Goal: Information Seeking & Learning: Check status

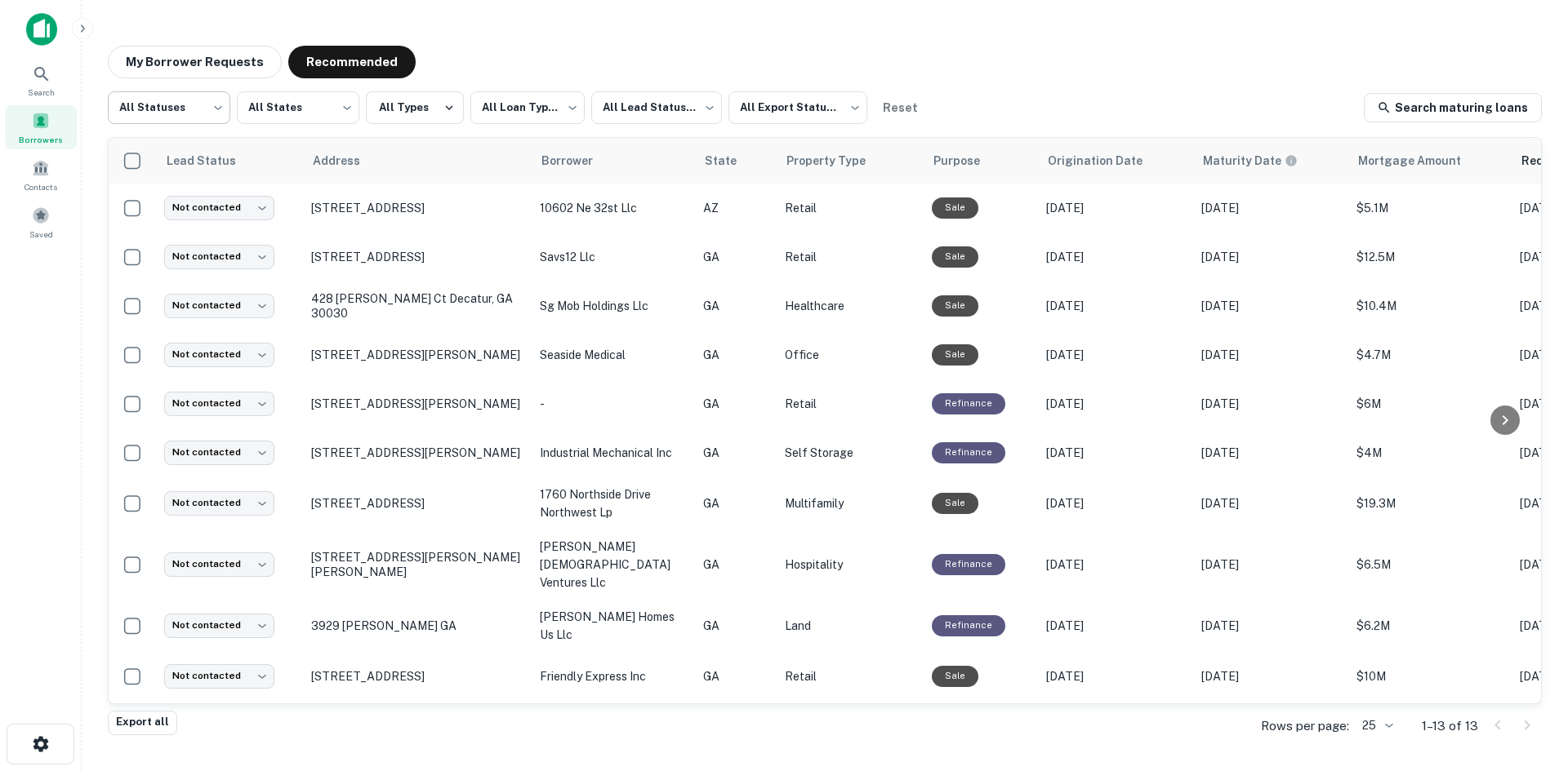
click at [211, 103] on body "**********" at bounding box center [784, 386] width 1568 height 771
click at [144, 215] on li "Fulfilled" at bounding box center [168, 209] width 122 height 29
type input "*********"
click at [223, 68] on button "My Borrower Requests" at bounding box center [195, 62] width 174 height 32
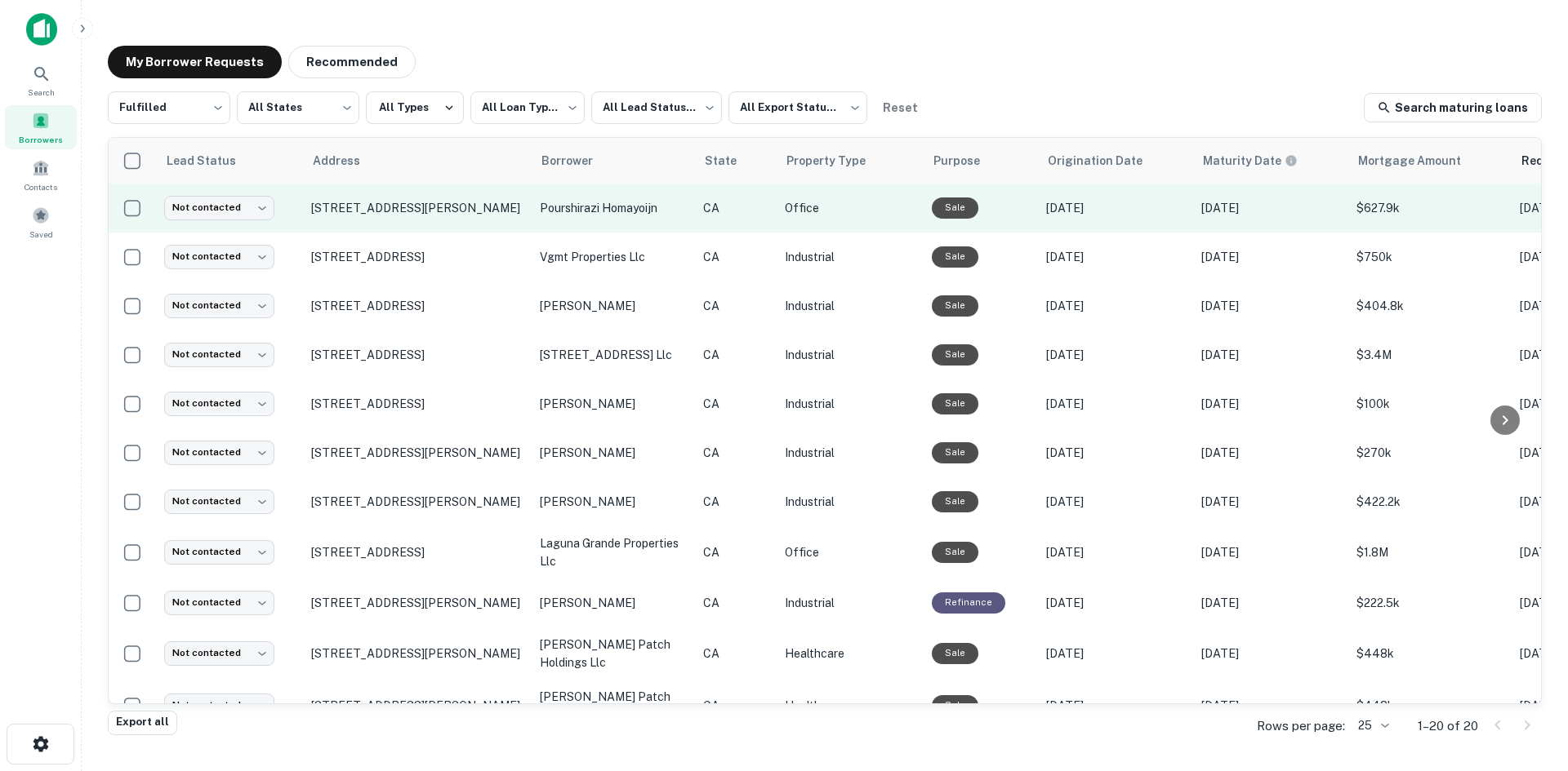
click at [1340, 205] on td "[DATE]" at bounding box center [1270, 208] width 156 height 49
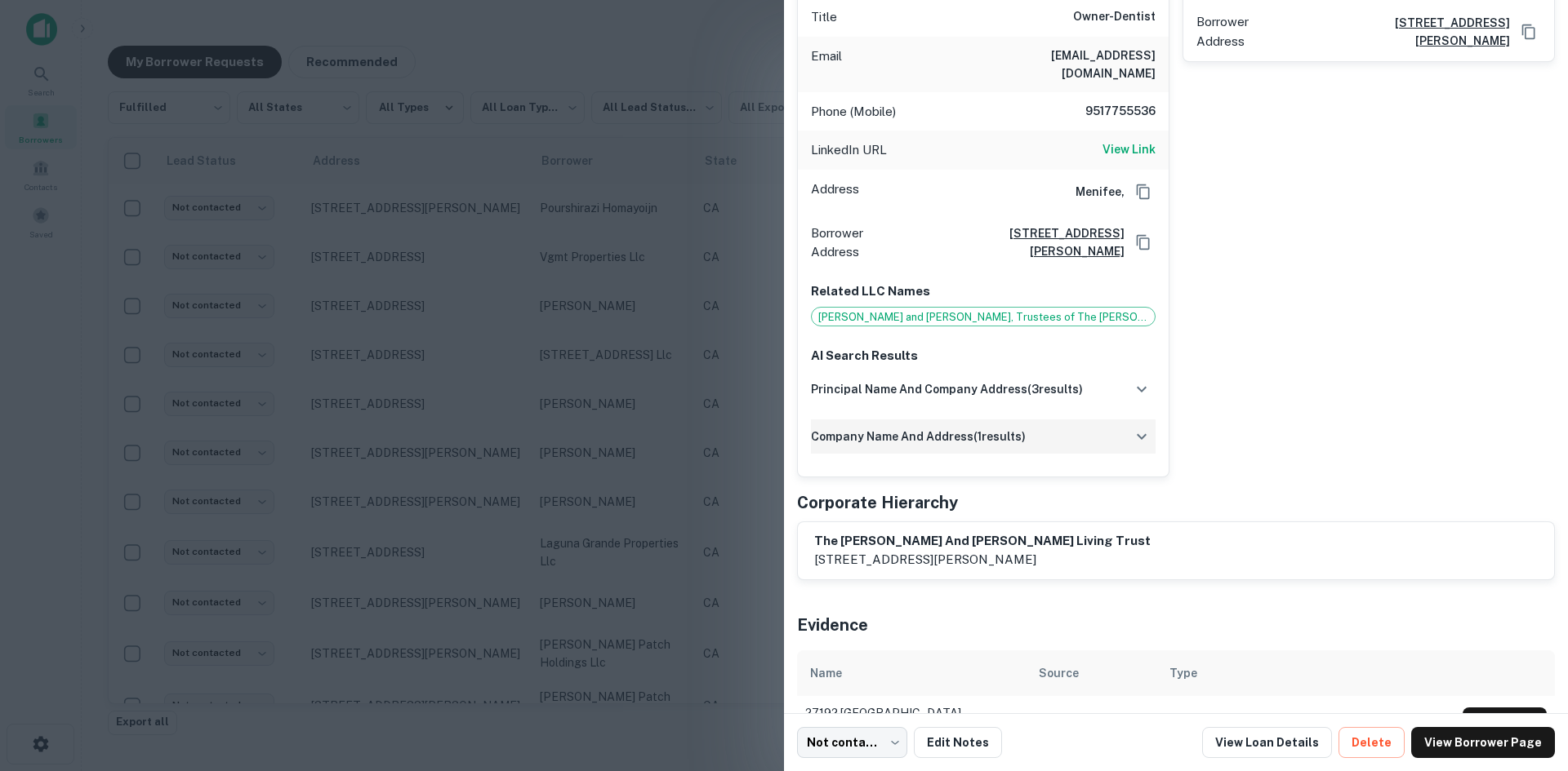
scroll to position [839, 0]
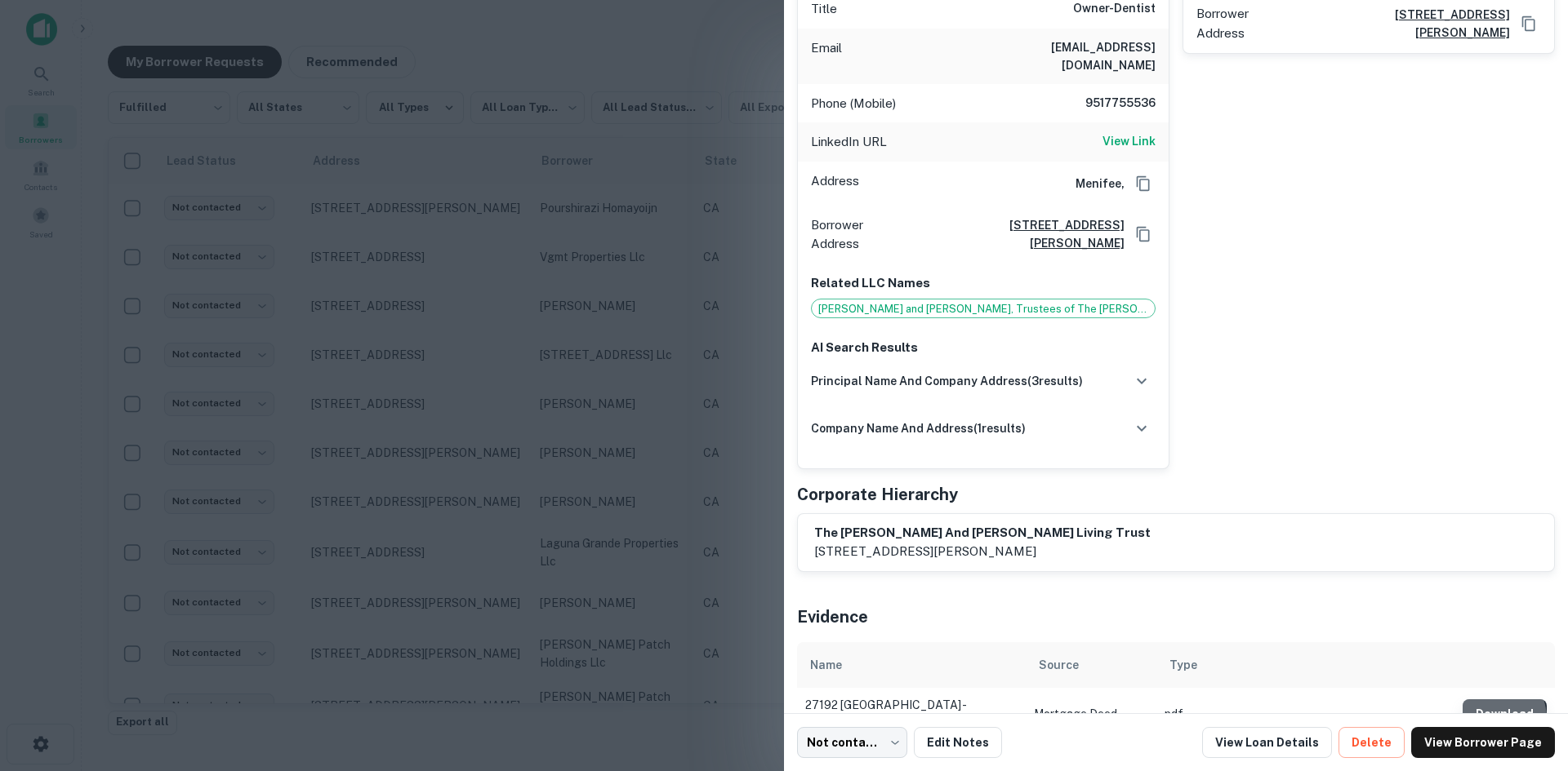
click at [1483, 700] on button "Download" at bounding box center [1504, 714] width 84 height 29
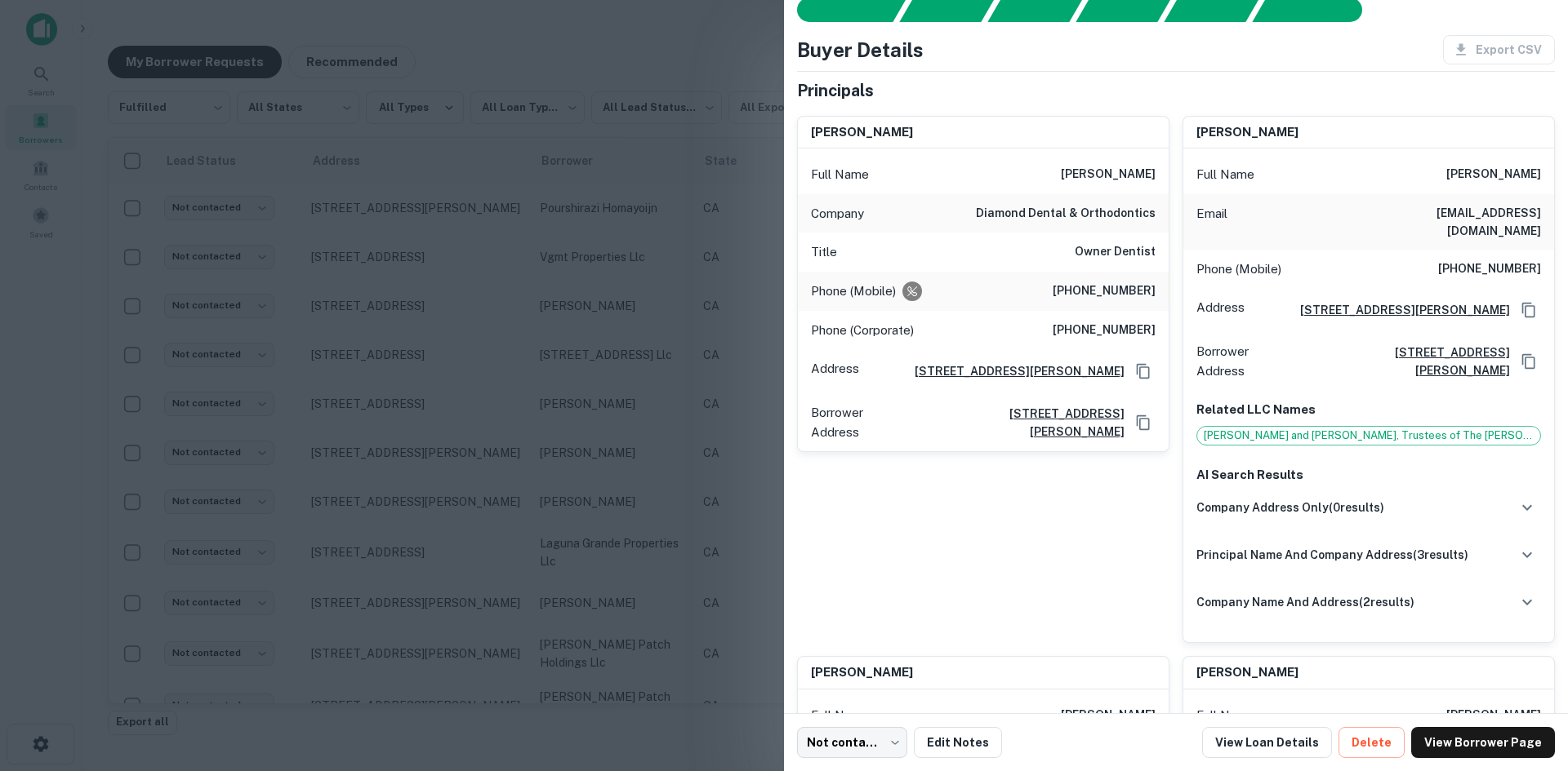
scroll to position [0, 0]
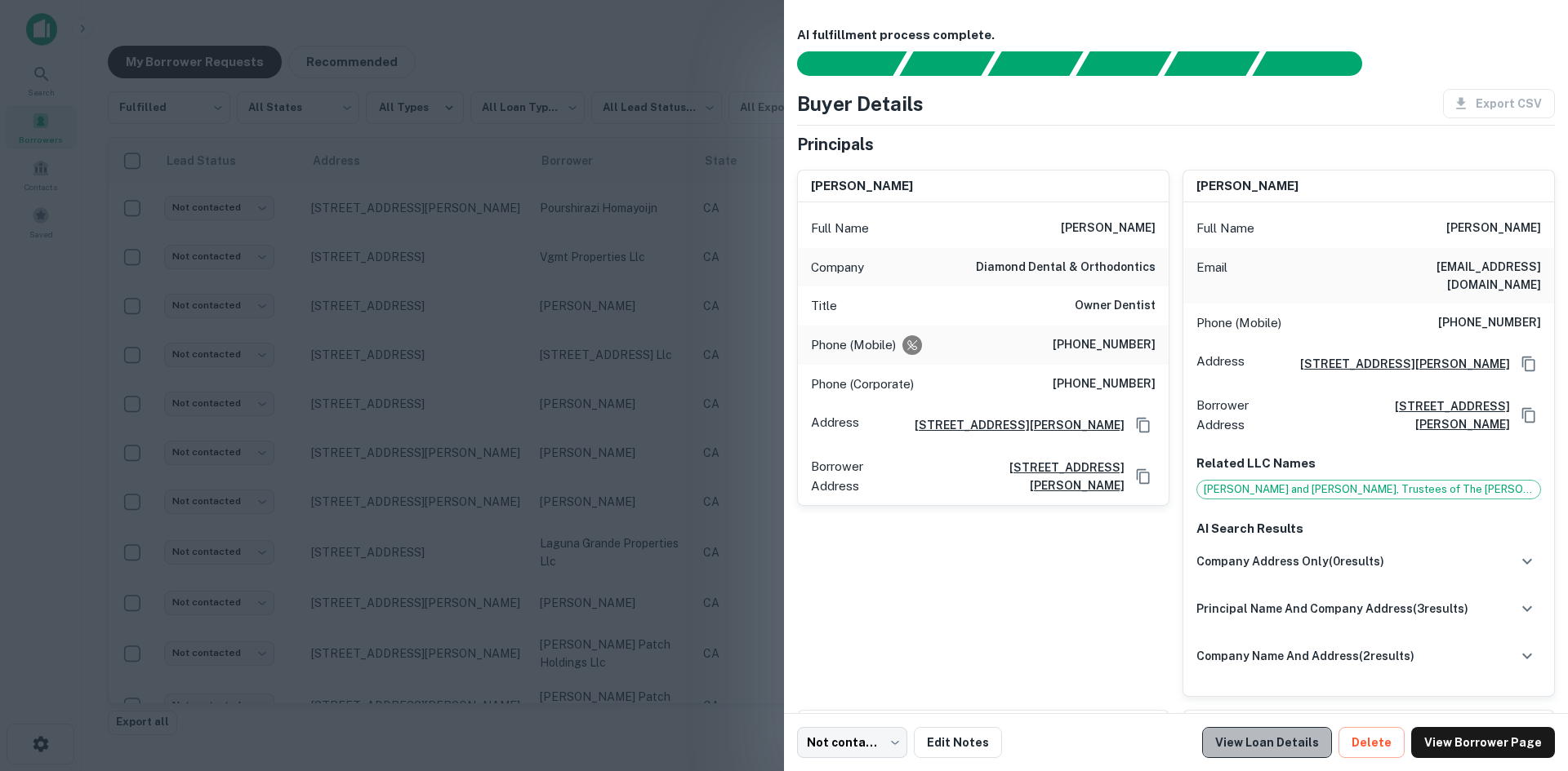
click at [1286, 752] on link "View Loan Details" at bounding box center [1267, 743] width 130 height 31
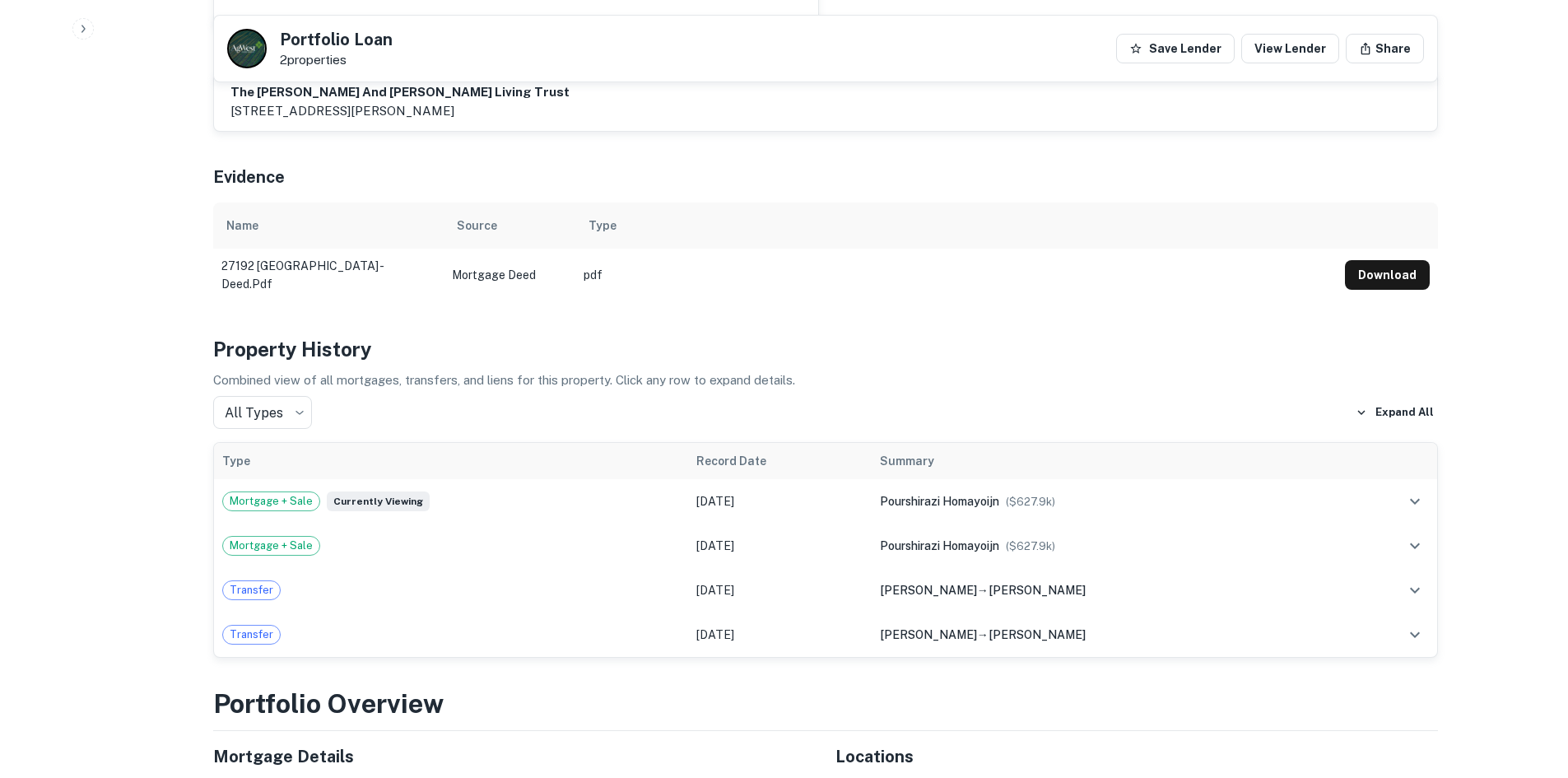
scroll to position [1483, 0]
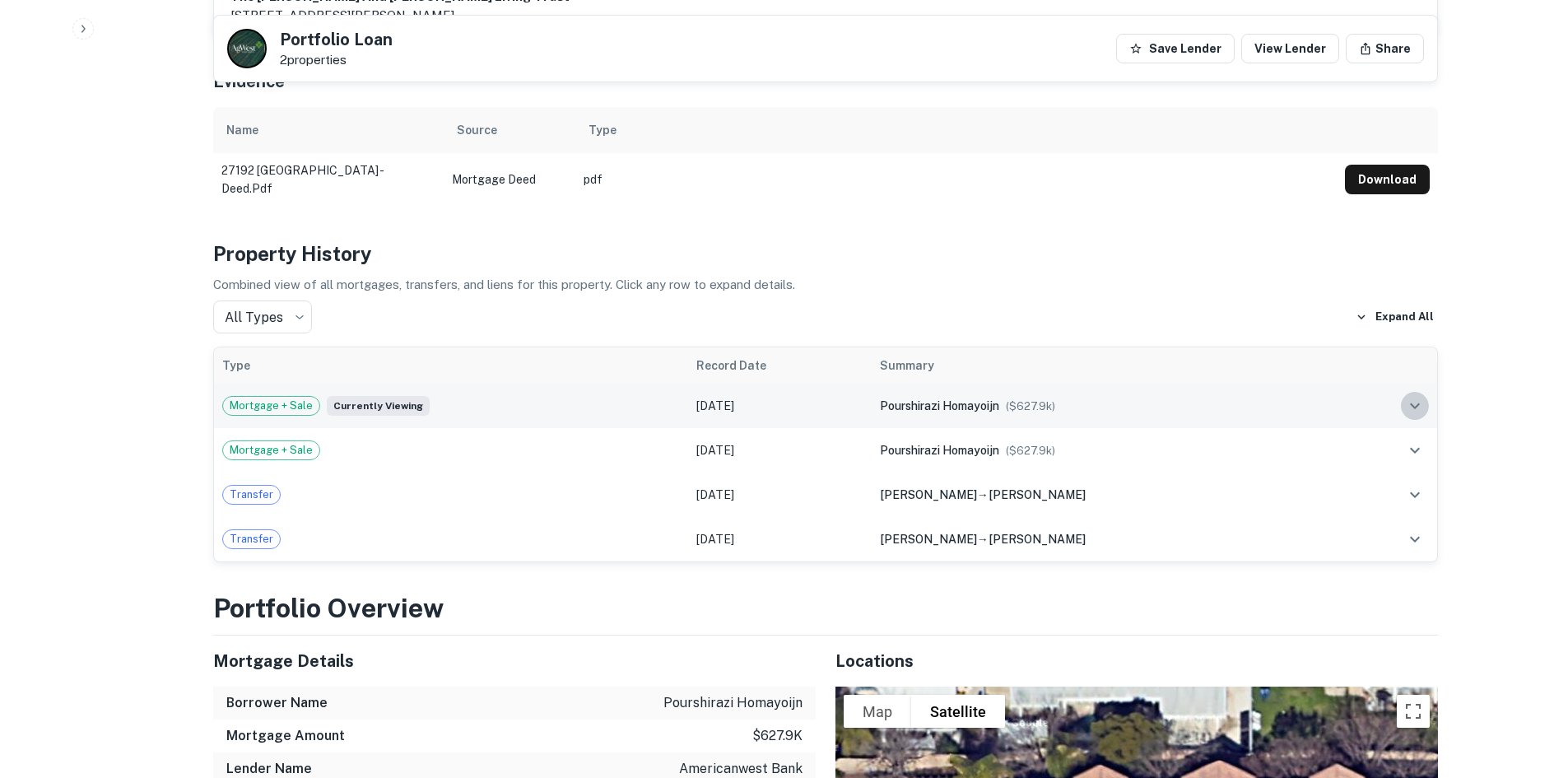
click at [1409, 396] on icon "expand row" at bounding box center [1415, 406] width 20 height 20
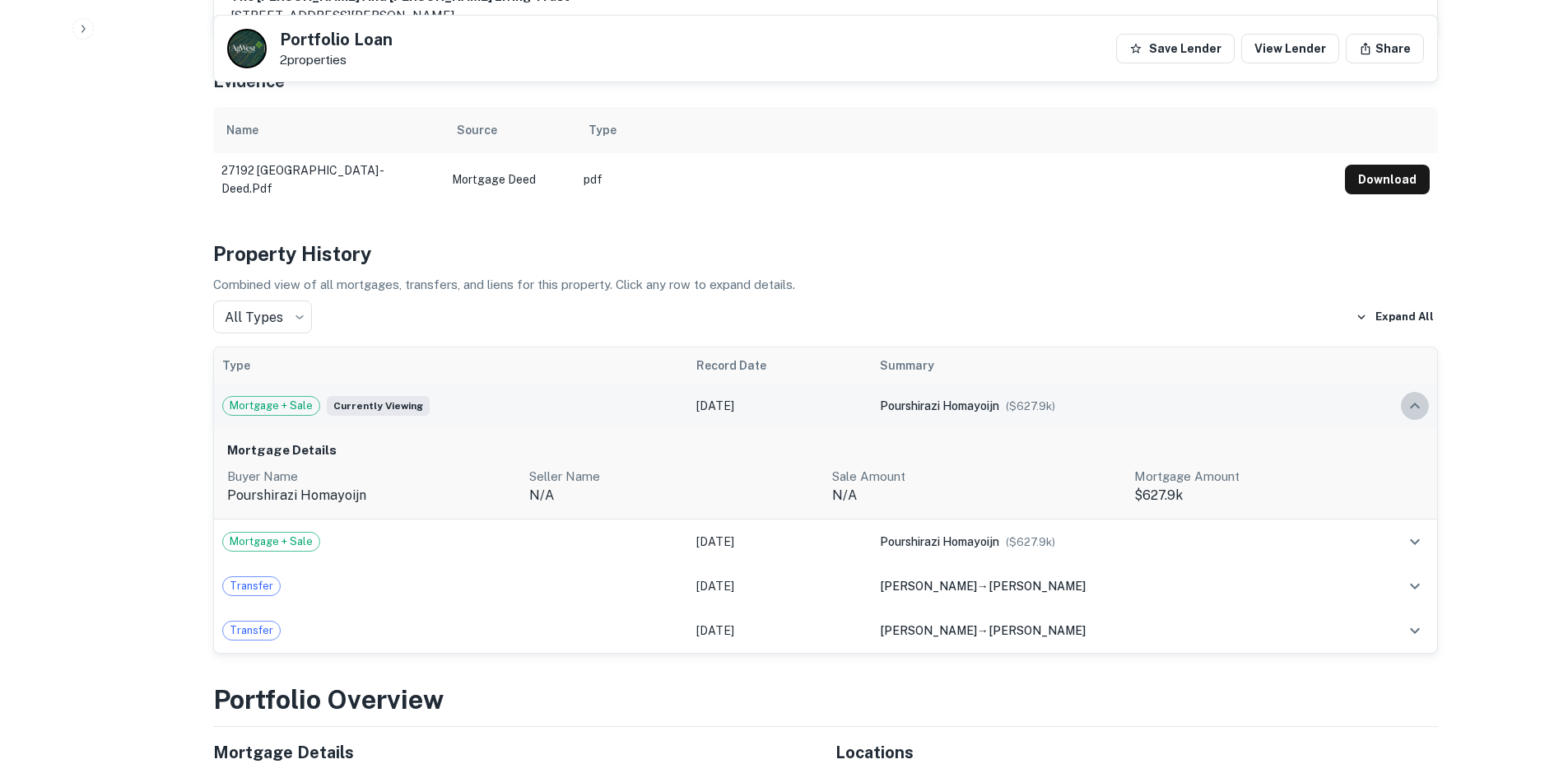
click at [1419, 396] on icon "expand row" at bounding box center [1415, 406] width 20 height 20
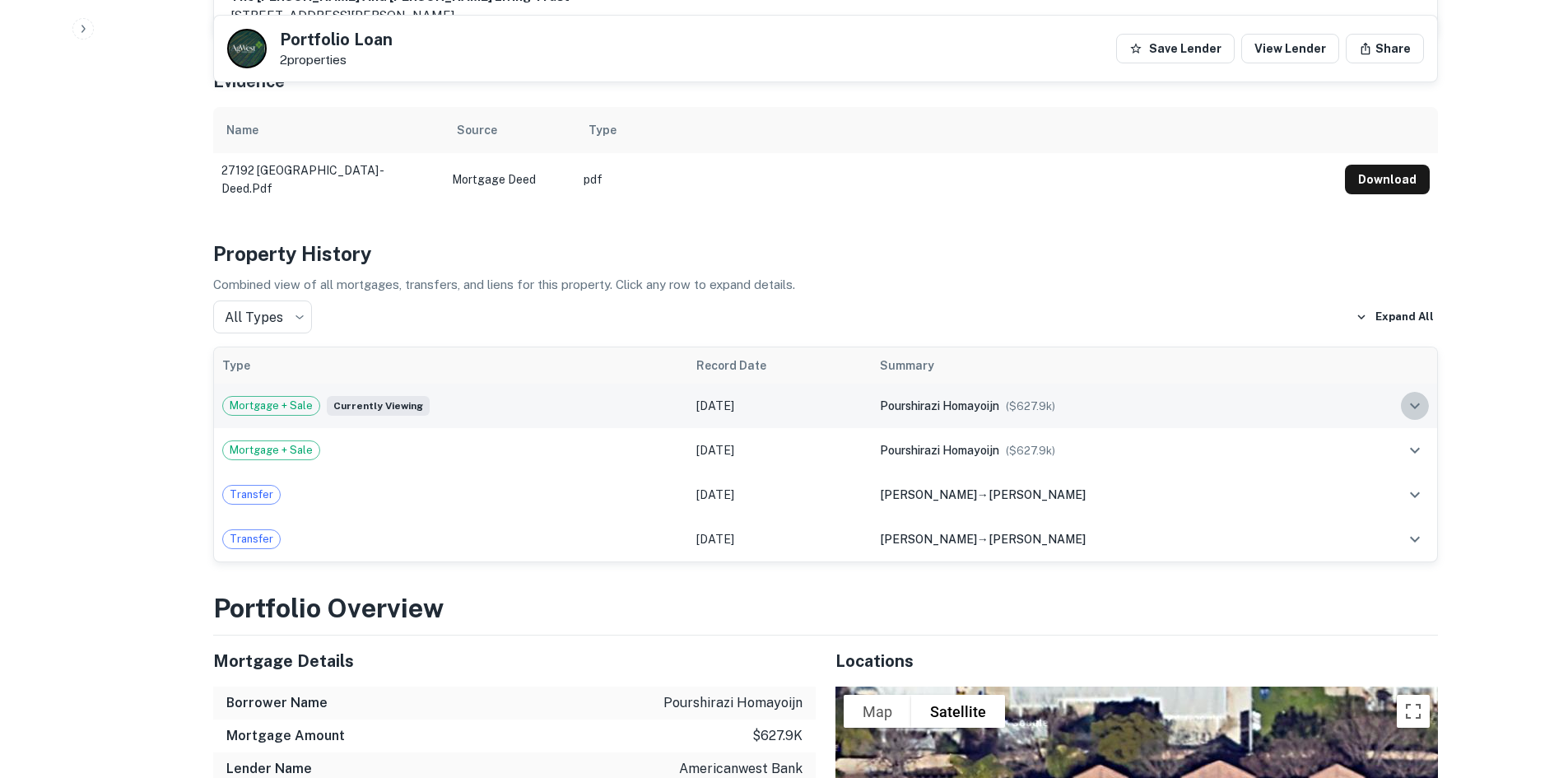
click at [1414, 396] on icon "expand row" at bounding box center [1415, 406] width 20 height 20
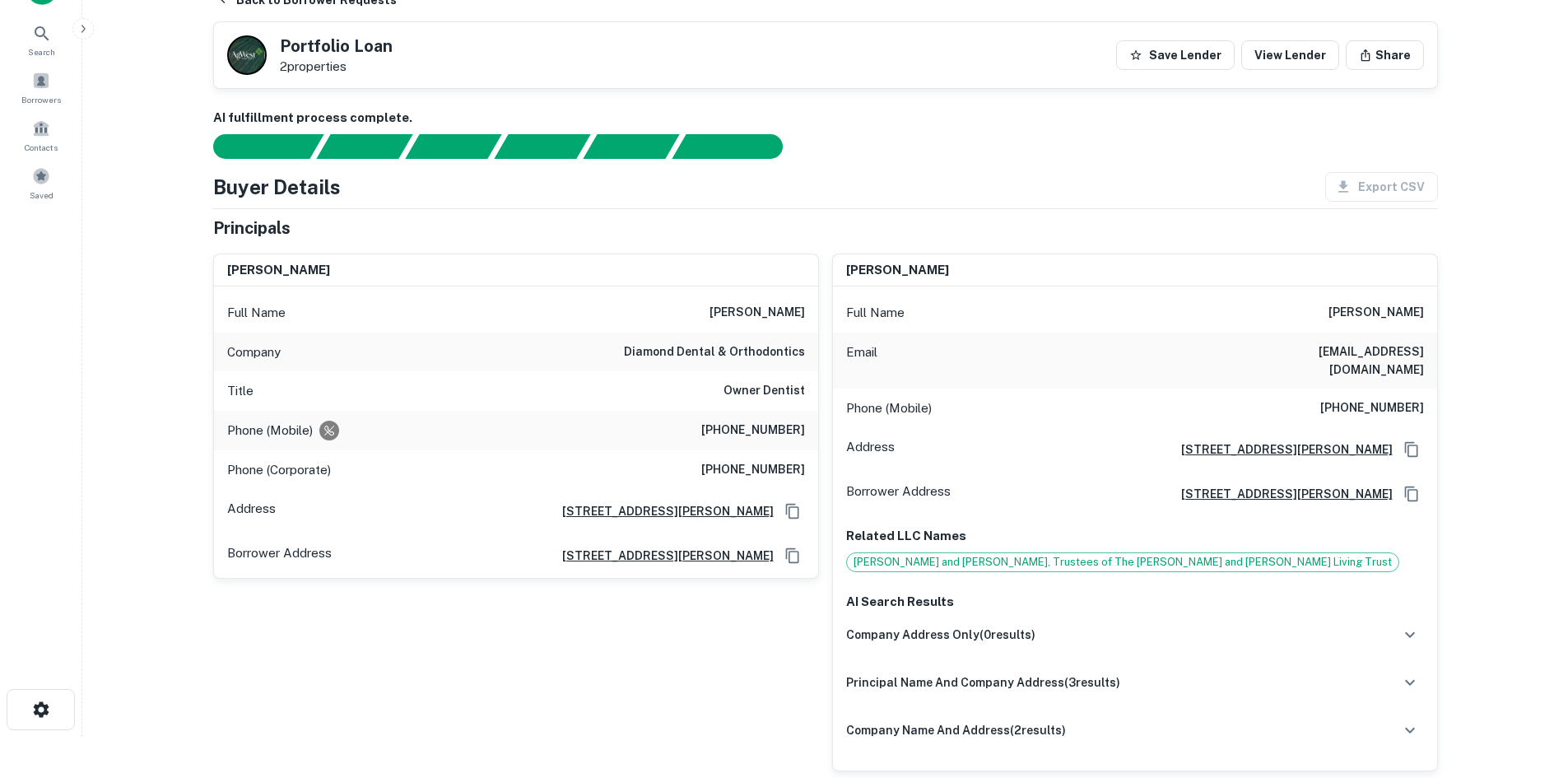
scroll to position [0, 0]
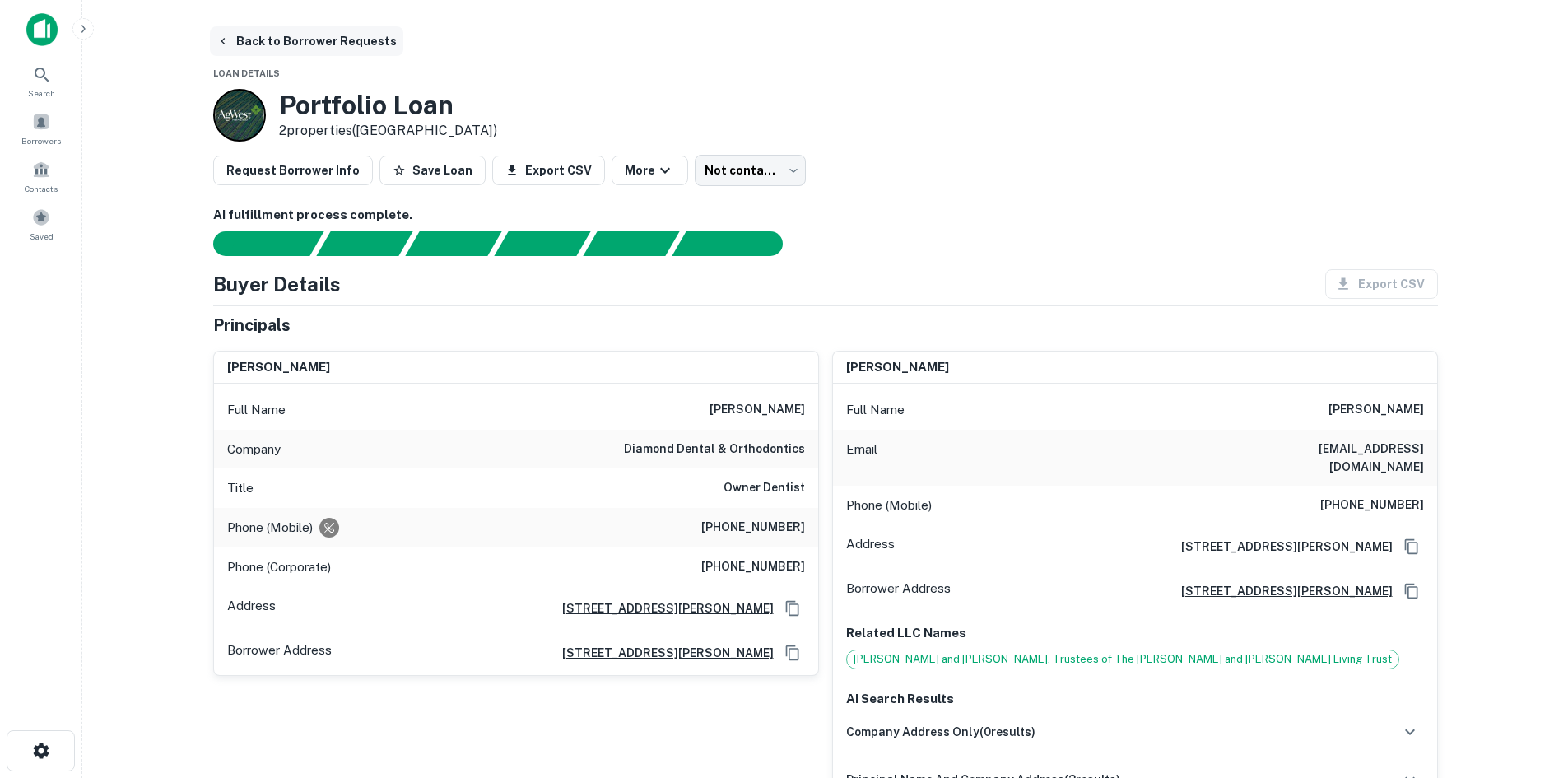
click at [223, 39] on icon "button" at bounding box center [223, 40] width 4 height 7
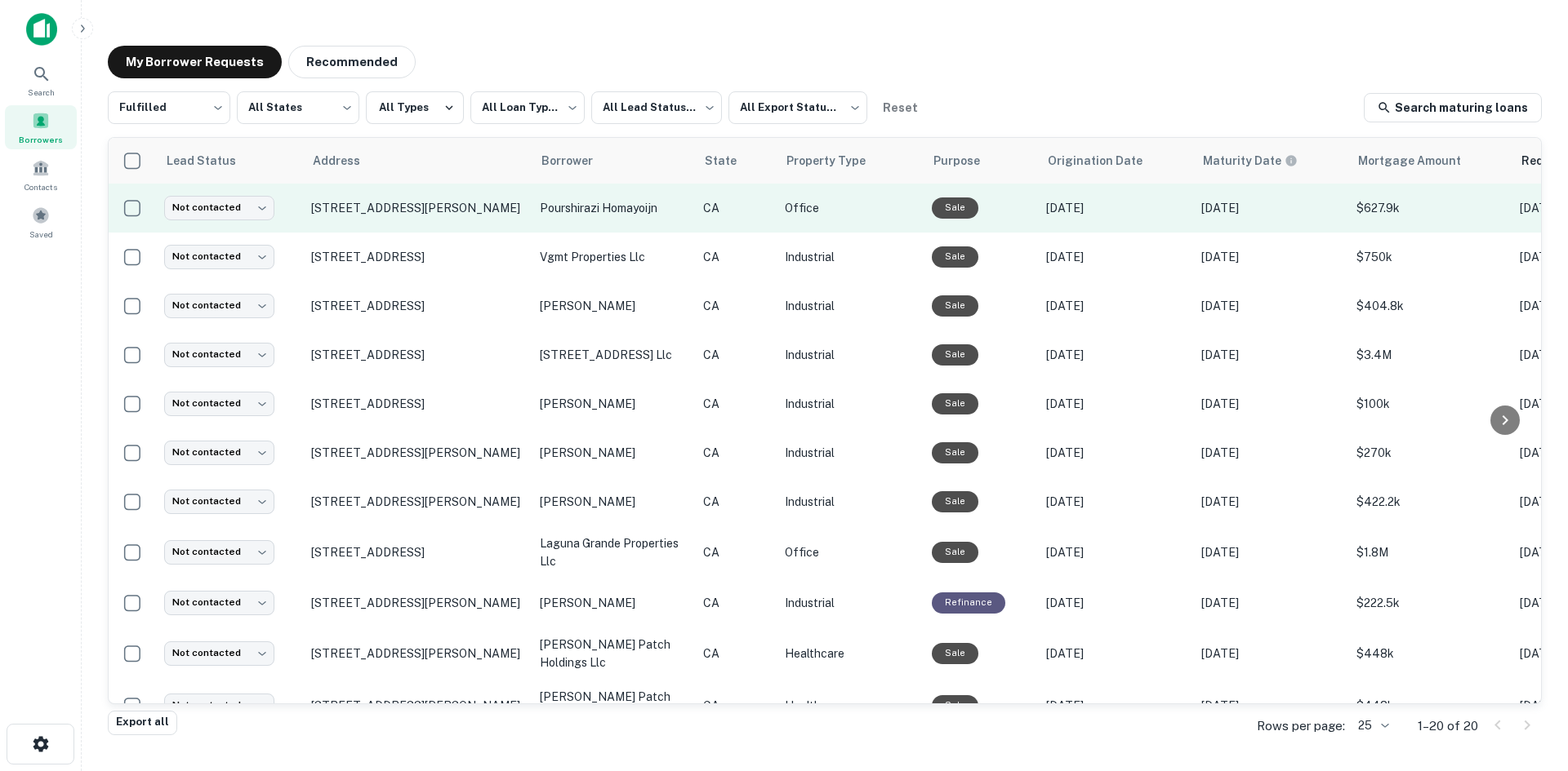
click at [802, 204] on p "Office" at bounding box center [850, 208] width 130 height 18
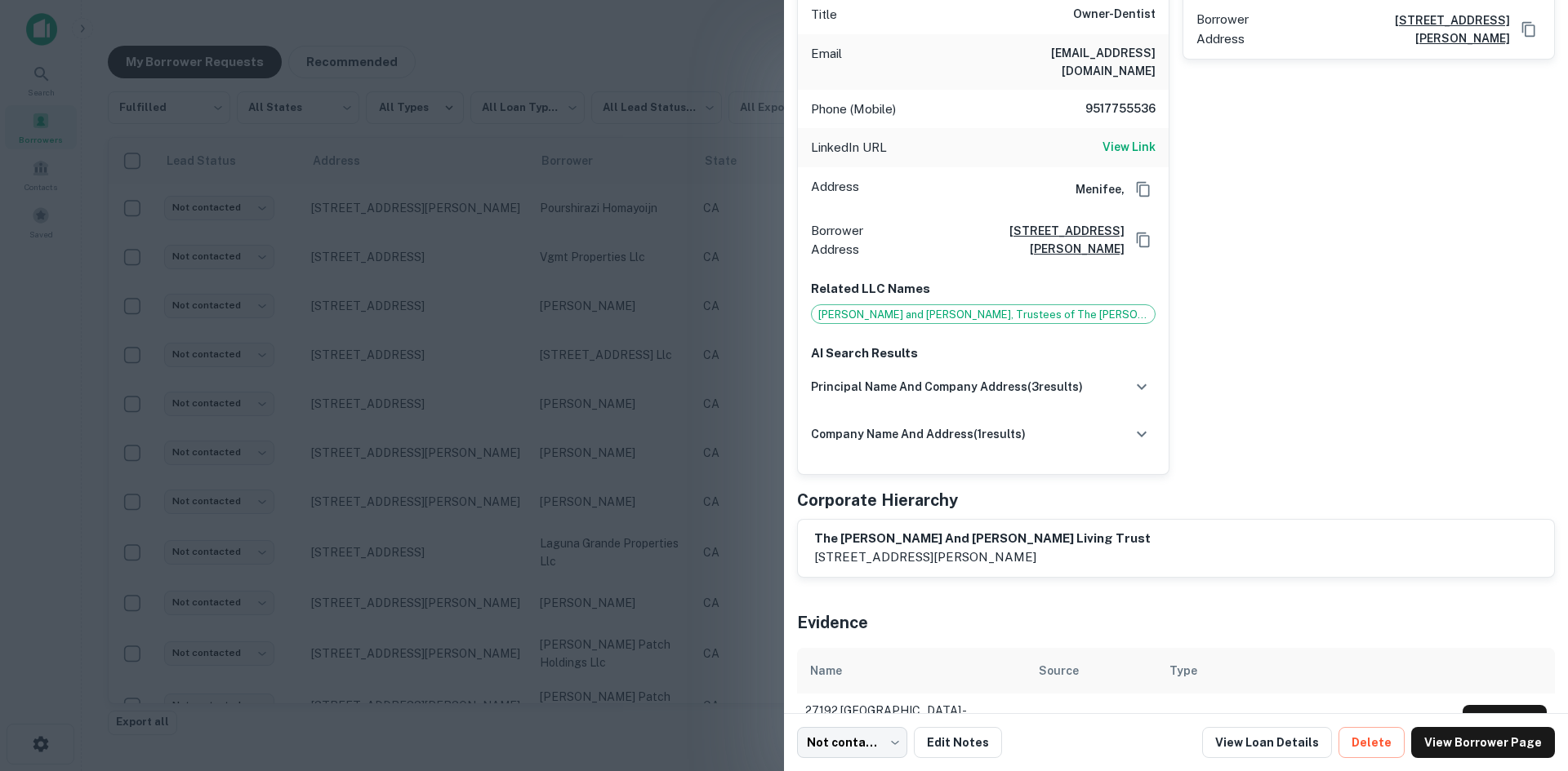
scroll to position [839, 0]
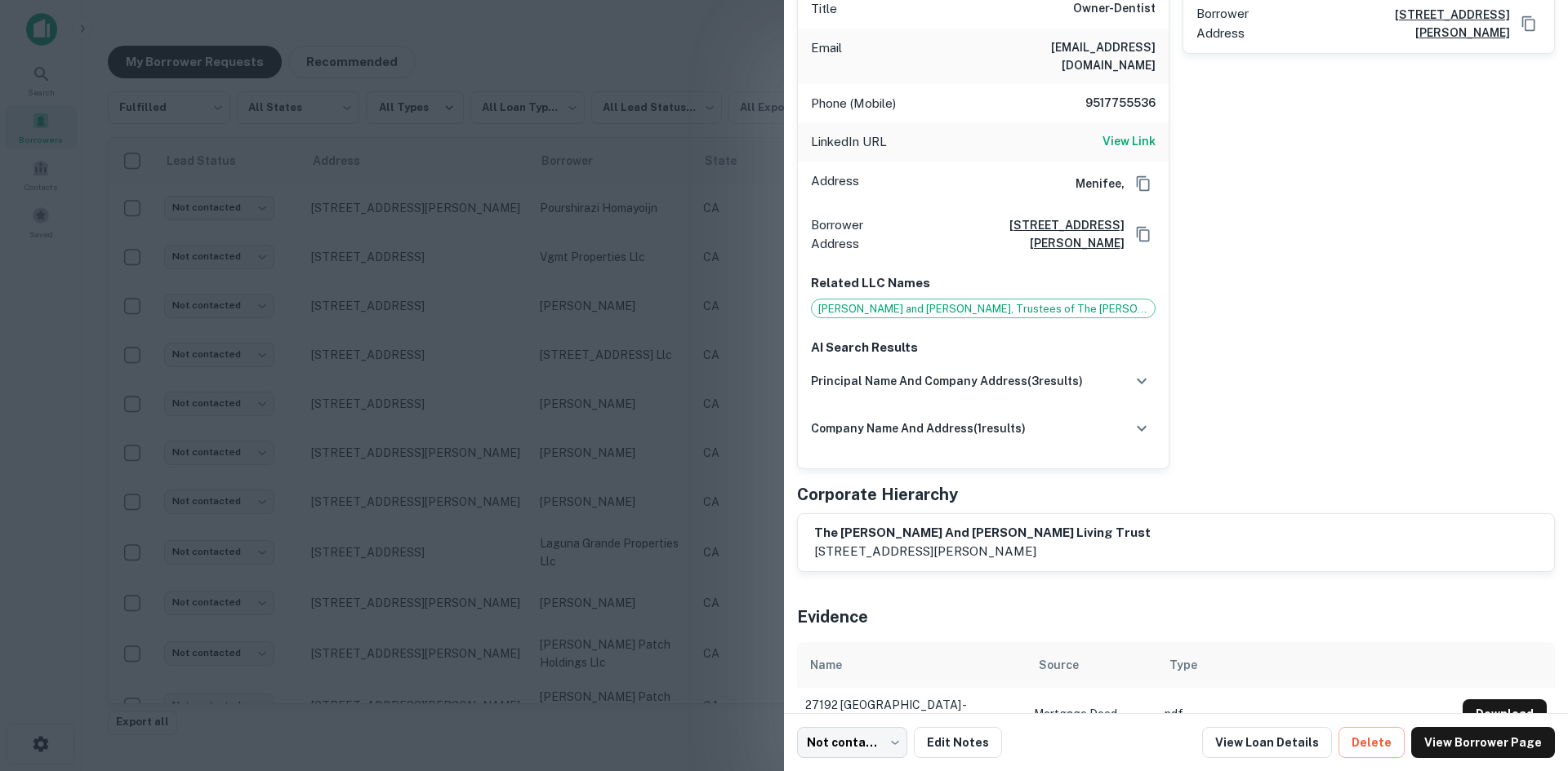
click at [1261, 386] on div "negar youssefi Full Name negar youssefi Address 8152 E Bailey Way, Anaheim, CA …" at bounding box center [1362, 164] width 386 height 611
click at [602, 214] on div at bounding box center [784, 386] width 1568 height 771
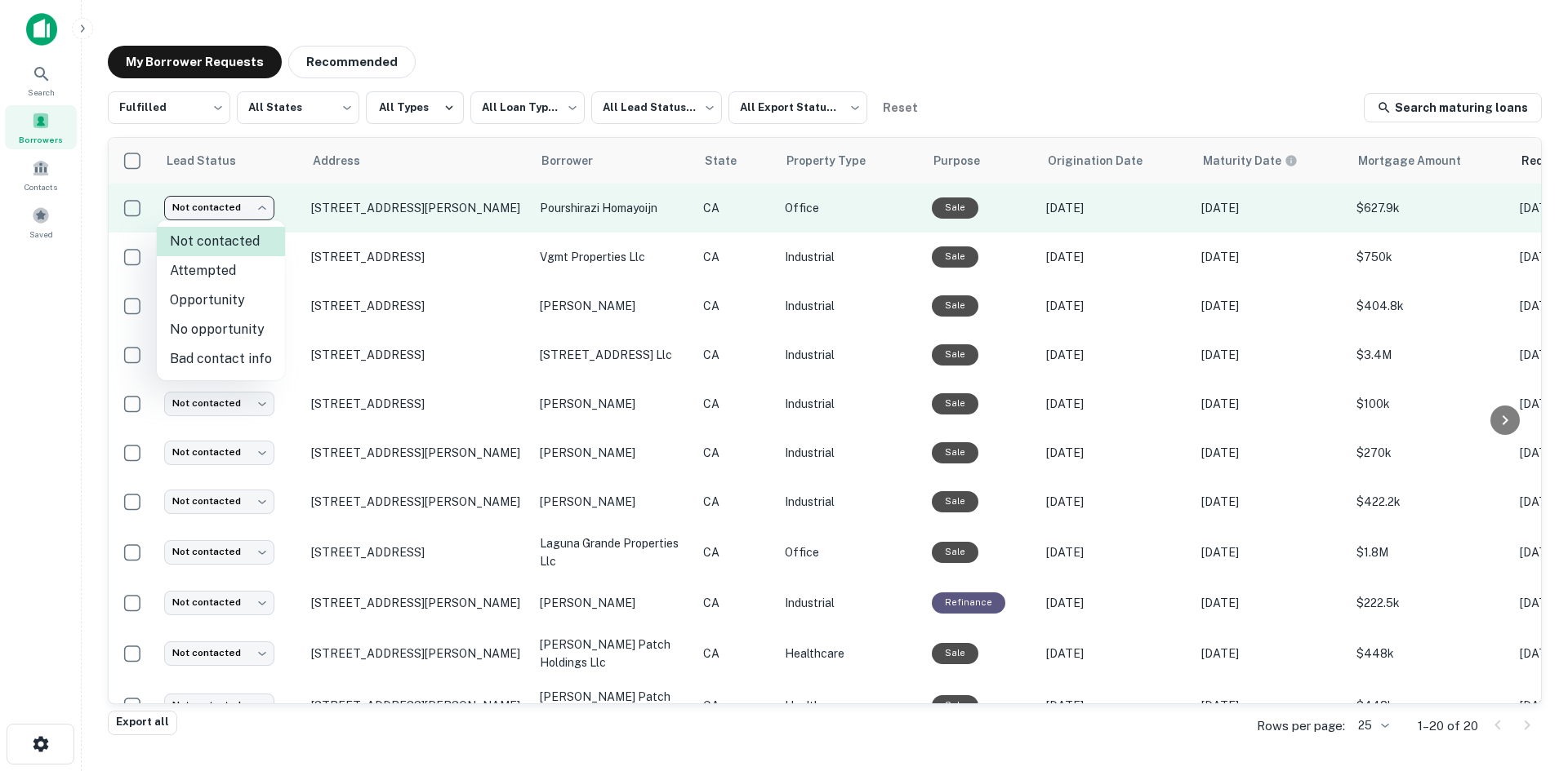
click at [250, 212] on body "**********" at bounding box center [784, 386] width 1568 height 771
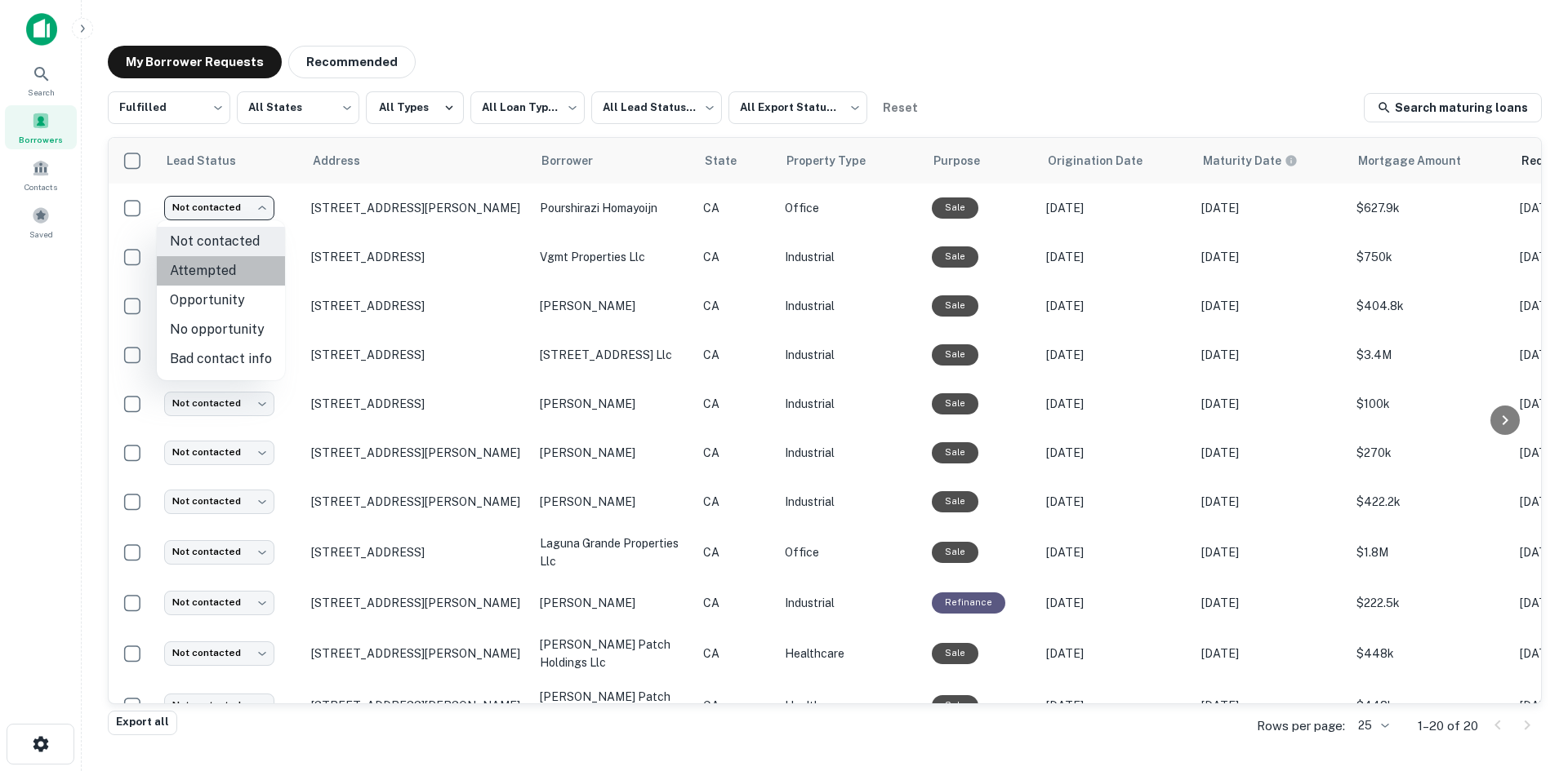
click at [234, 267] on li "Attempted" at bounding box center [220, 271] width 128 height 29
type input "*********"
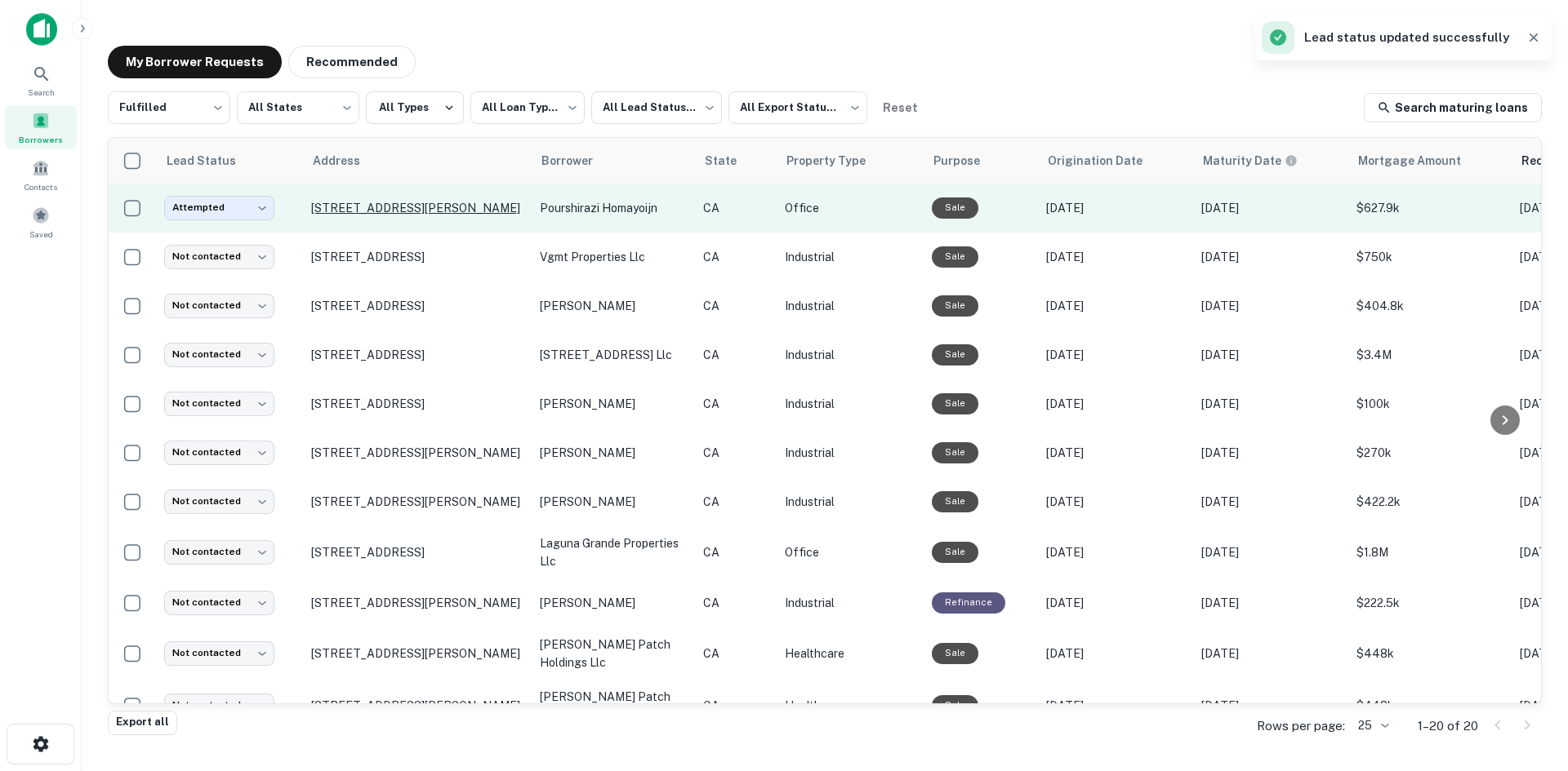
click at [456, 205] on p "[STREET_ADDRESS][PERSON_NAME]" at bounding box center [417, 207] width 212 height 15
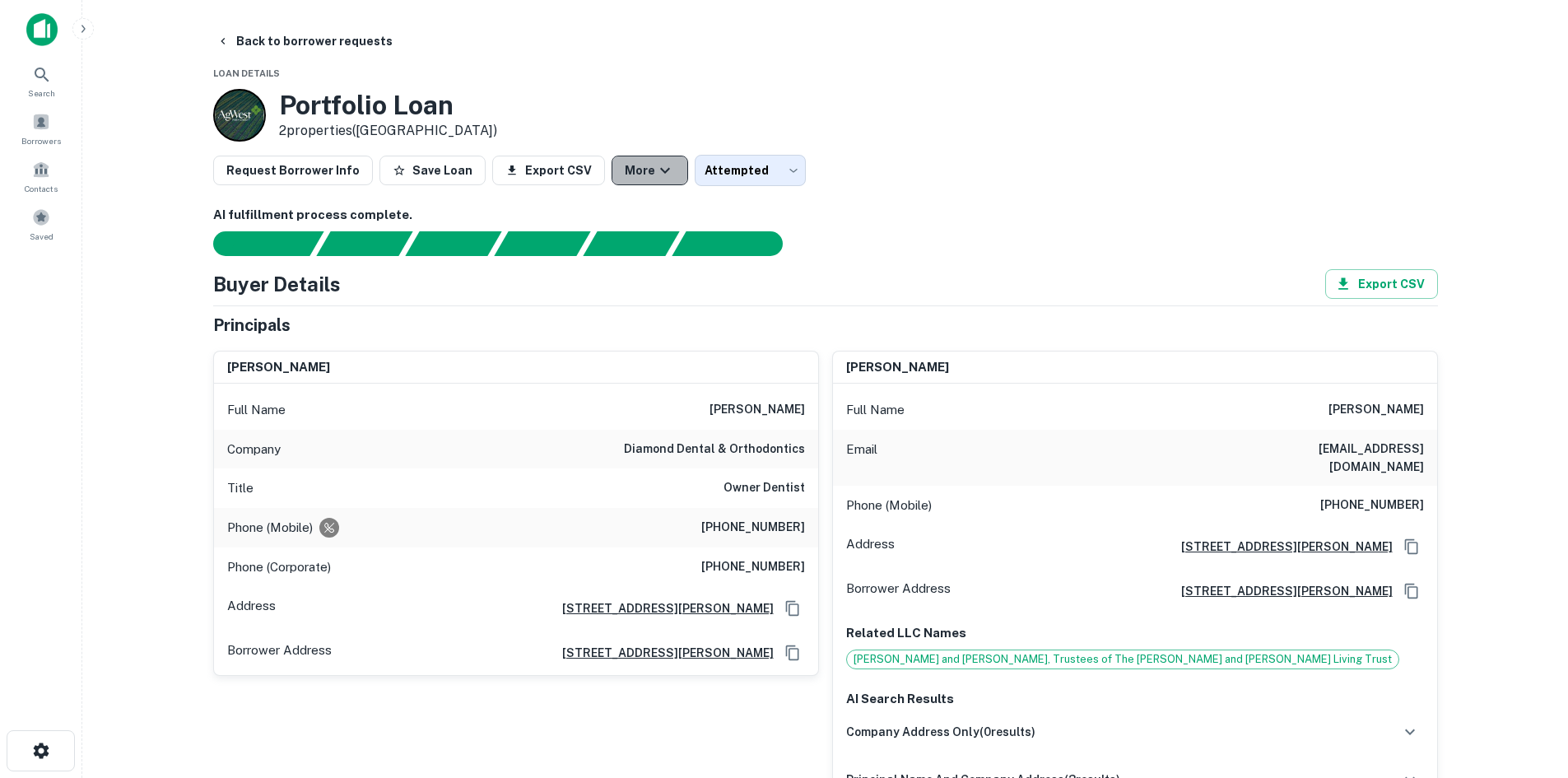
click at [655, 175] on icon "button" at bounding box center [665, 171] width 20 height 20
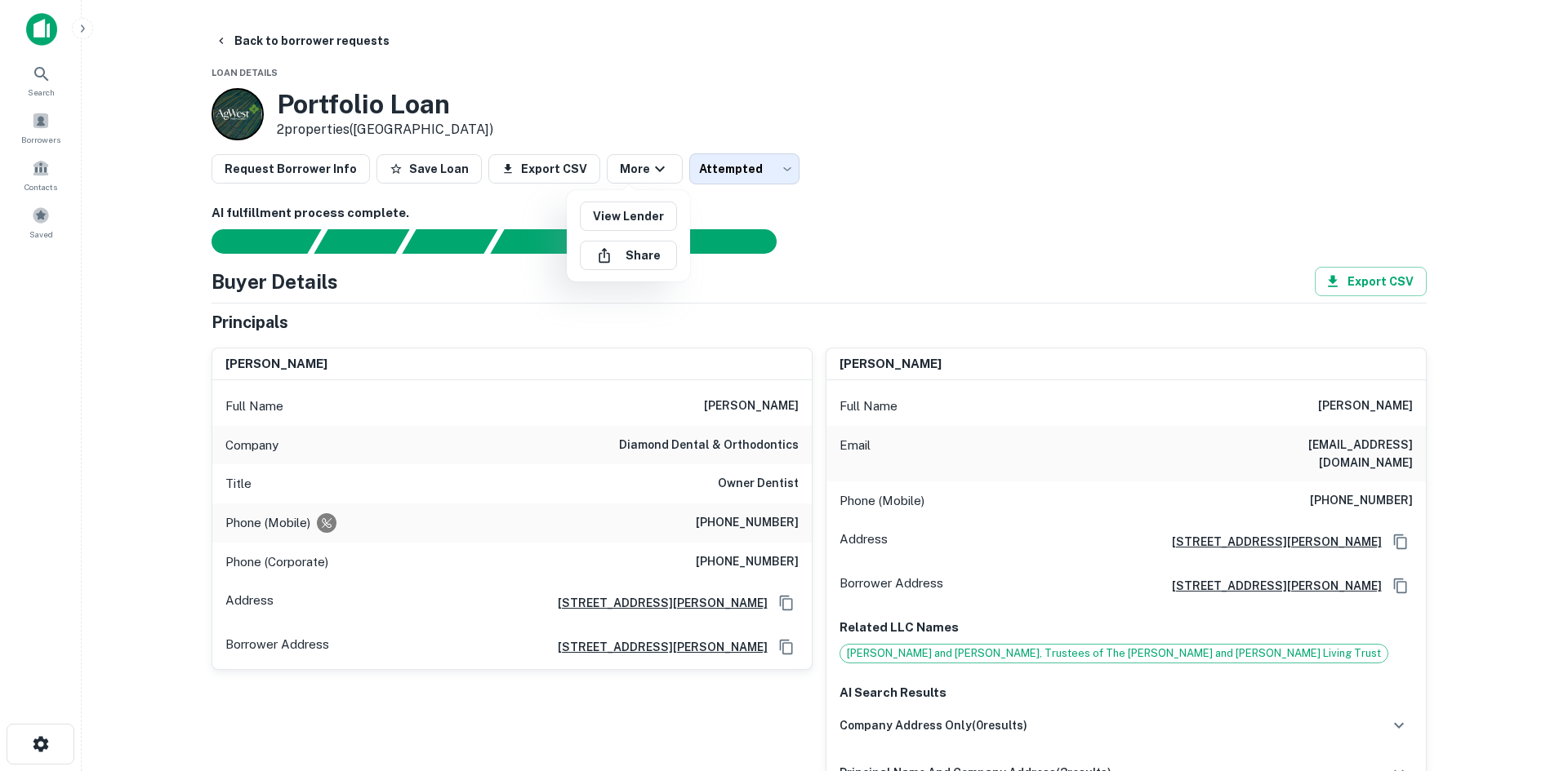
click at [910, 215] on div at bounding box center [784, 386] width 1568 height 771
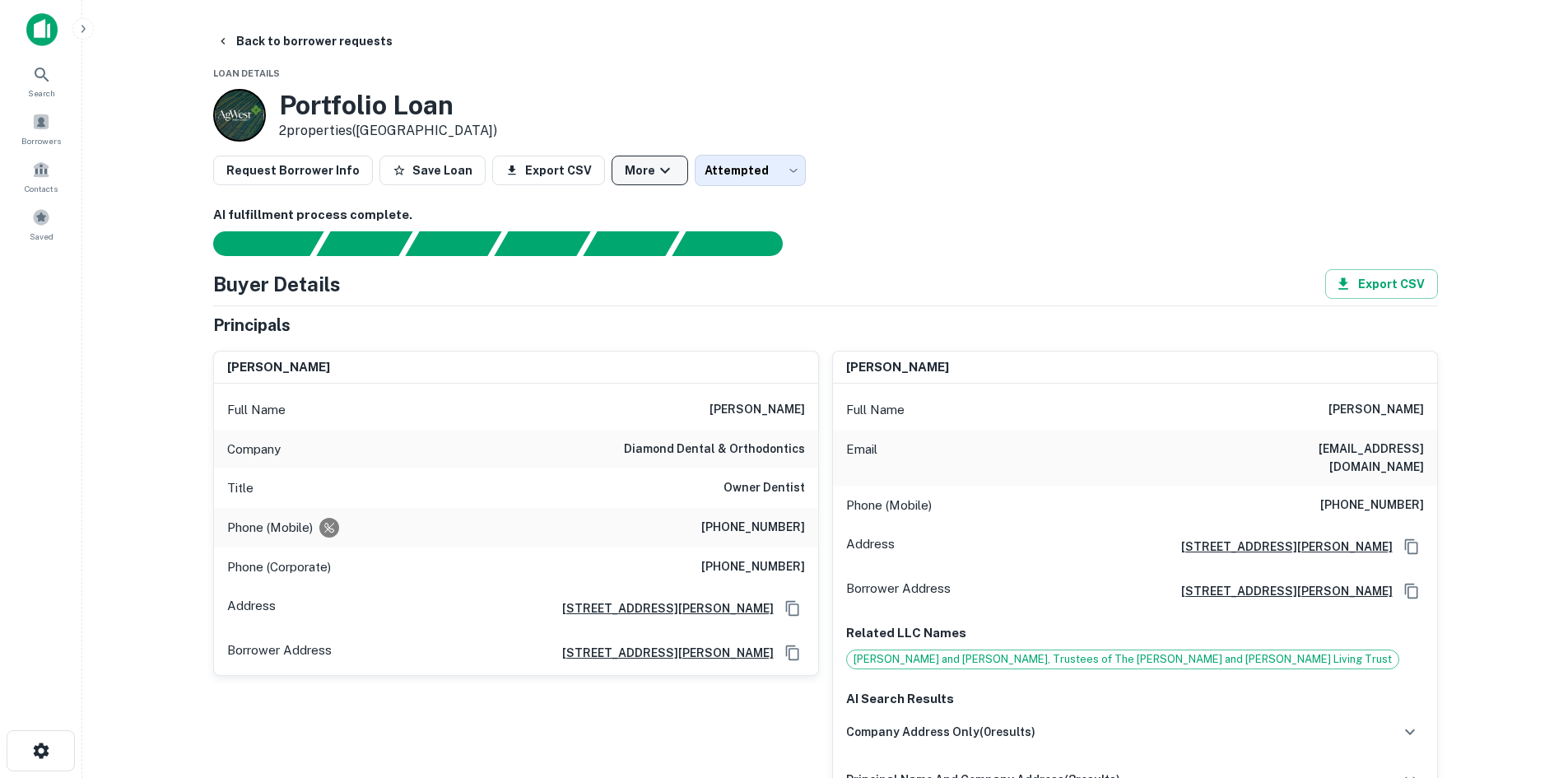
click at [620, 172] on button "More" at bounding box center [650, 171] width 77 height 30
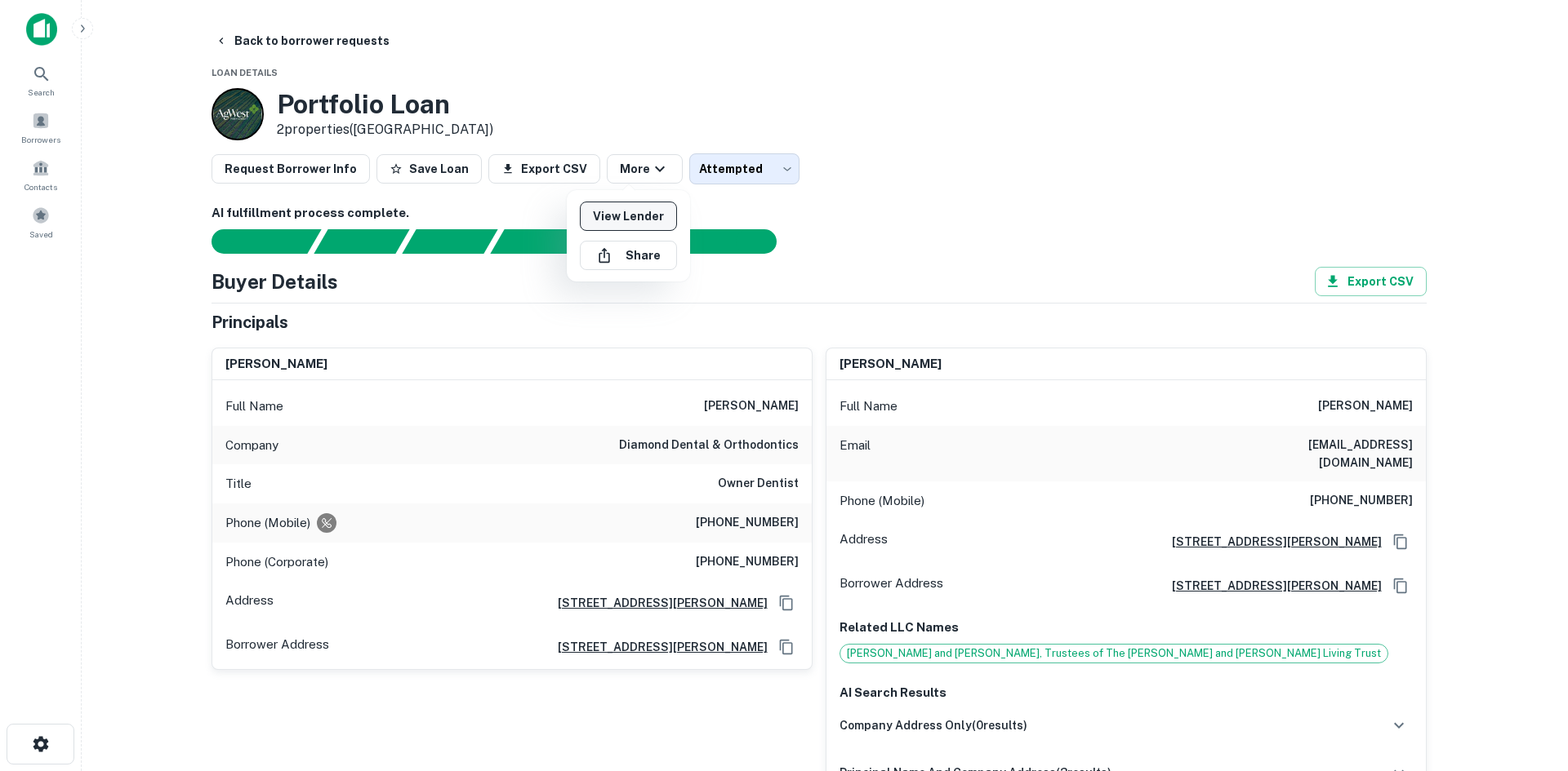
click at [651, 222] on link "View Lender" at bounding box center [627, 216] width 97 height 29
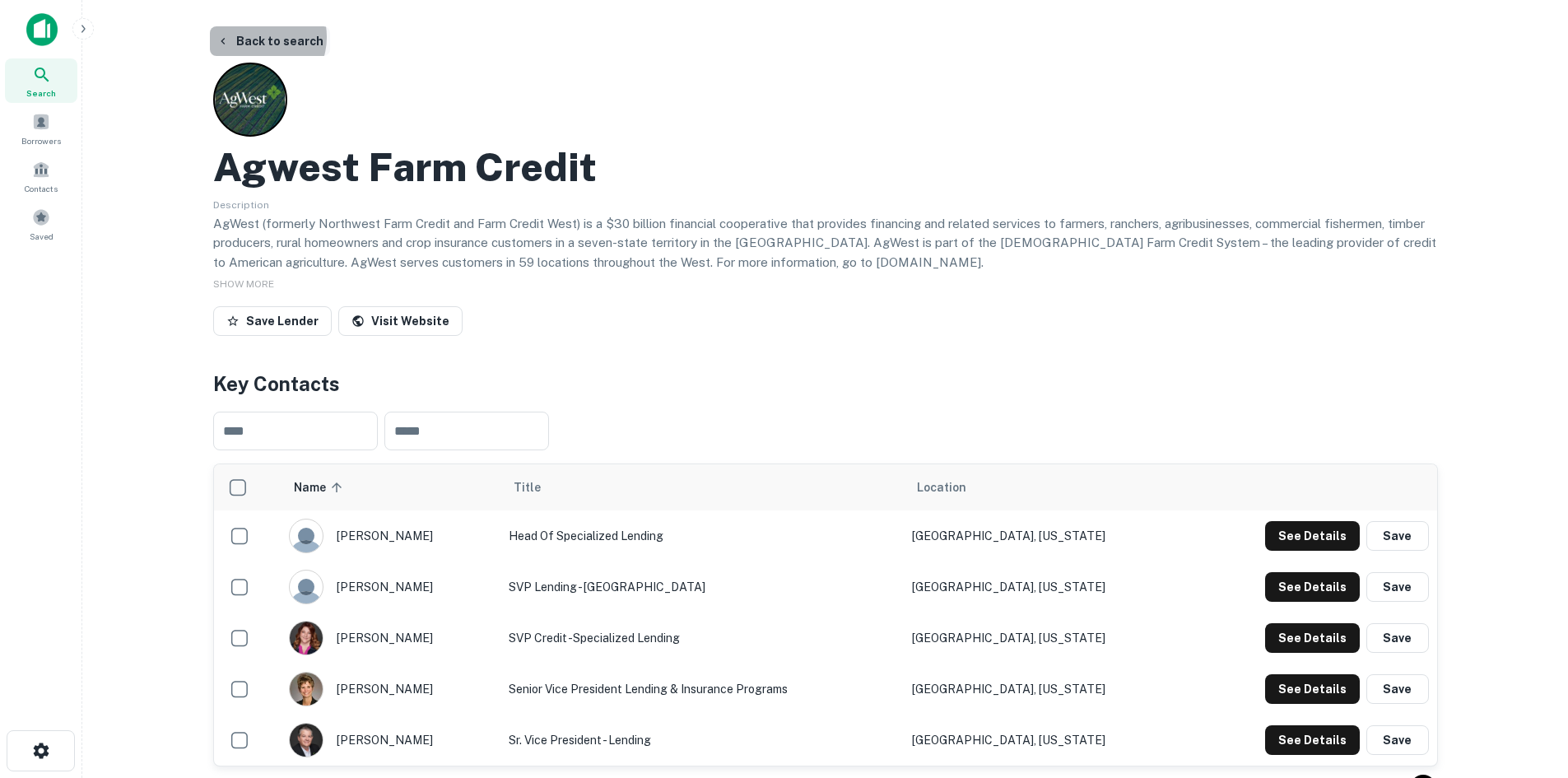
click at [258, 38] on button "Back to search" at bounding box center [270, 41] width 120 height 30
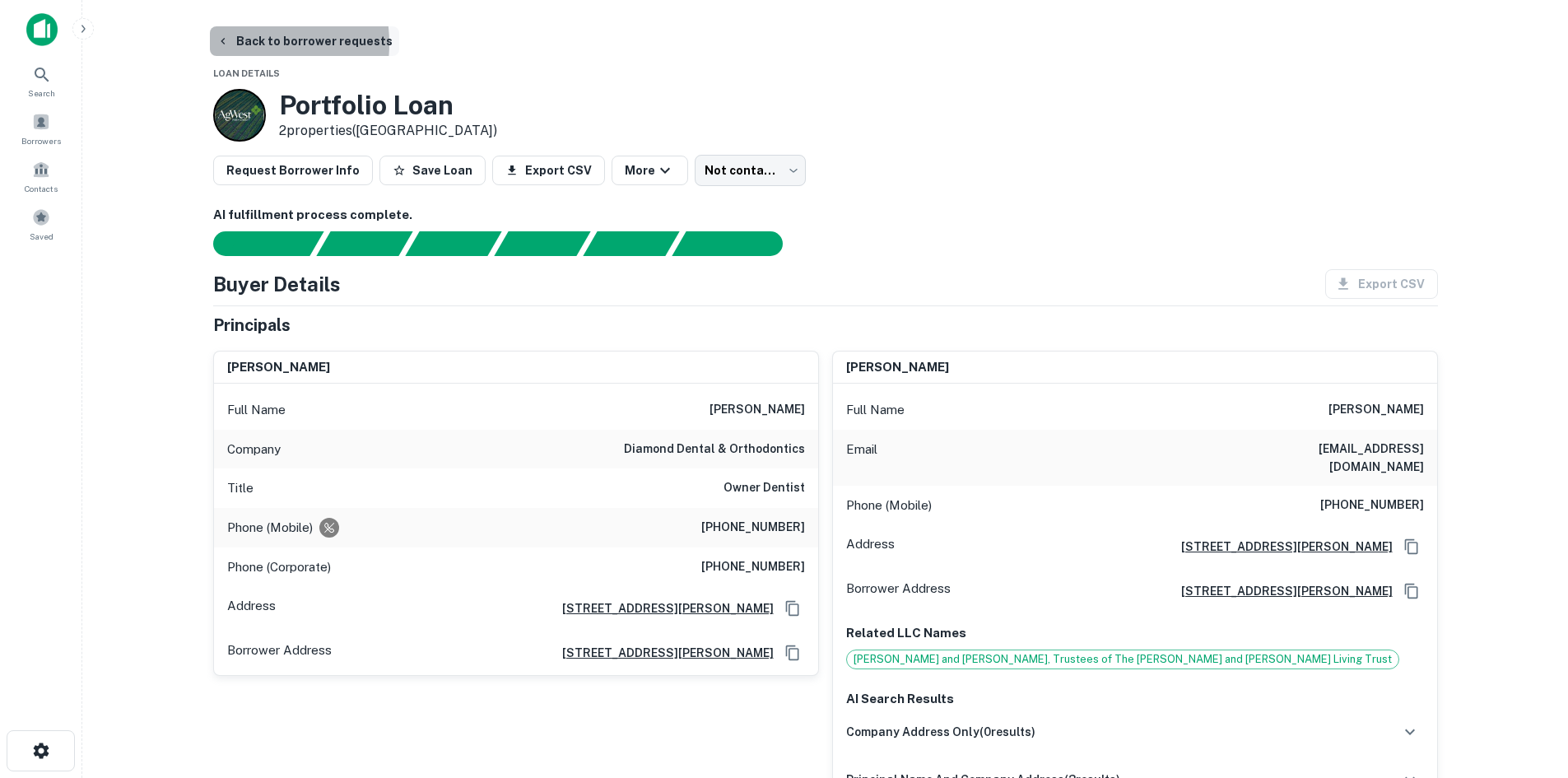
click at [230, 43] on button "Back to borrower requests" at bounding box center [305, 41] width 189 height 30
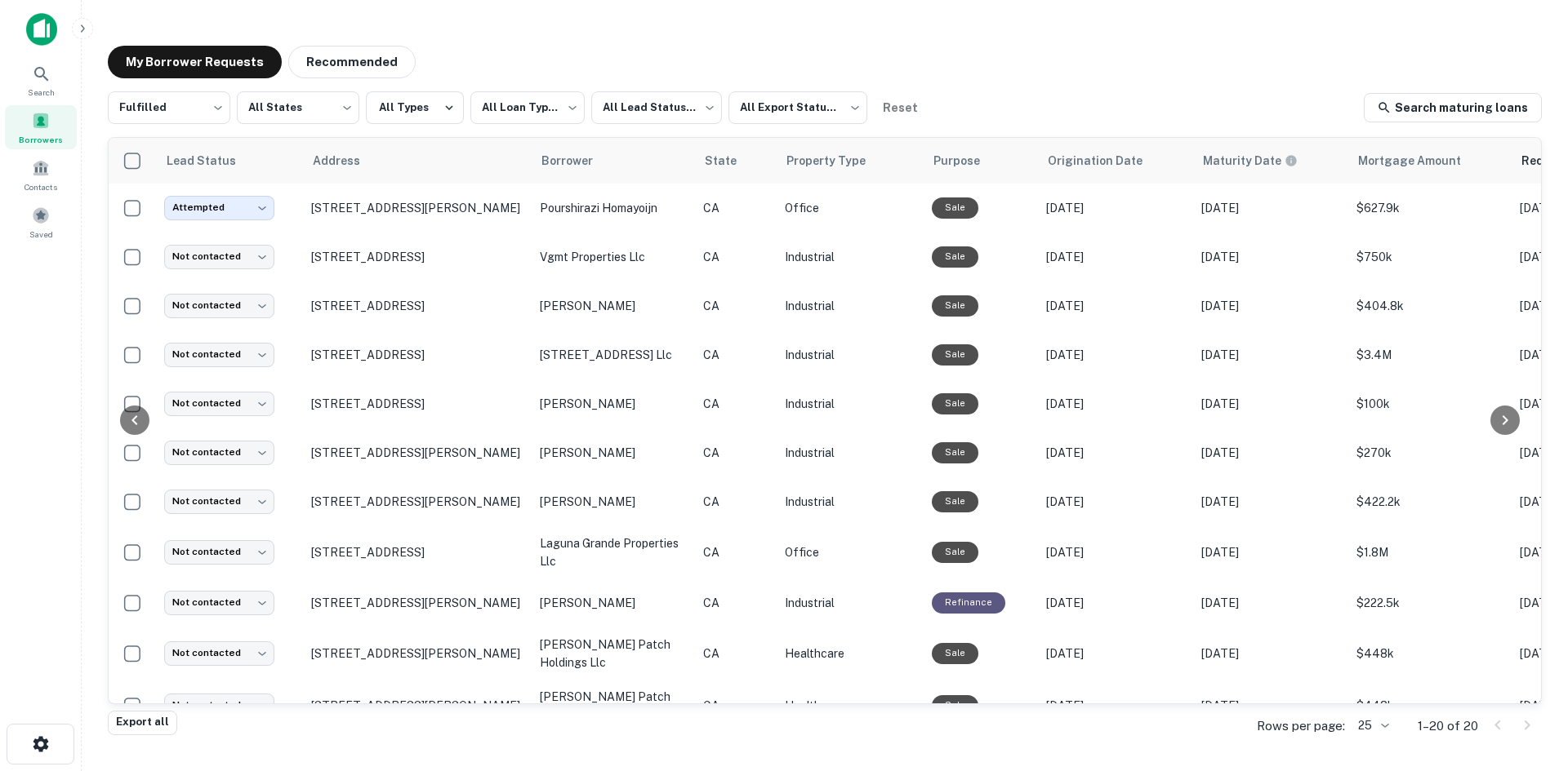
scroll to position [0, 500]
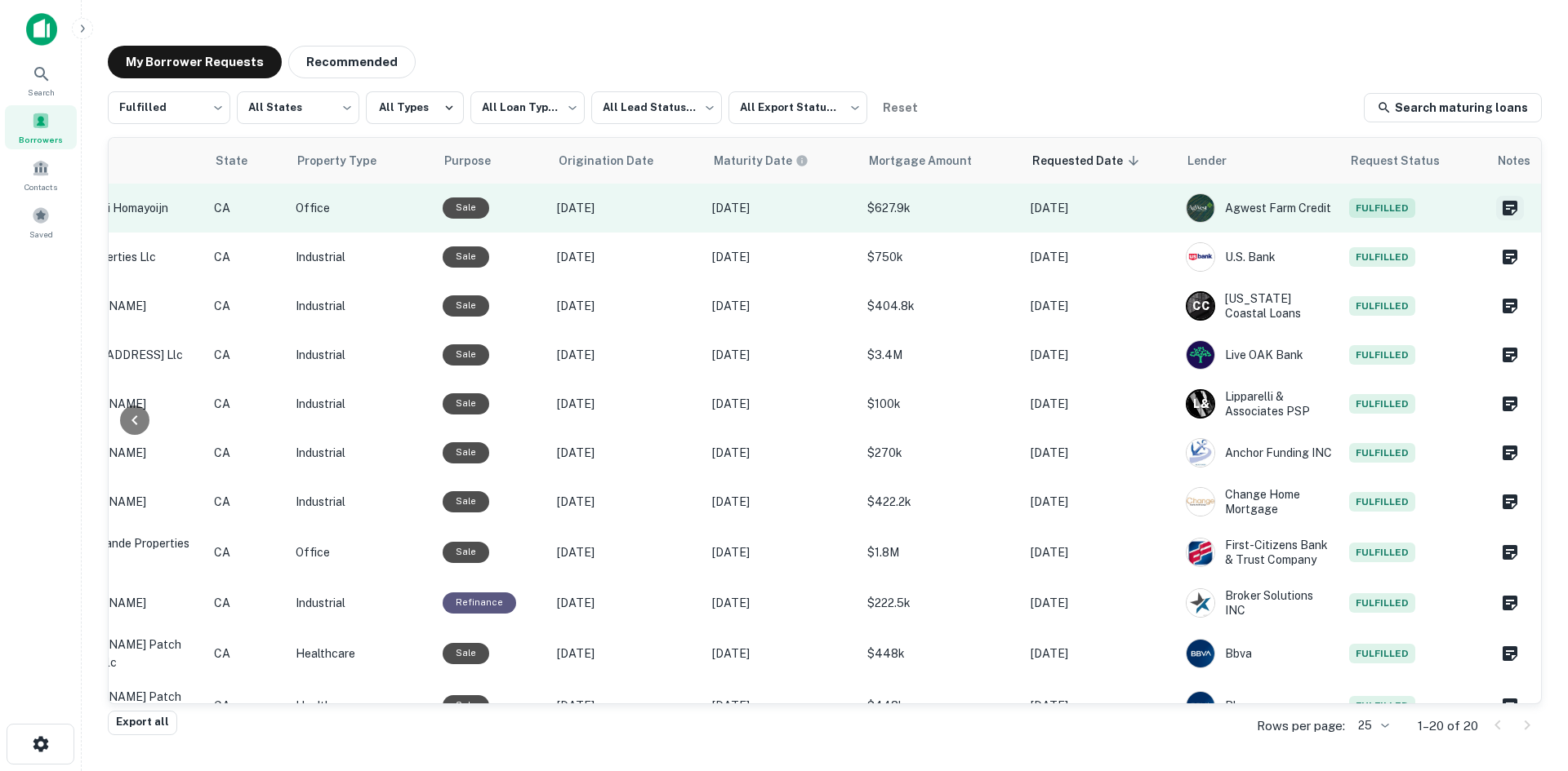
click at [1502, 209] on icon "Create a note for this borrower request" at bounding box center [1509, 207] width 15 height 15
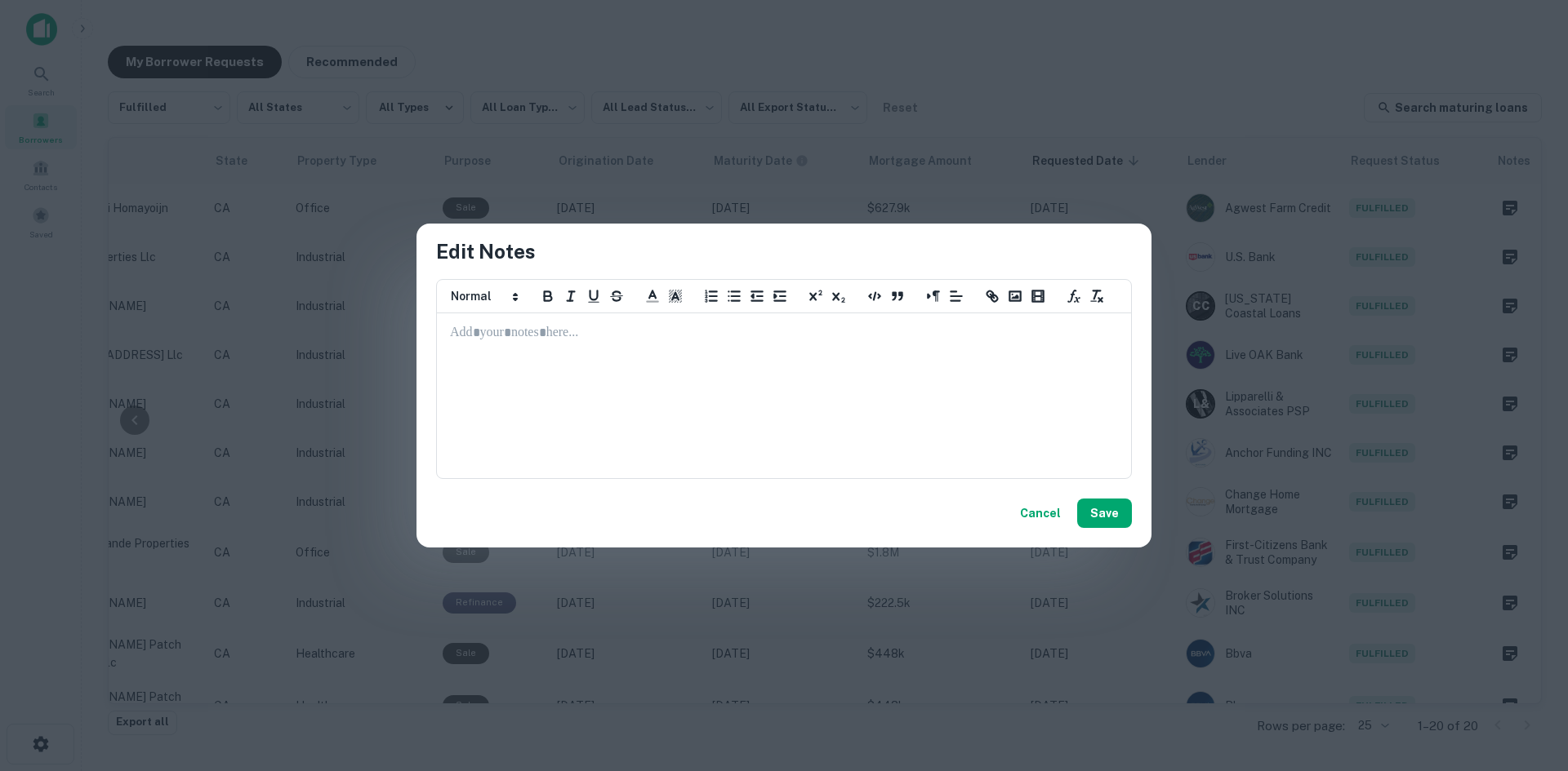
click at [808, 331] on p at bounding box center [784, 333] width 669 height 19
click at [1116, 505] on button "Save" at bounding box center [1105, 514] width 55 height 29
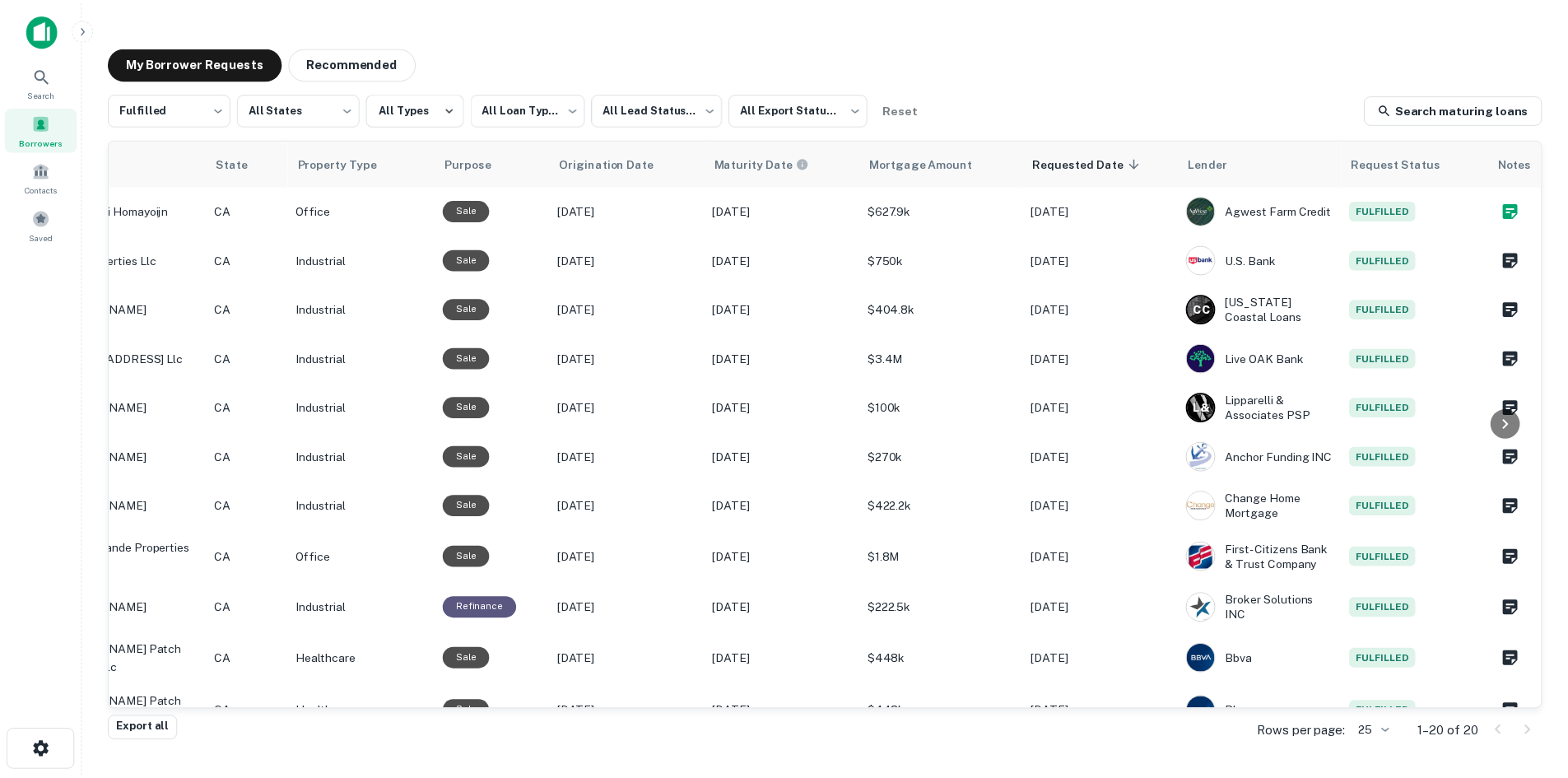
scroll to position [0, 0]
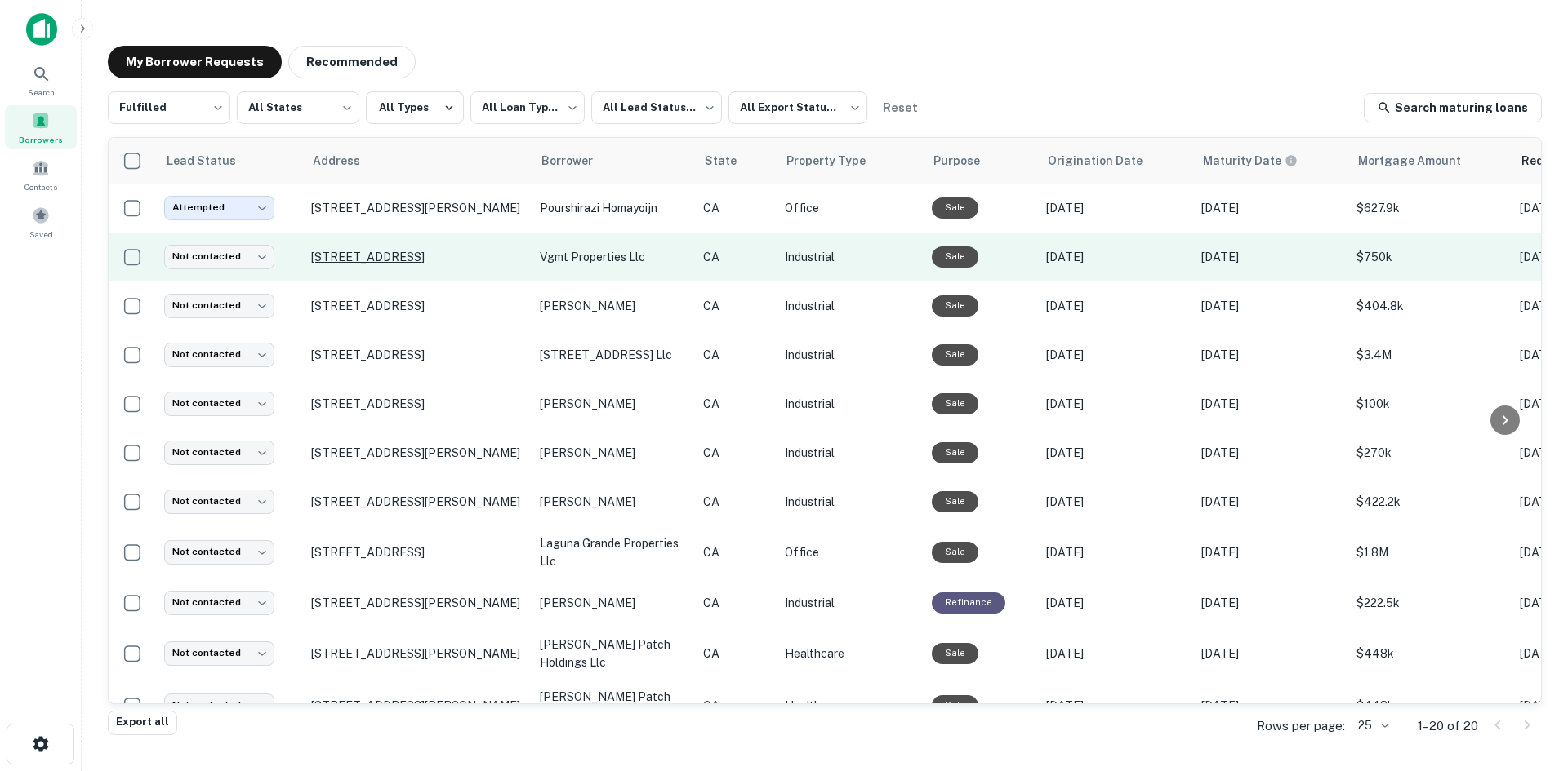
click at [406, 253] on p "556 Birch St Lake Elsinore, CA 92530" at bounding box center [417, 256] width 212 height 15
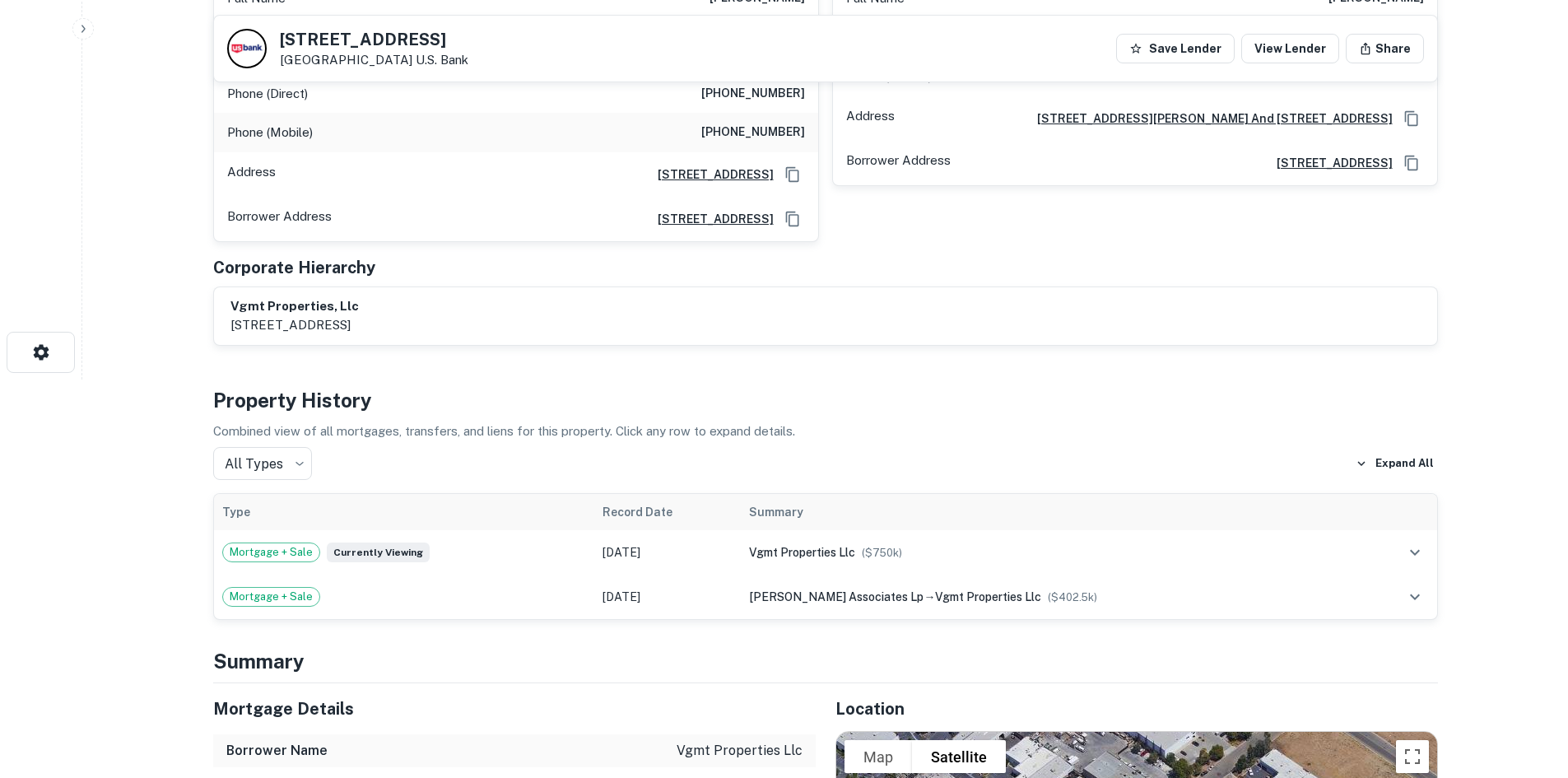
scroll to position [412, 0]
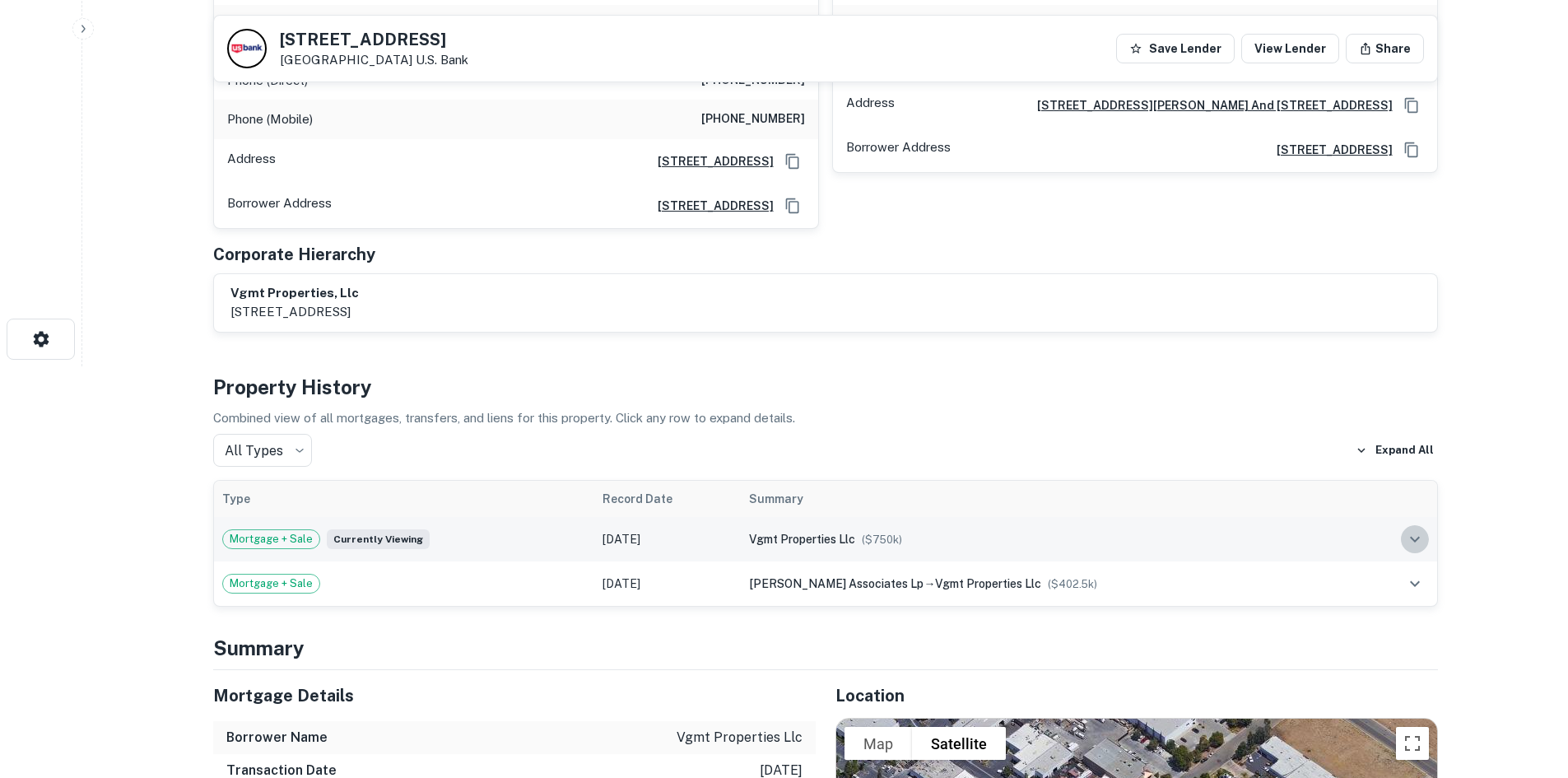
click at [1408, 529] on icon "expand row" at bounding box center [1415, 539] width 20 height 20
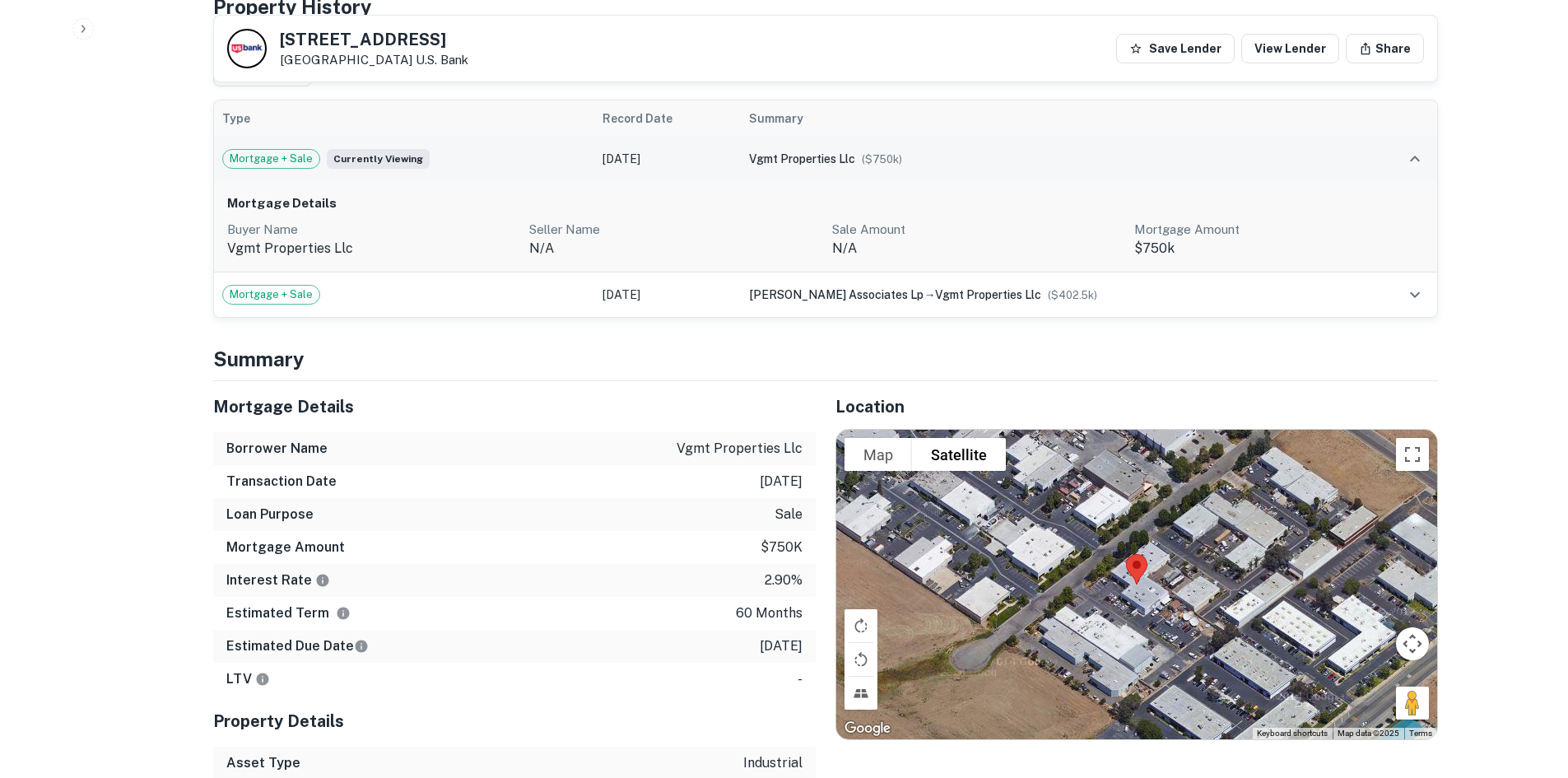
scroll to position [906, 0]
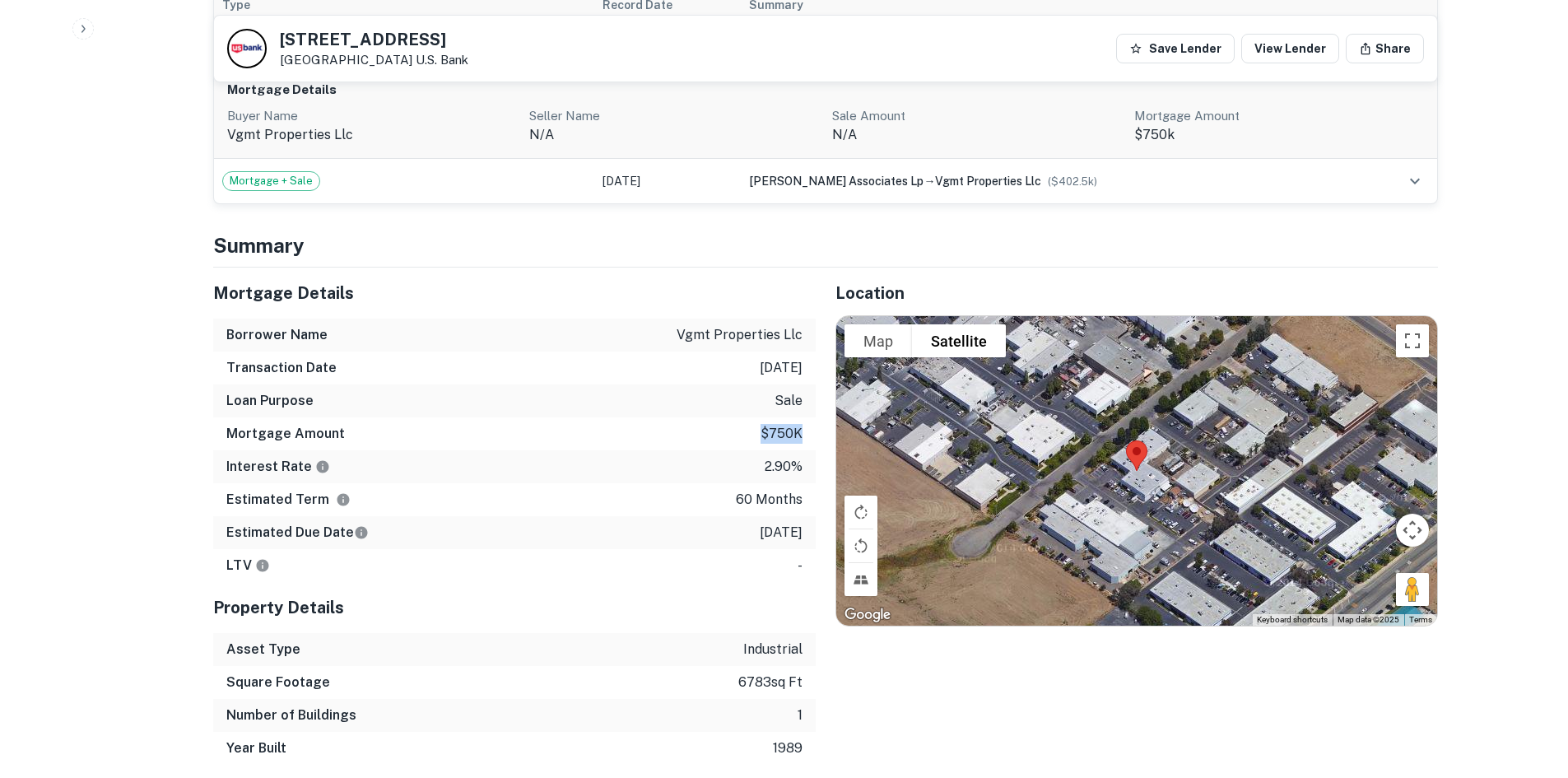
drag, startPoint x: 760, startPoint y: 418, endPoint x: 803, endPoint y: 419, distance: 43.0
click at [803, 419] on div "Mortgage Amount $750k" at bounding box center [514, 433] width 603 height 33
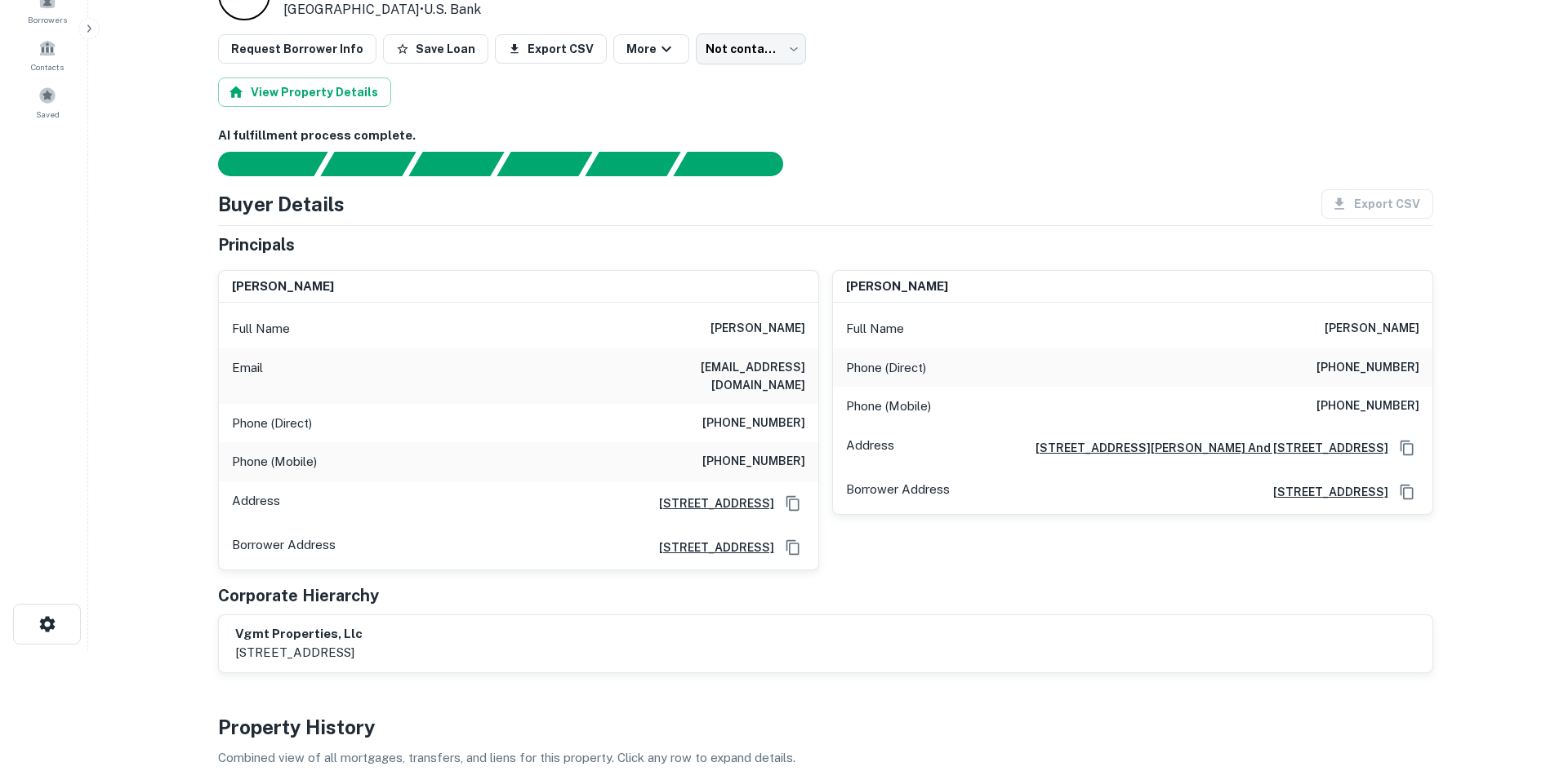
scroll to position [0, 0]
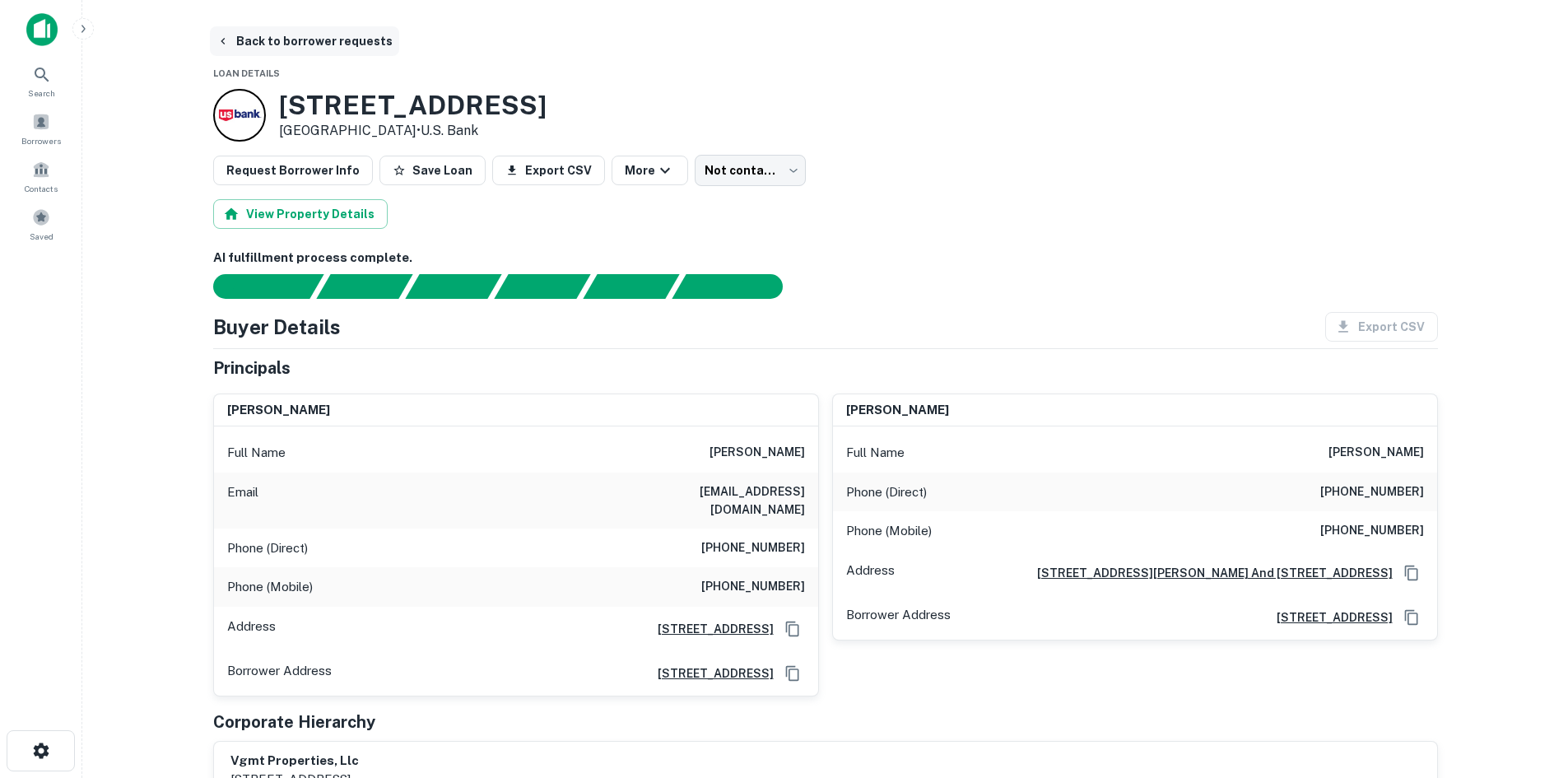
click at [251, 39] on button "Back to borrower requests" at bounding box center [305, 41] width 189 height 30
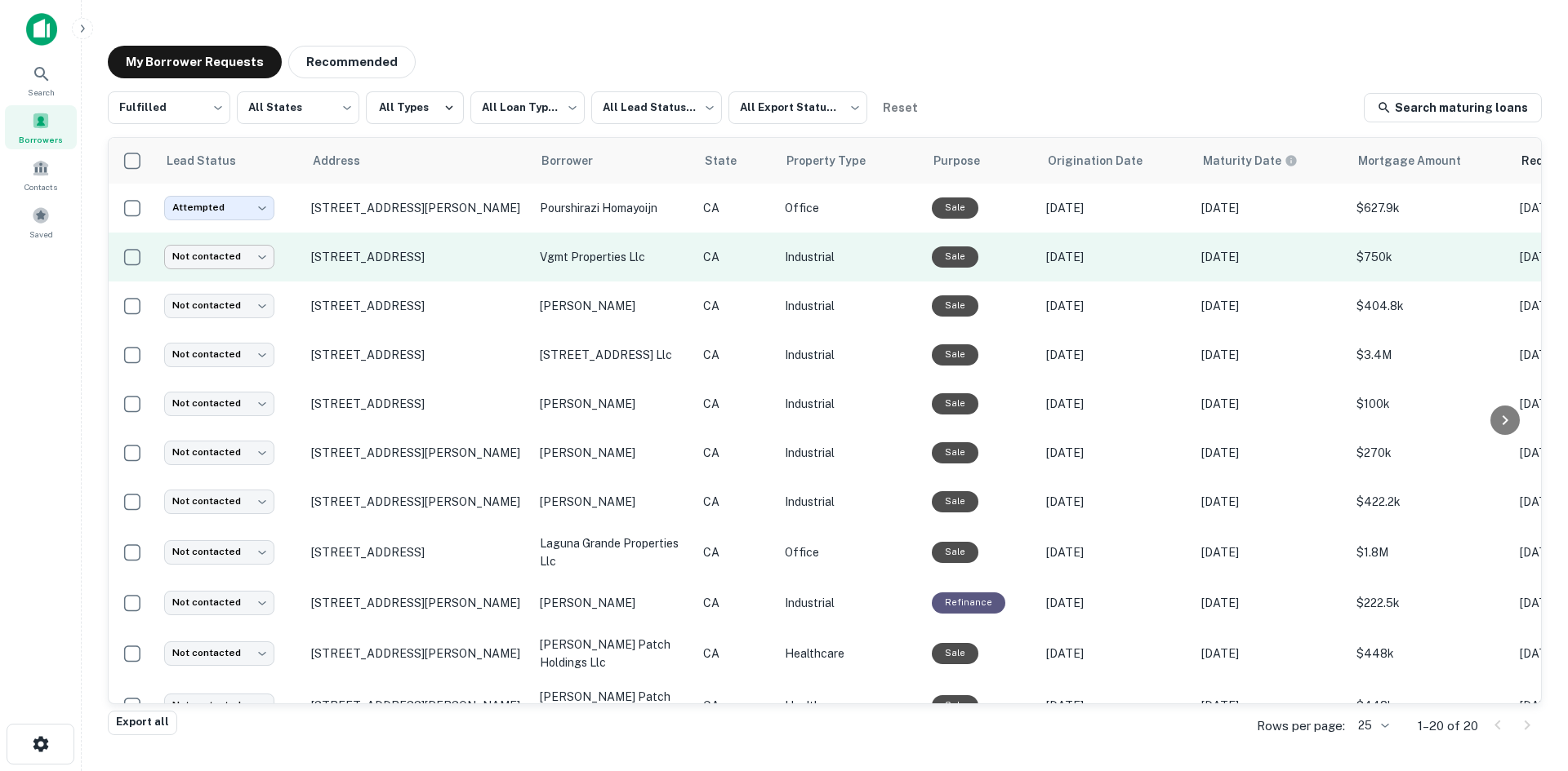
click at [228, 253] on body "**********" at bounding box center [784, 386] width 1568 height 771
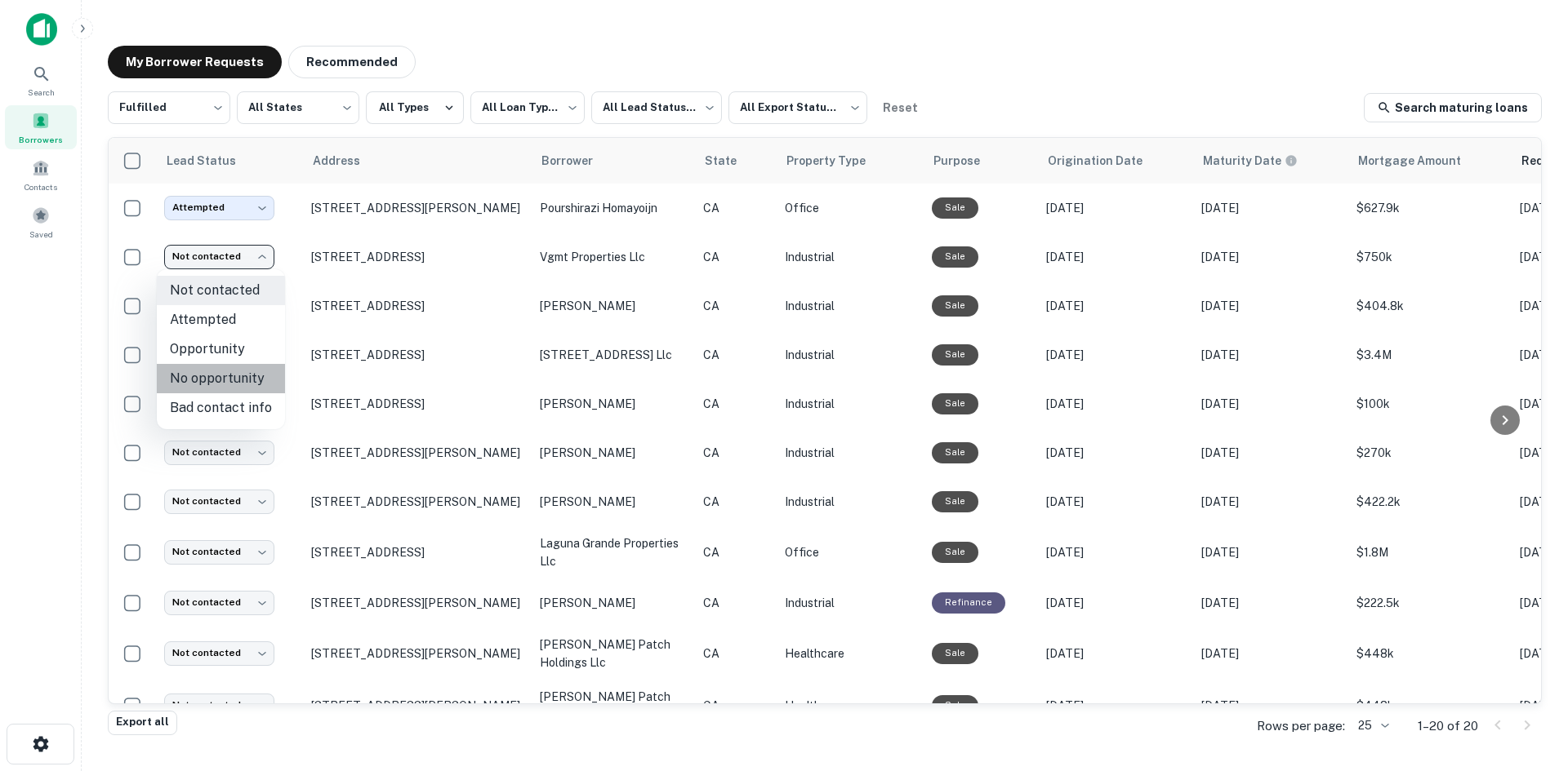
click at [223, 382] on li "No opportunity" at bounding box center [220, 379] width 128 height 29
type input "**********"
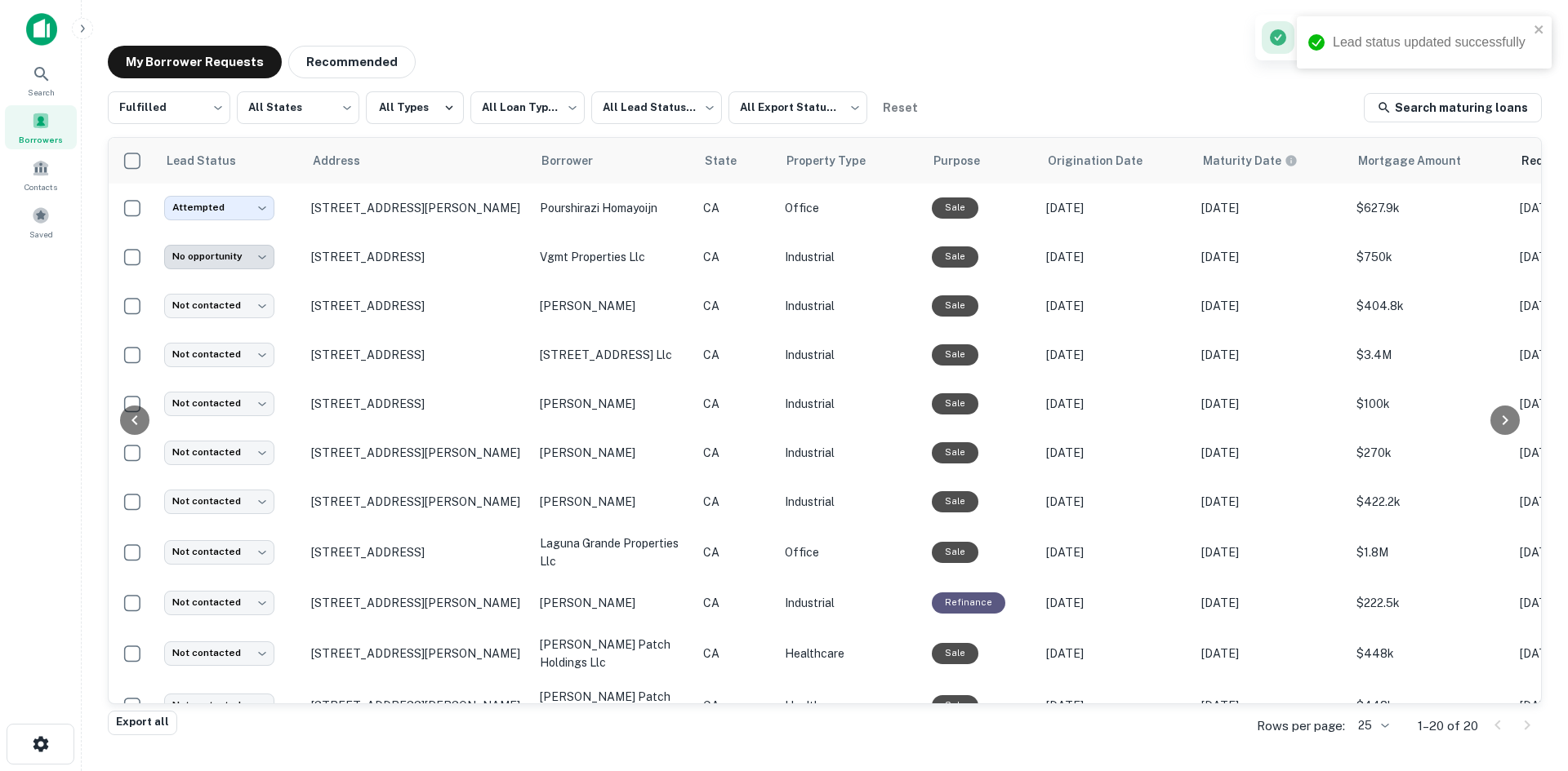
scroll to position [0, 500]
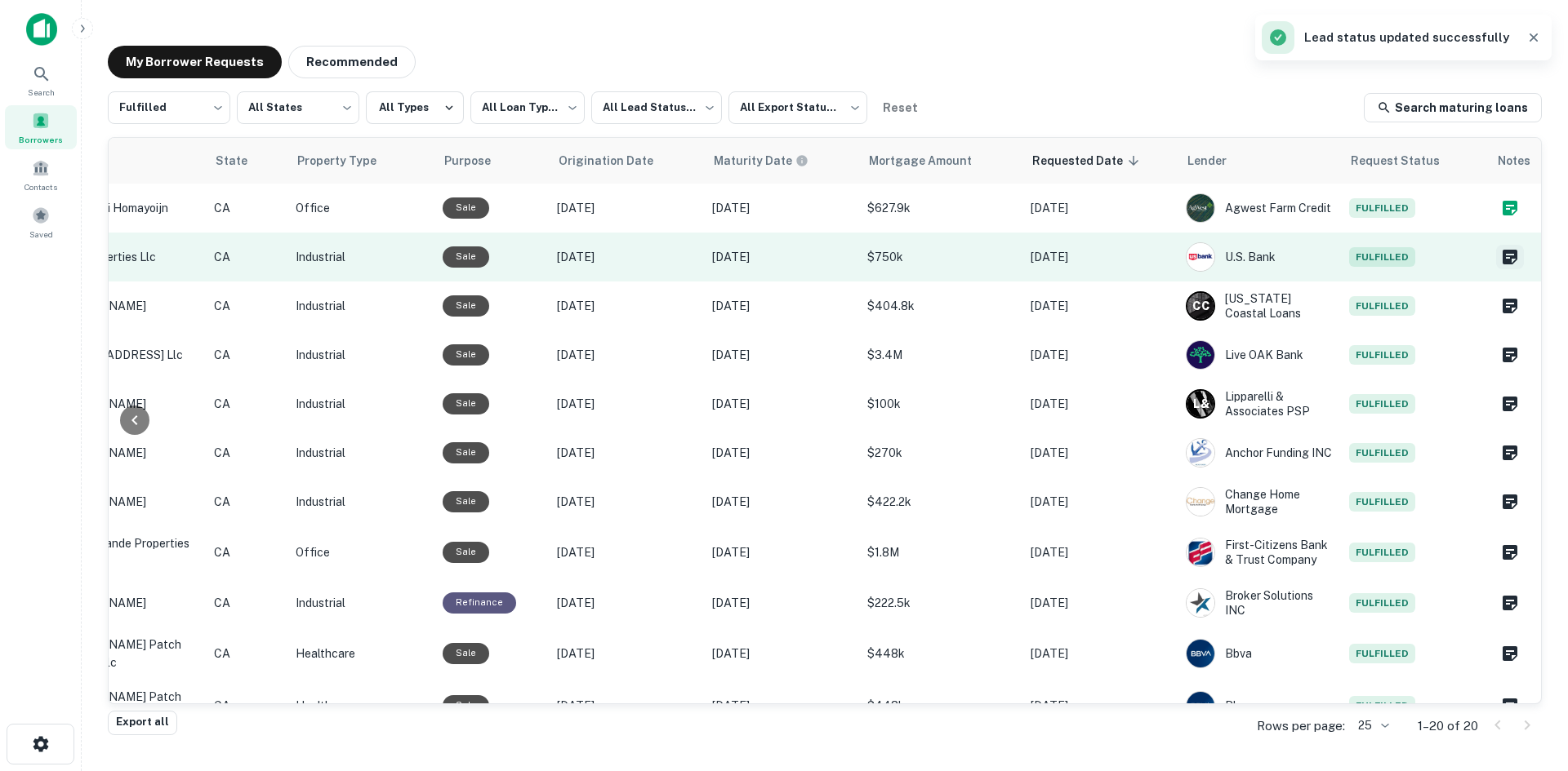
click at [1502, 256] on icon "Create a note for this borrower request" at bounding box center [1509, 256] width 15 height 15
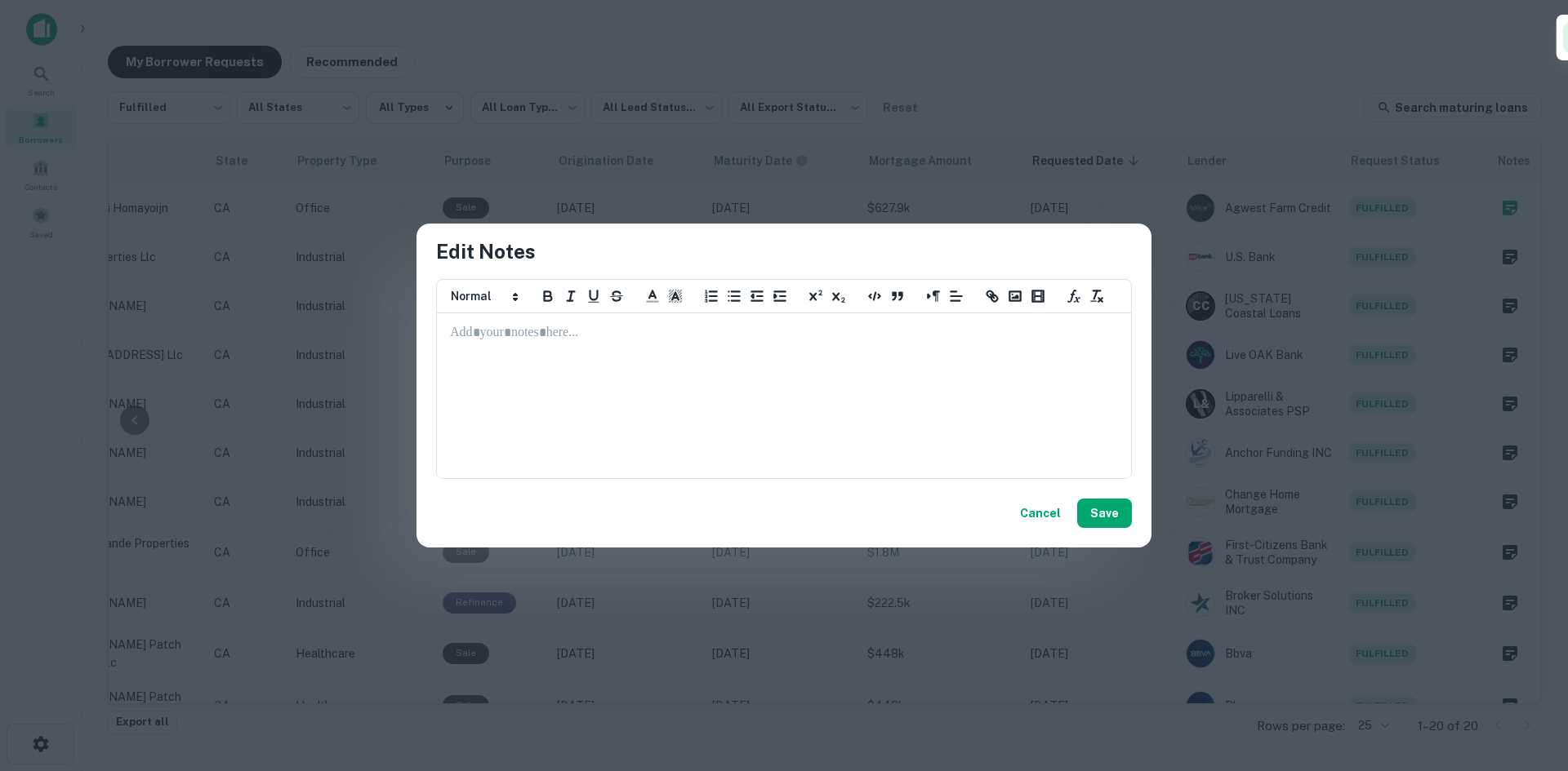
click at [821, 441] on div at bounding box center [784, 395] width 693 height 163
click at [1113, 506] on button "Save" at bounding box center [1105, 514] width 55 height 29
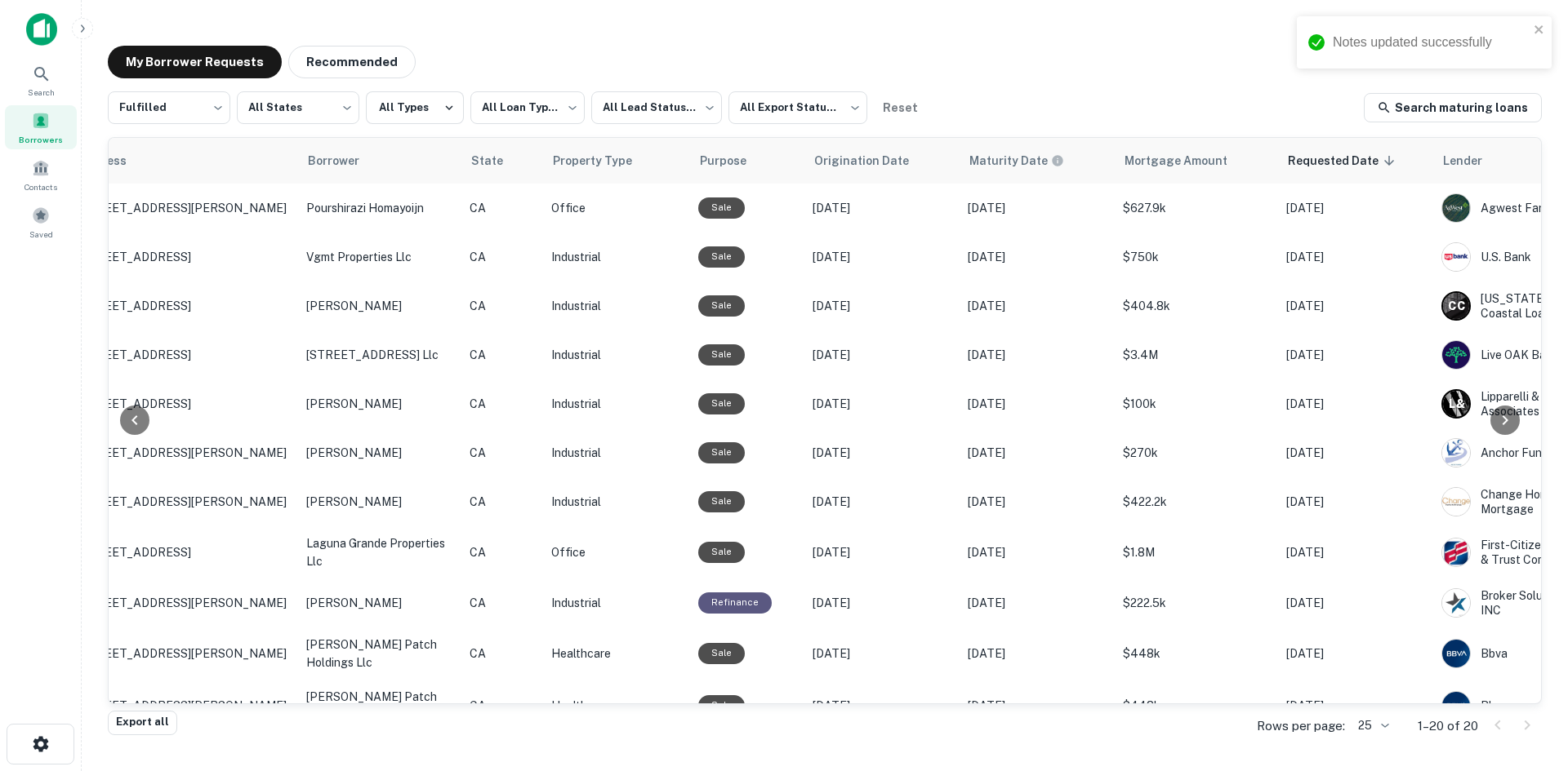
scroll to position [0, 0]
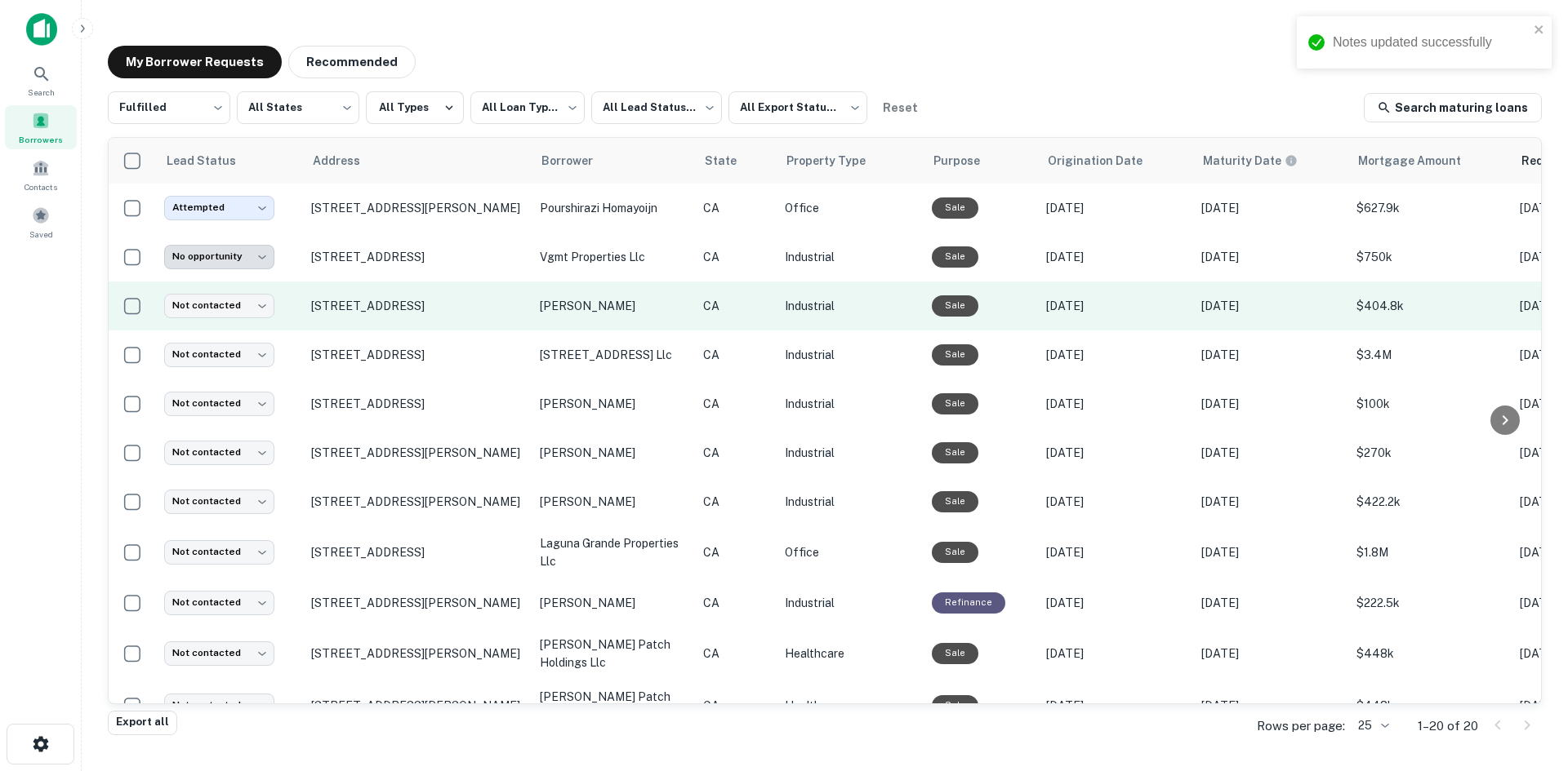
click at [364, 296] on td "[STREET_ADDRESS]" at bounding box center [418, 306] width 229 height 49
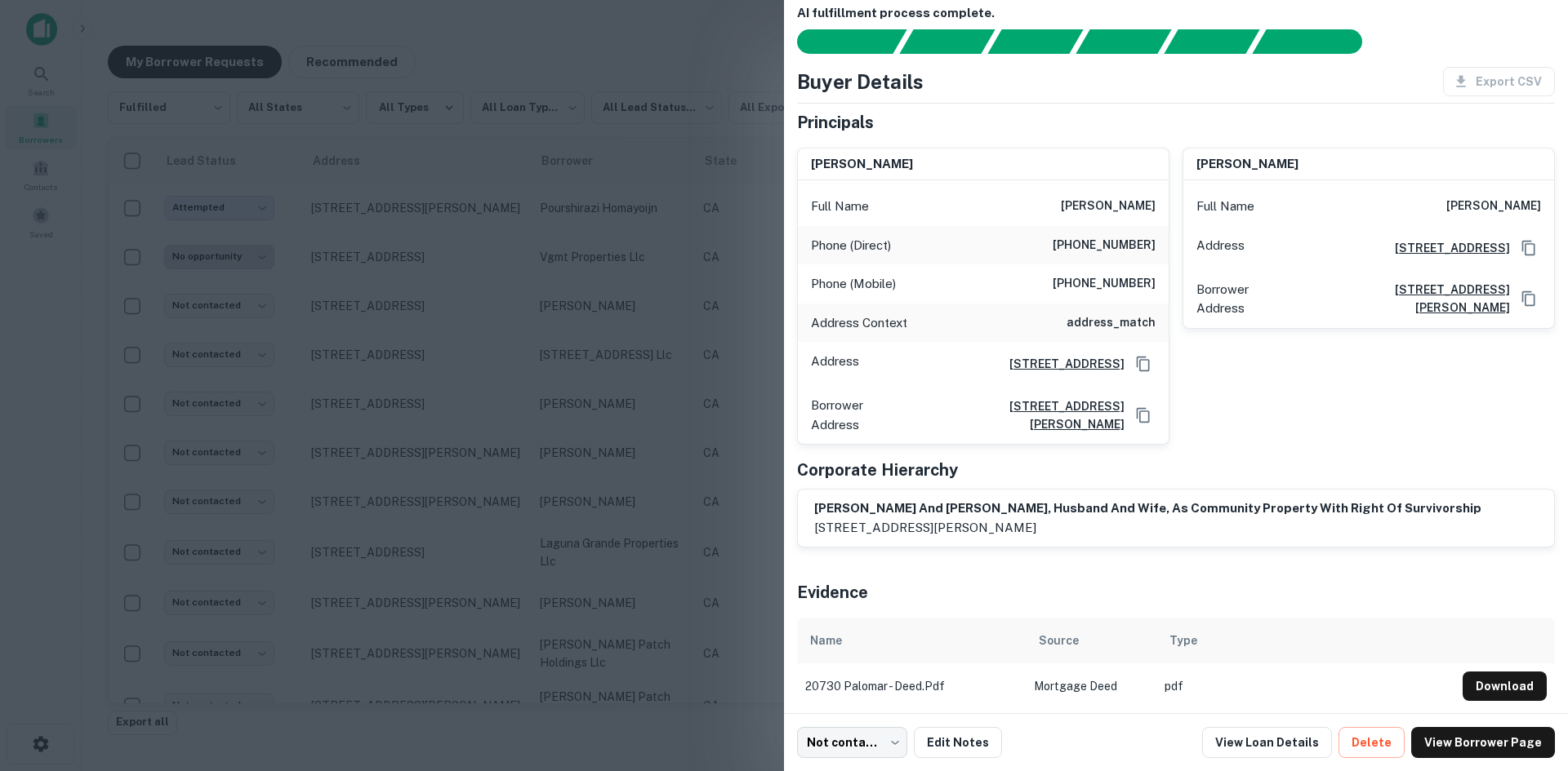
scroll to position [31, 0]
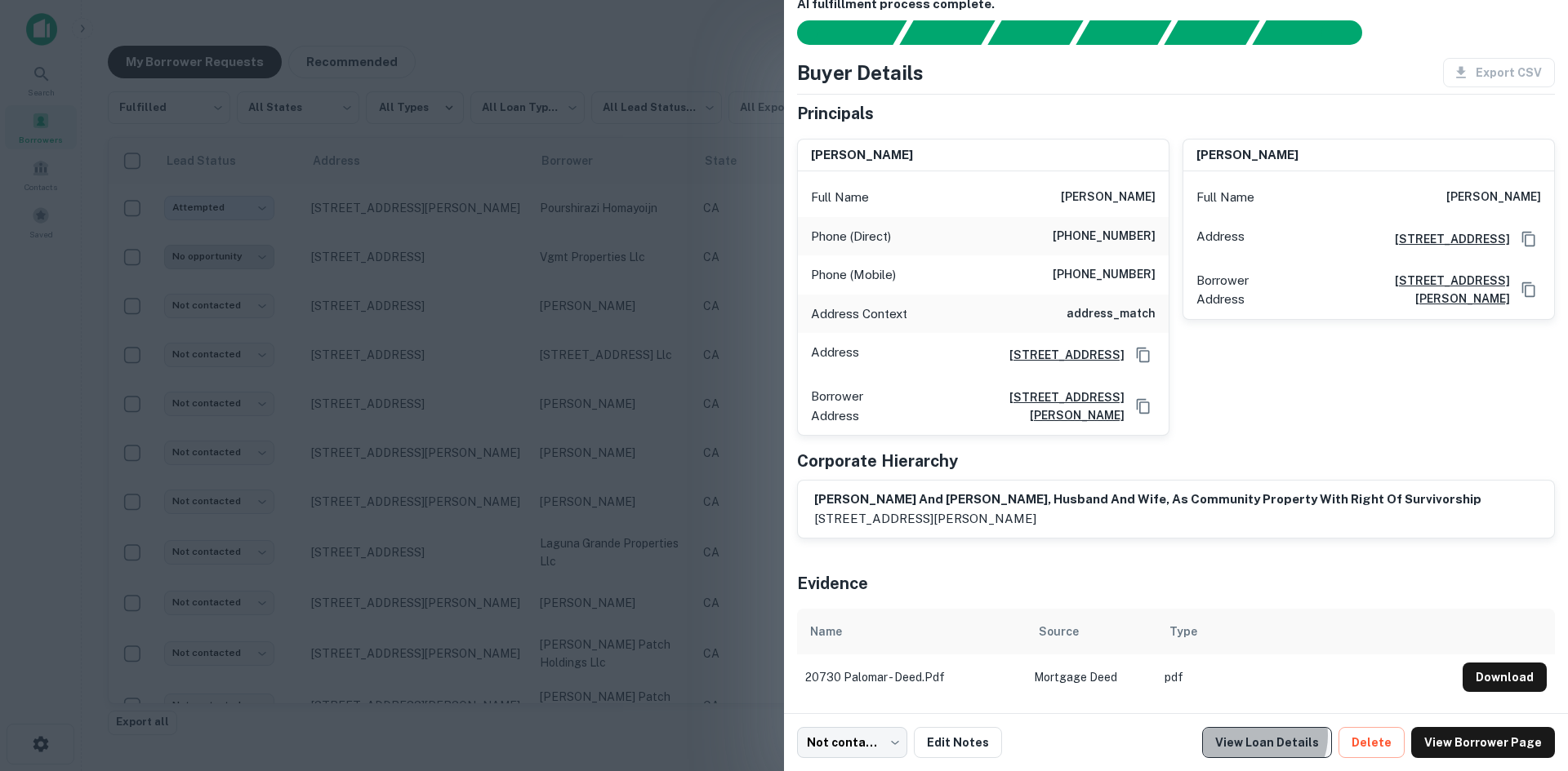
click at [1279, 737] on link "View Loan Details" at bounding box center [1267, 743] width 130 height 31
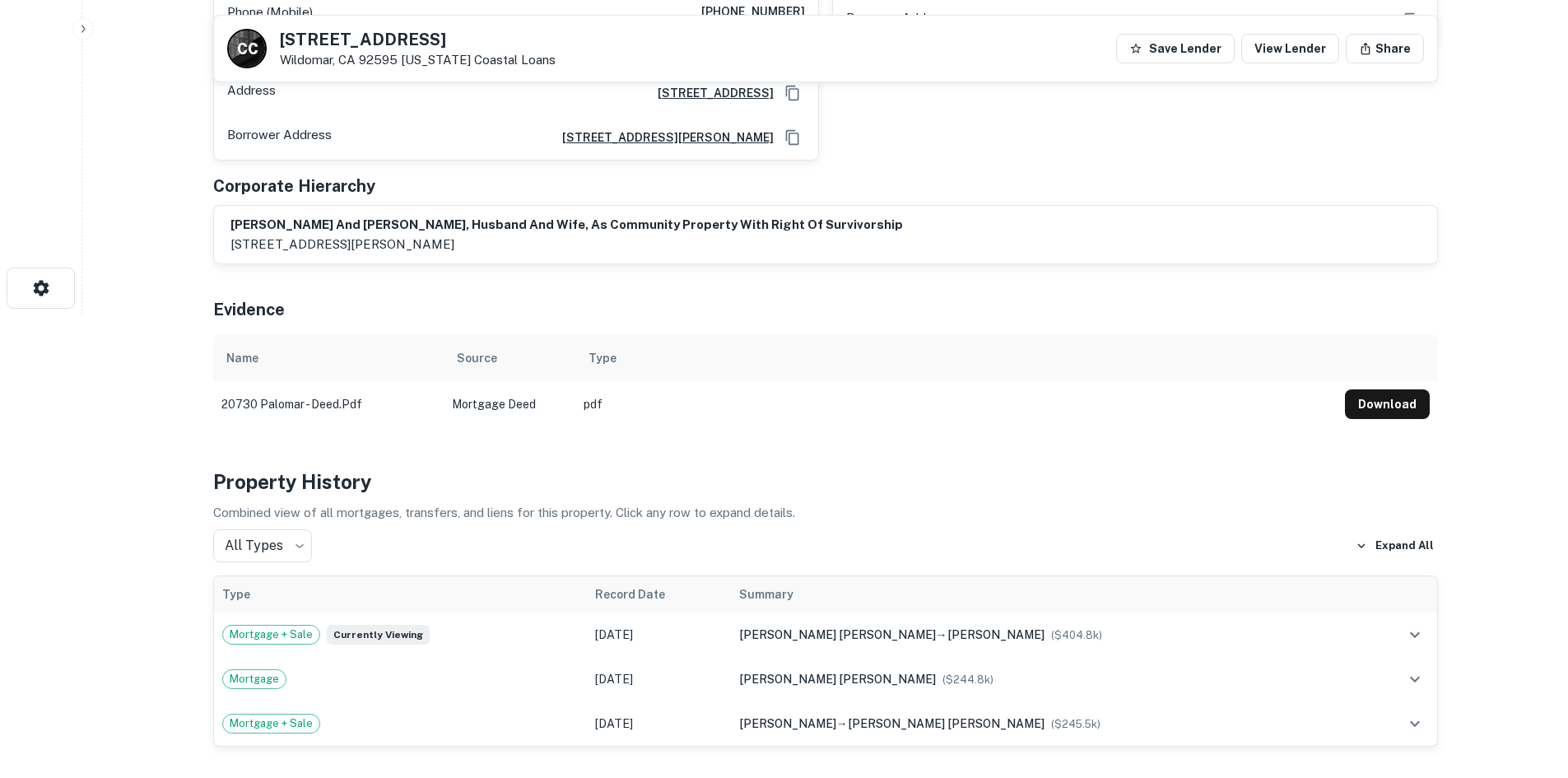
scroll to position [577, 0]
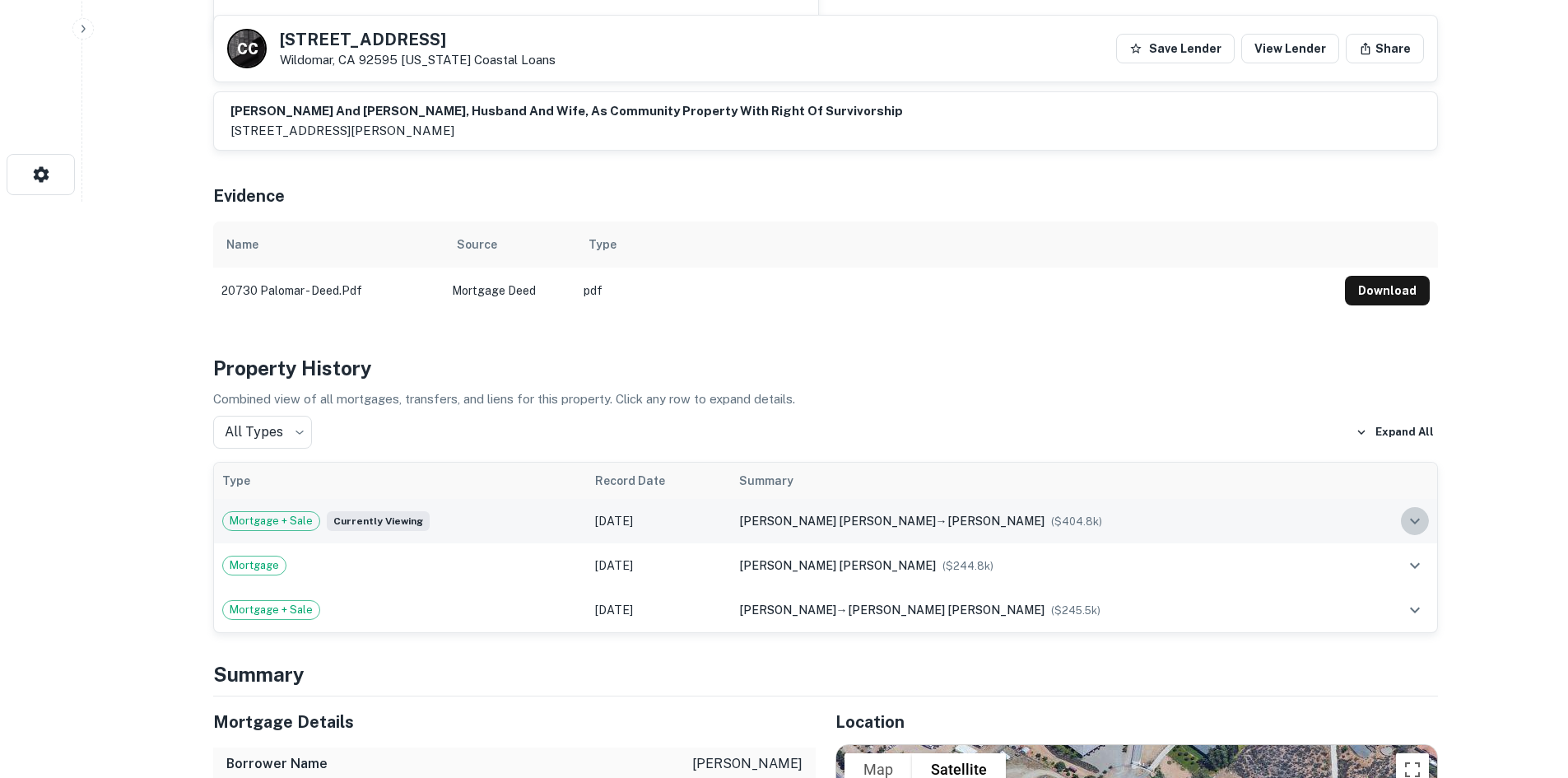
click at [1422, 522] on icon "expand row" at bounding box center [1415, 521] width 20 height 20
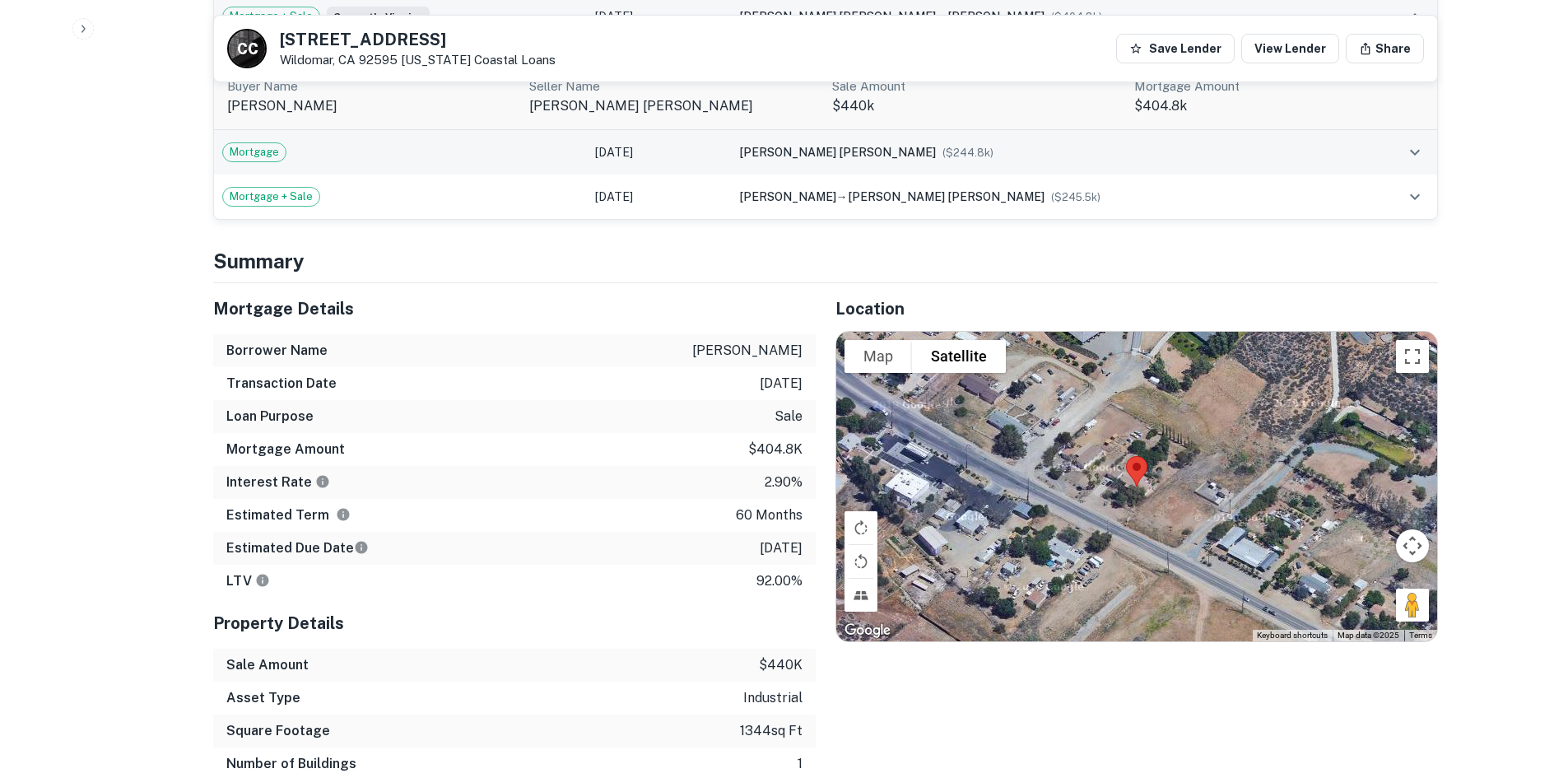
scroll to position [1153, 0]
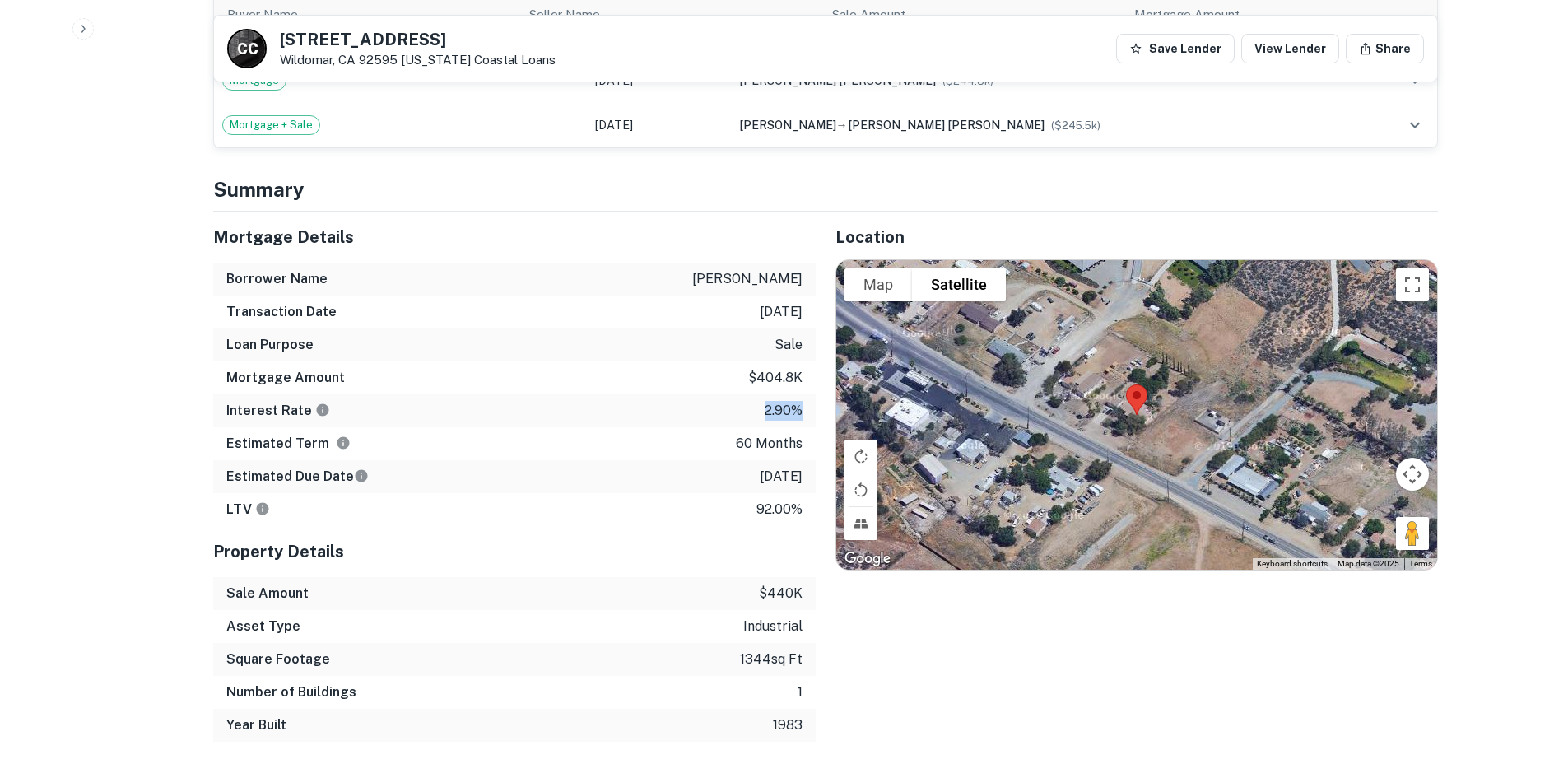
drag, startPoint x: 803, startPoint y: 408, endPoint x: 750, endPoint y: 411, distance: 53.1
click at [750, 411] on div "Interest Rate 2.90%" at bounding box center [514, 411] width 603 height 33
drag, startPoint x: 1419, startPoint y: 527, endPoint x: 1096, endPoint y: 448, distance: 332.5
click at [1096, 448] on div "To activate drag with keyboard, press Alt + Enter. Once in keyboard drag state,…" at bounding box center [1137, 416] width 601 height 310
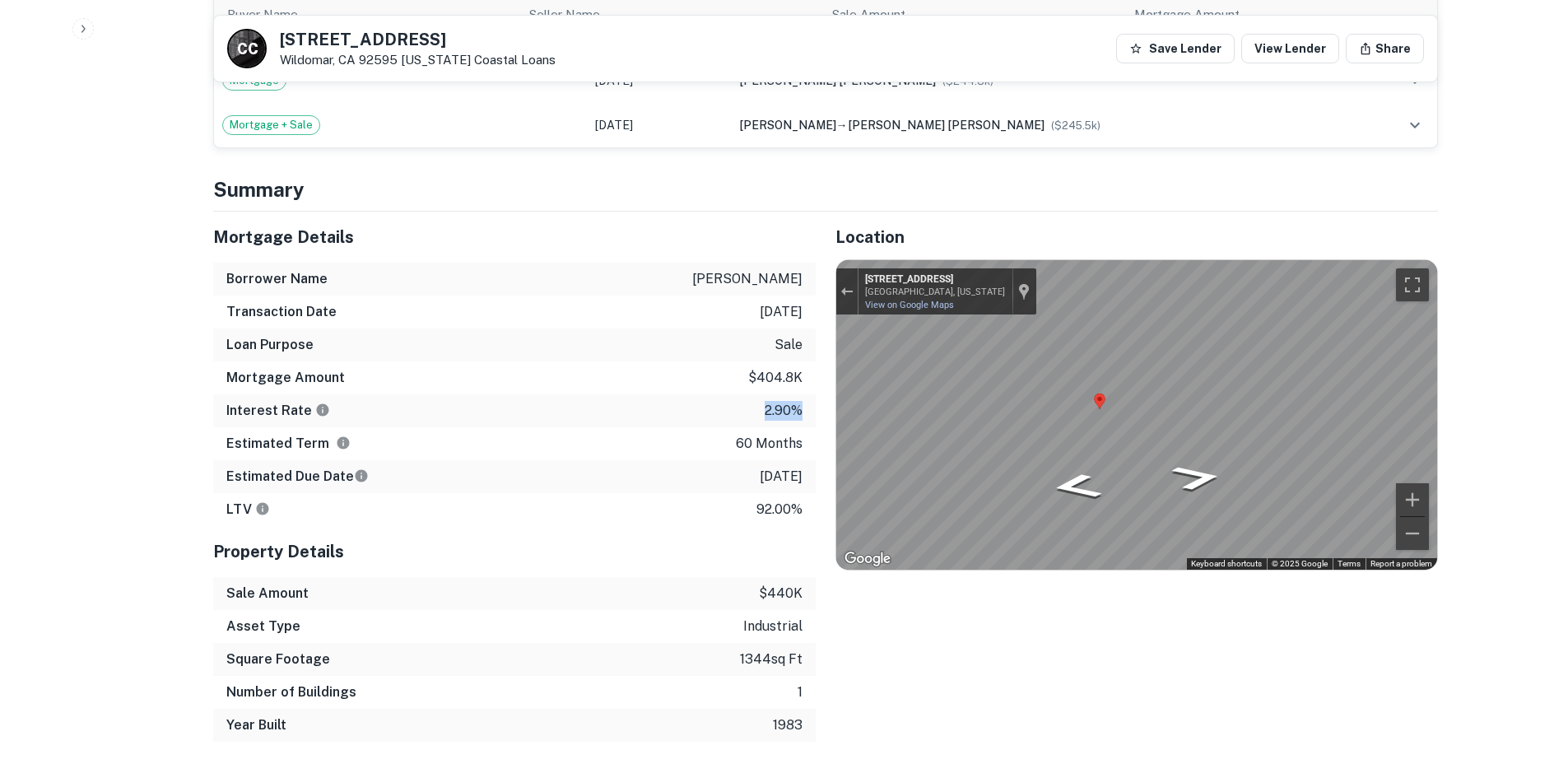
click at [784, 402] on div "Mortgage Details Borrower Name [PERSON_NAME] Transaction Date [DATE] Loan Purpo…" at bounding box center [816, 476] width 1245 height 530
click at [786, 390] on div "Mortgage Details Borrower Name [PERSON_NAME] Transaction Date [DATE] Loan Purpo…" at bounding box center [816, 476] width 1245 height 530
click at [761, 355] on div "Mortgage Details Borrower Name hume john Transaction Date 6/15/2021 Loan Purpos…" at bounding box center [816, 476] width 1245 height 530
click at [806, 358] on div "Mortgage Details Borrower Name hume john Transaction Date 6/15/2021 Loan Purpos…" at bounding box center [816, 476] width 1245 height 530
click at [851, 296] on button "Exit the Street View" at bounding box center [848, 291] width 22 height 23
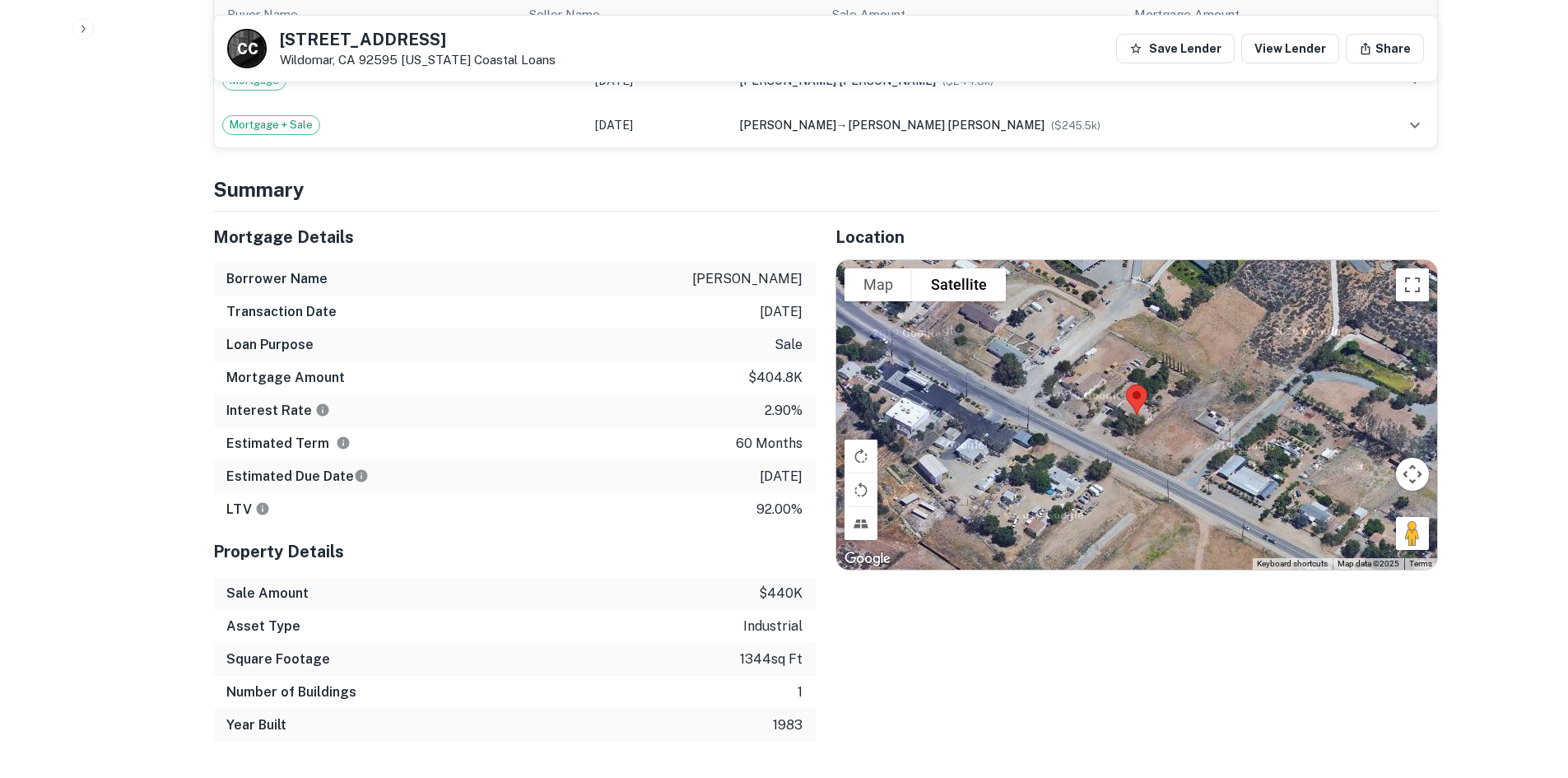
click at [1051, 656] on div "Location To navigate the map with touch gestures double-tap and hold your finge…" at bounding box center [1127, 476] width 623 height 530
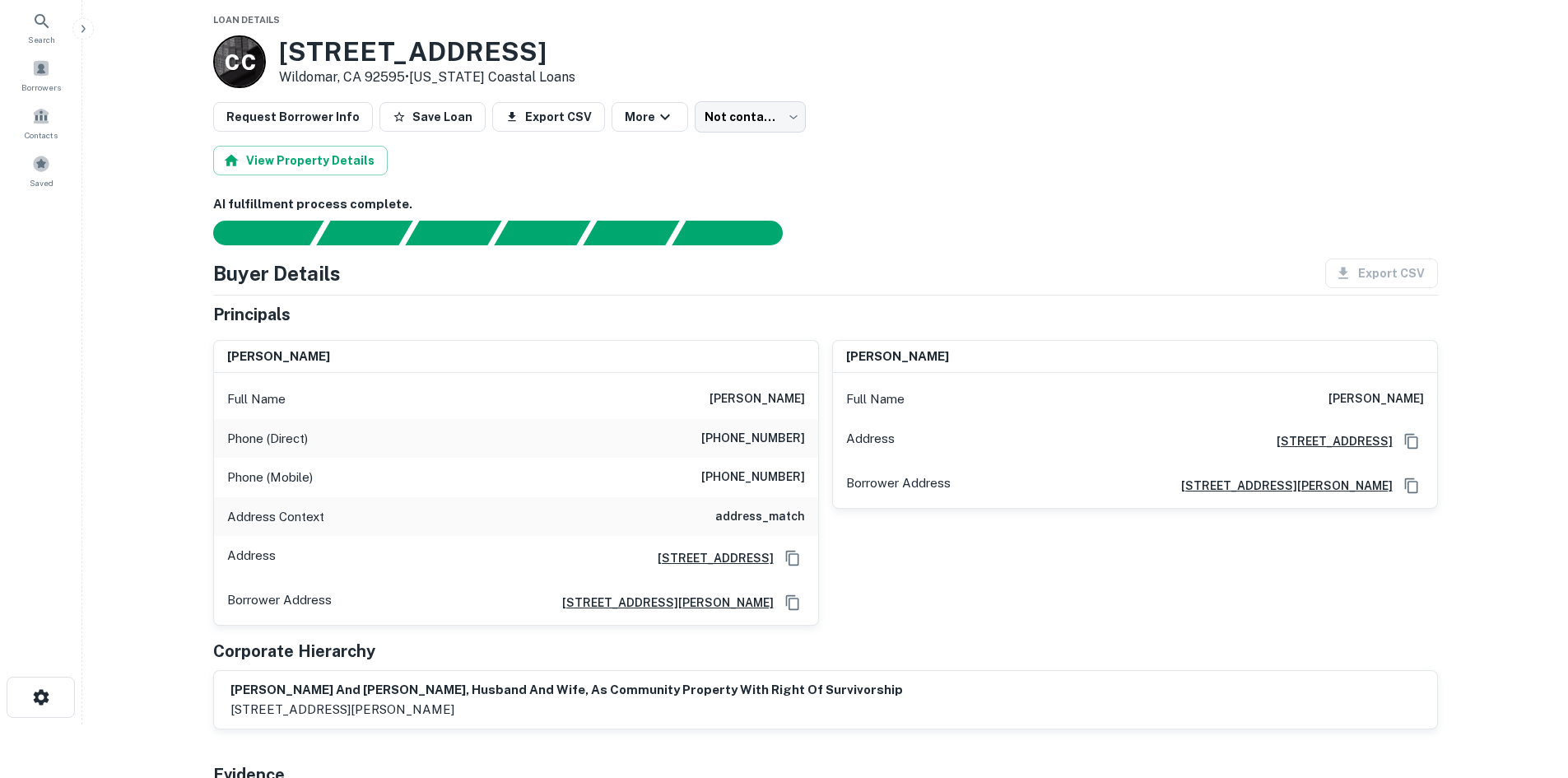
scroll to position [82, 0]
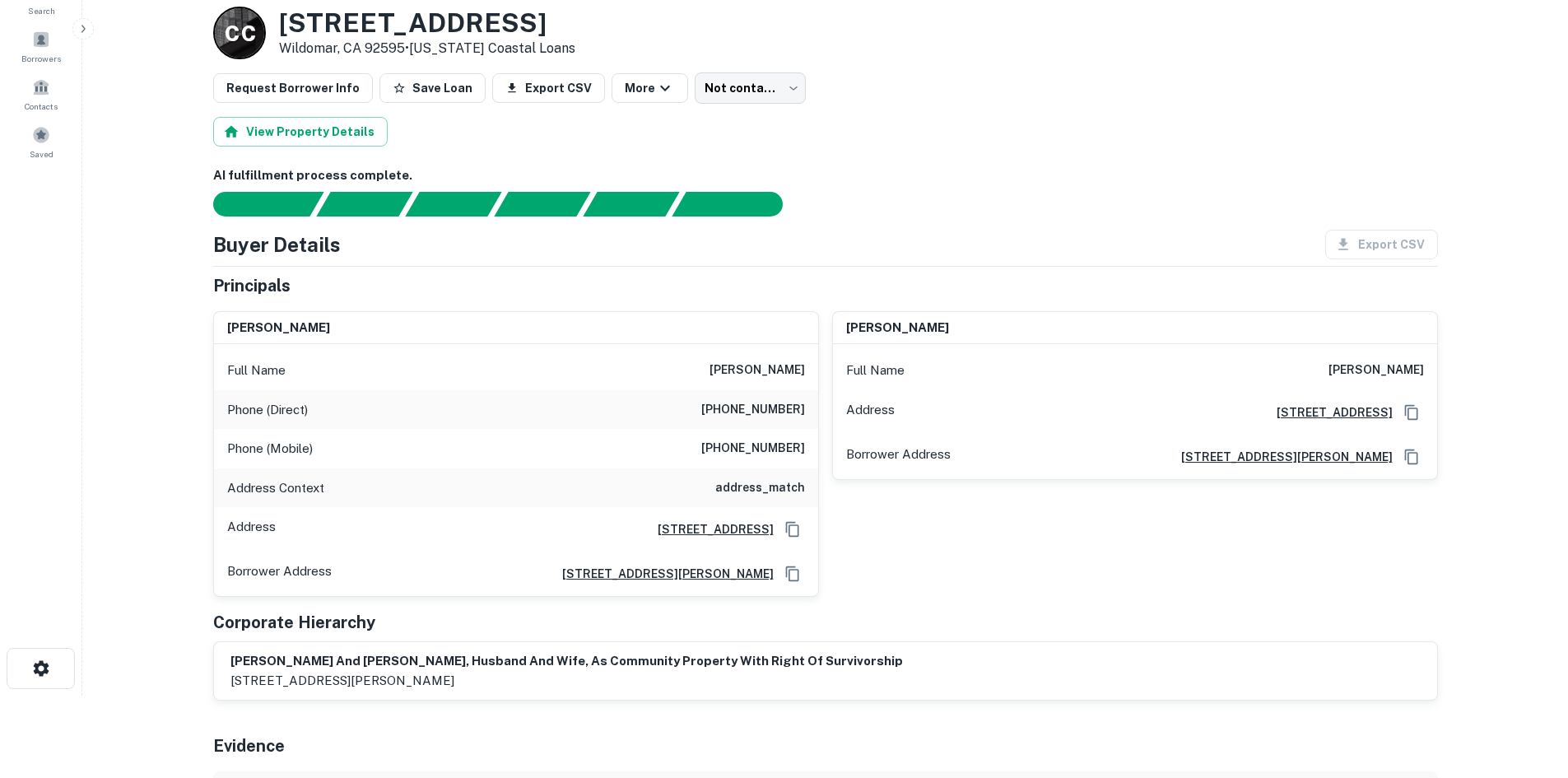
click at [766, 419] on h6 "(530) 244-7531" at bounding box center [753, 410] width 104 height 20
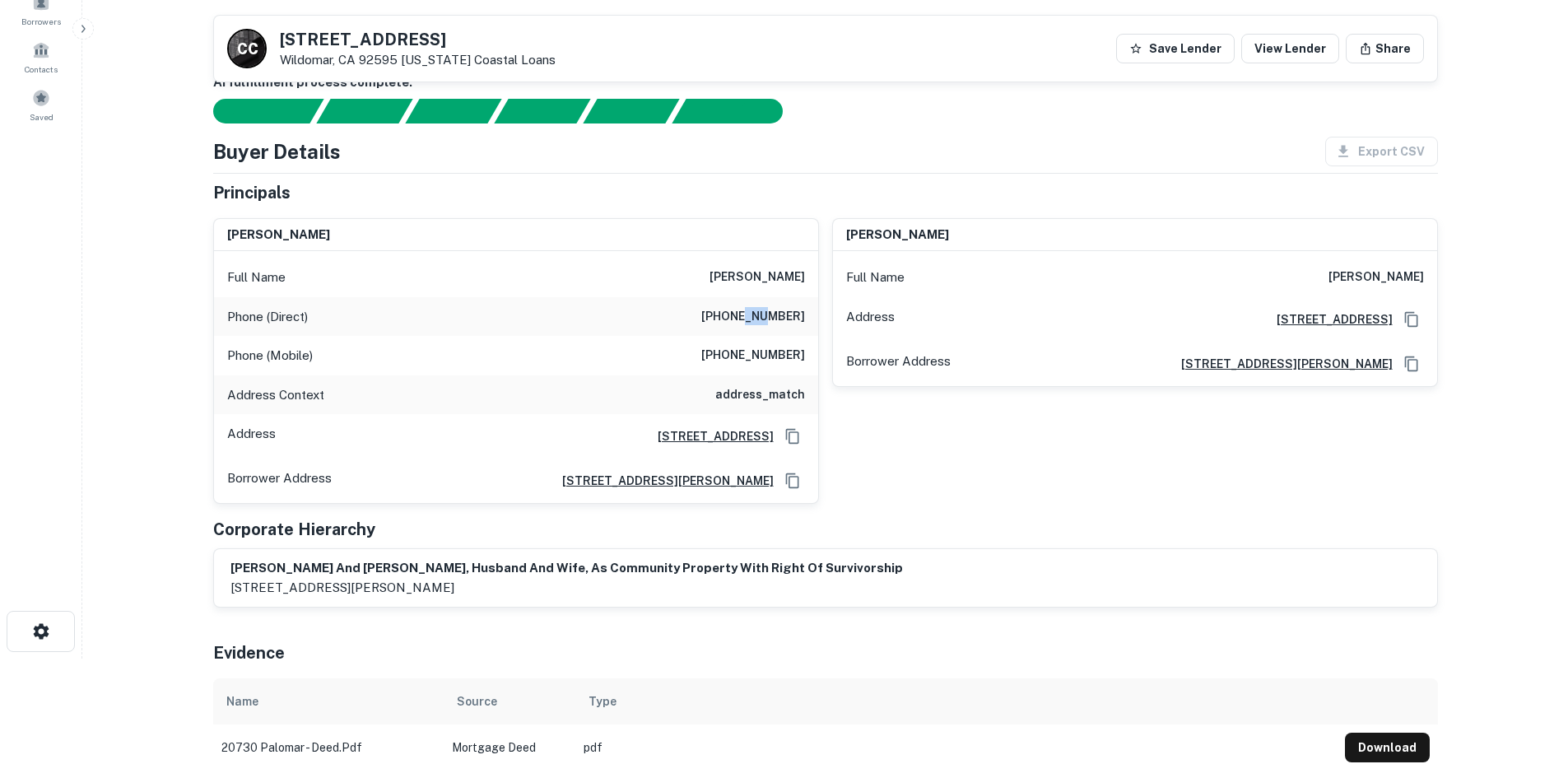
scroll to position [0, 0]
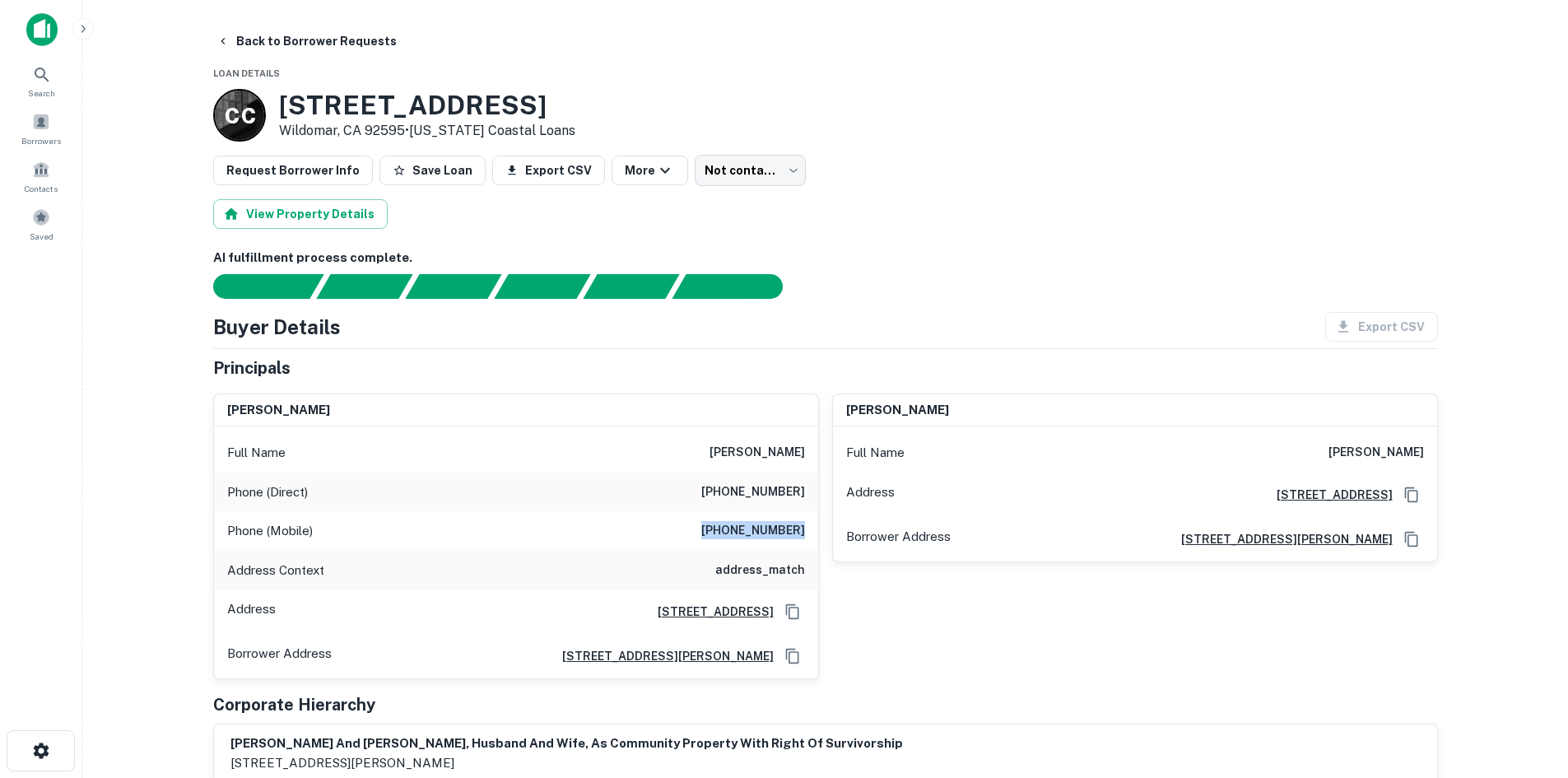
drag, startPoint x: 712, startPoint y: 527, endPoint x: 806, endPoint y: 528, distance: 94.0
click at [806, 528] on div "Phone (Mobile) (951) 847-0835" at bounding box center [516, 531] width 604 height 39
copy h6 "(951) 847-0835"
click at [289, 39] on button "Back to Borrower Requests" at bounding box center [307, 41] width 193 height 30
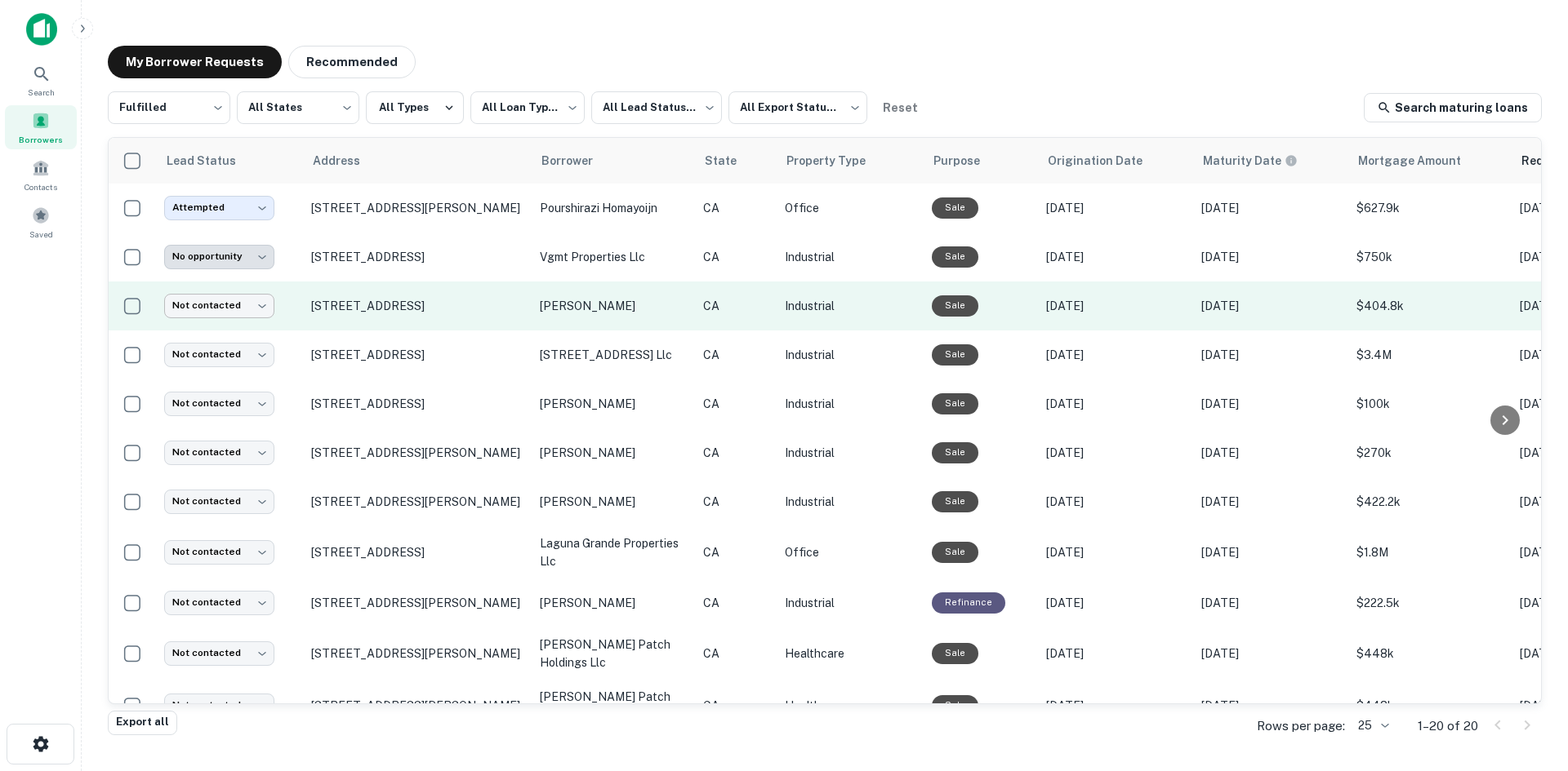
click at [253, 301] on body "**********" at bounding box center [784, 386] width 1568 height 771
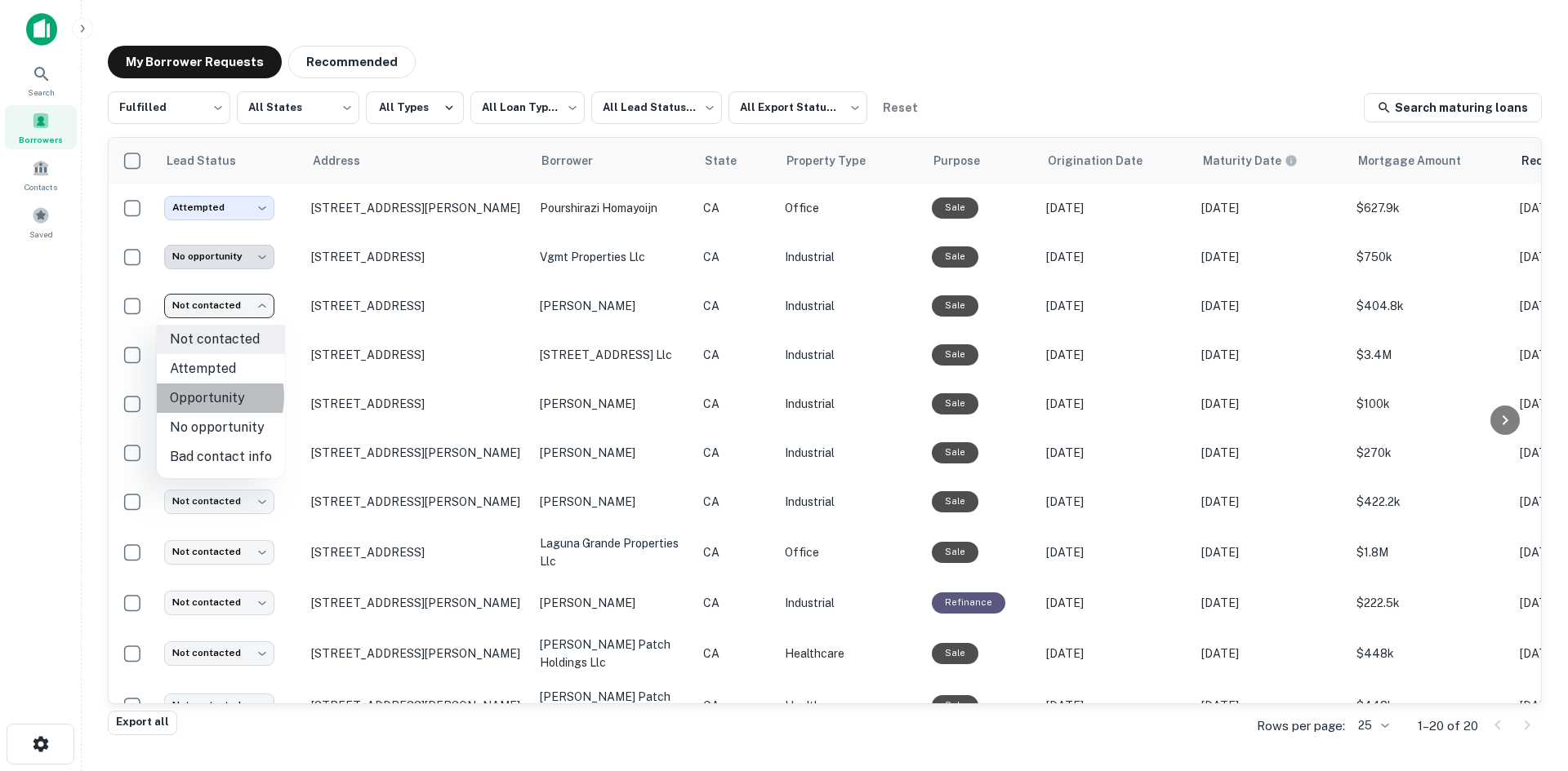
click at [200, 396] on li "Opportunity" at bounding box center [220, 398] width 128 height 29
type input "**********"
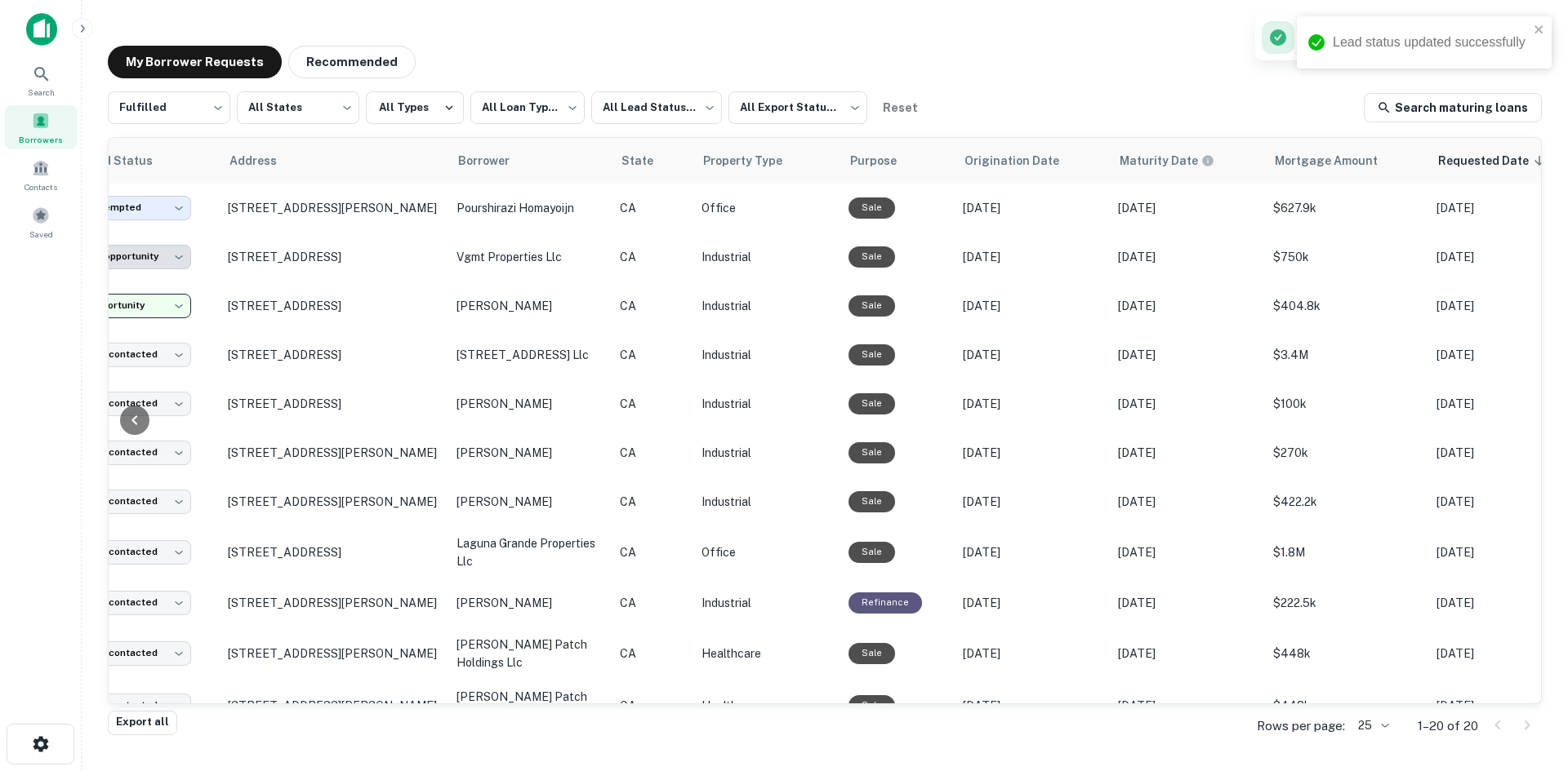
scroll to position [0, 500]
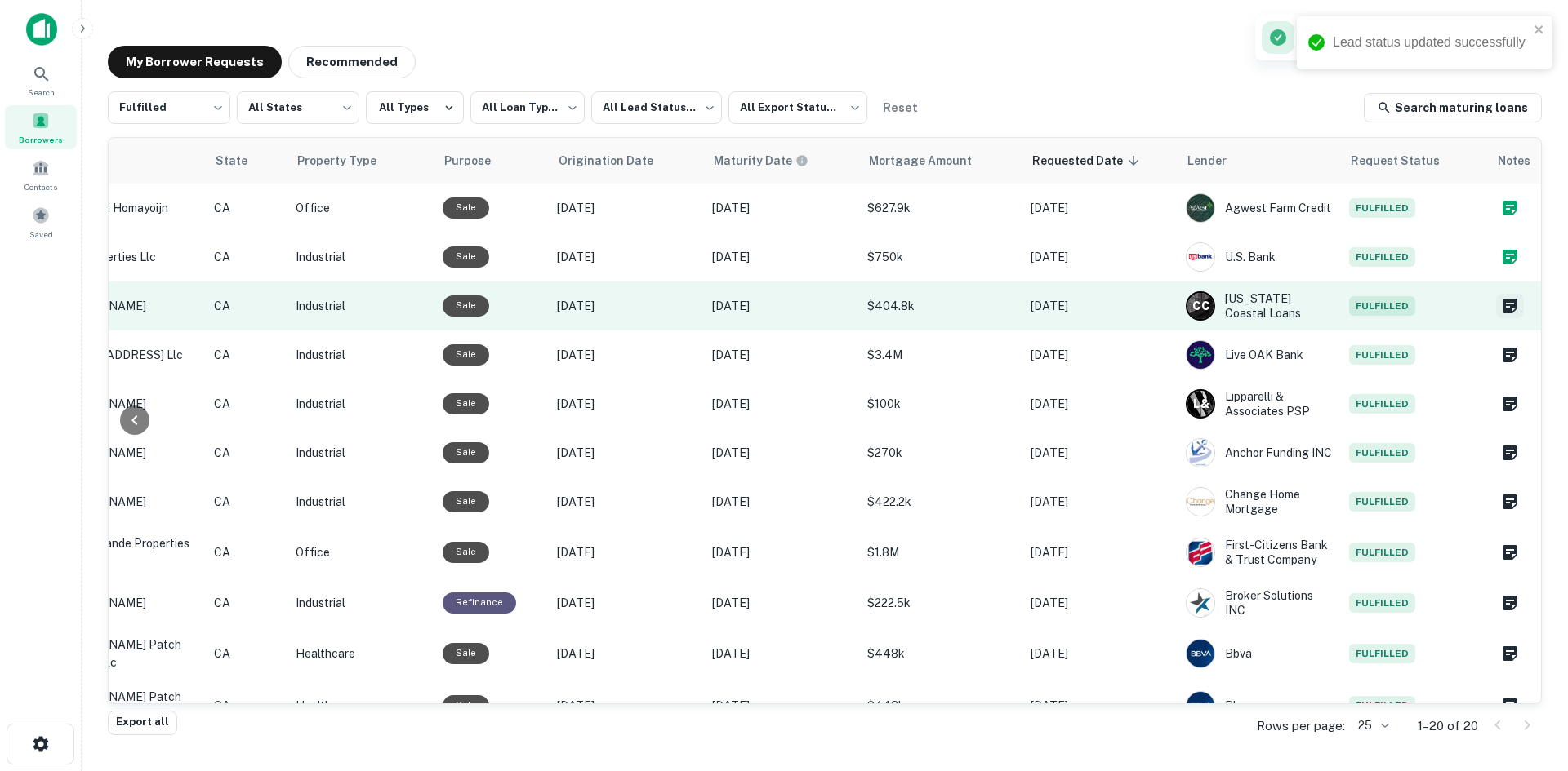
click at [1502, 303] on icon "Create a note for this borrower request" at bounding box center [1509, 305] width 15 height 15
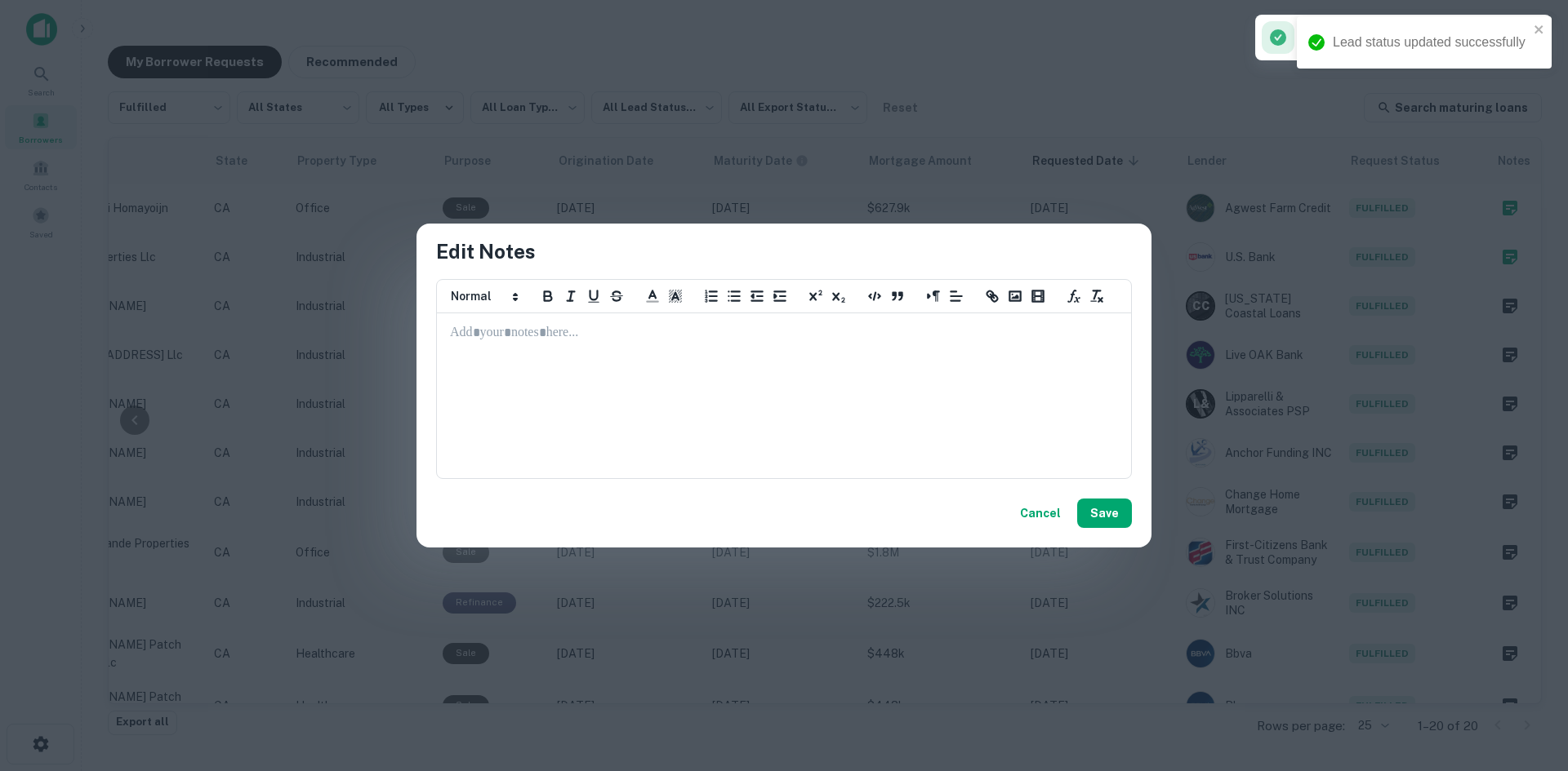
click at [489, 343] on div at bounding box center [784, 395] width 693 height 163
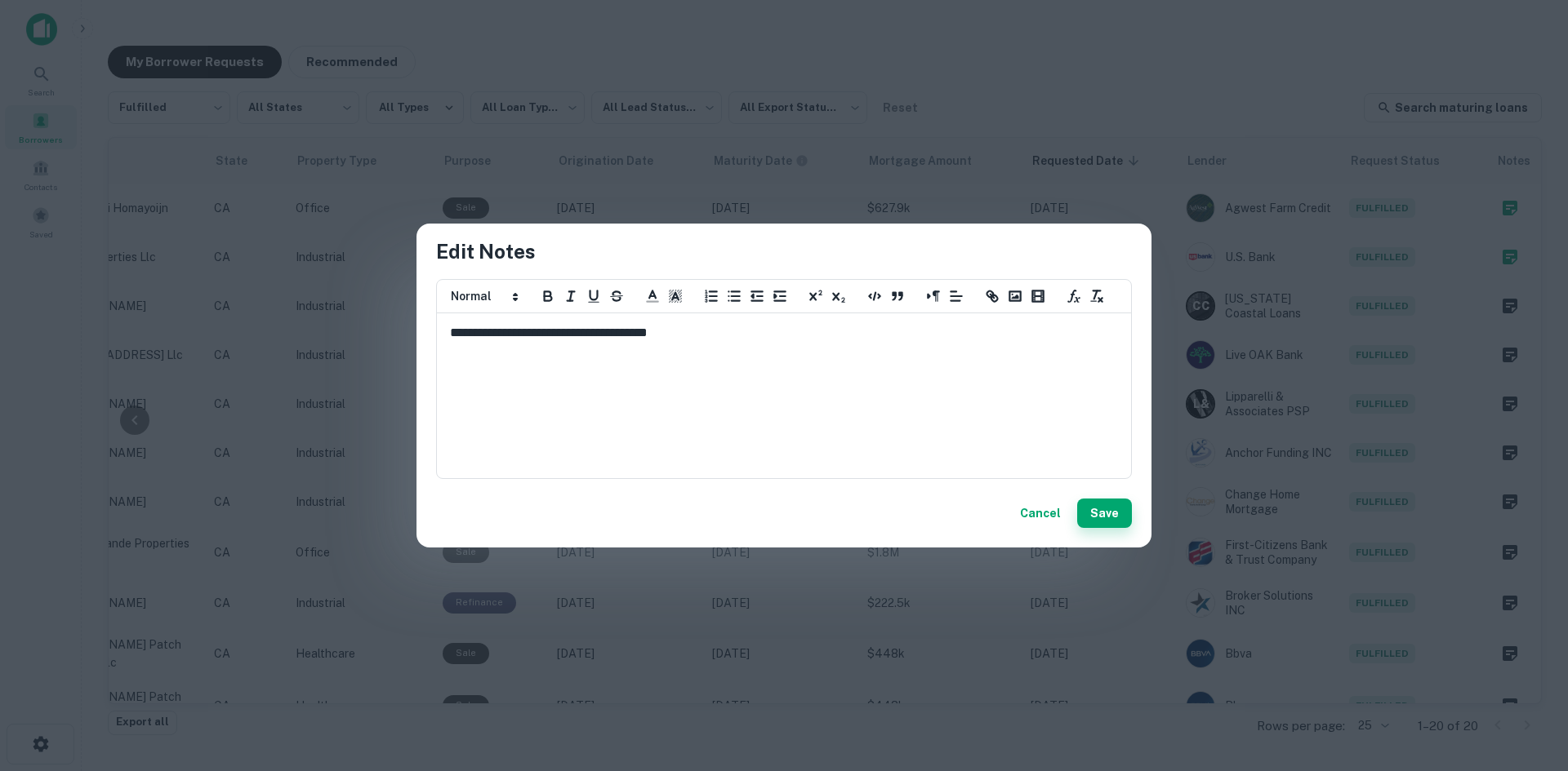
click at [1111, 518] on button "Save" at bounding box center [1105, 514] width 55 height 29
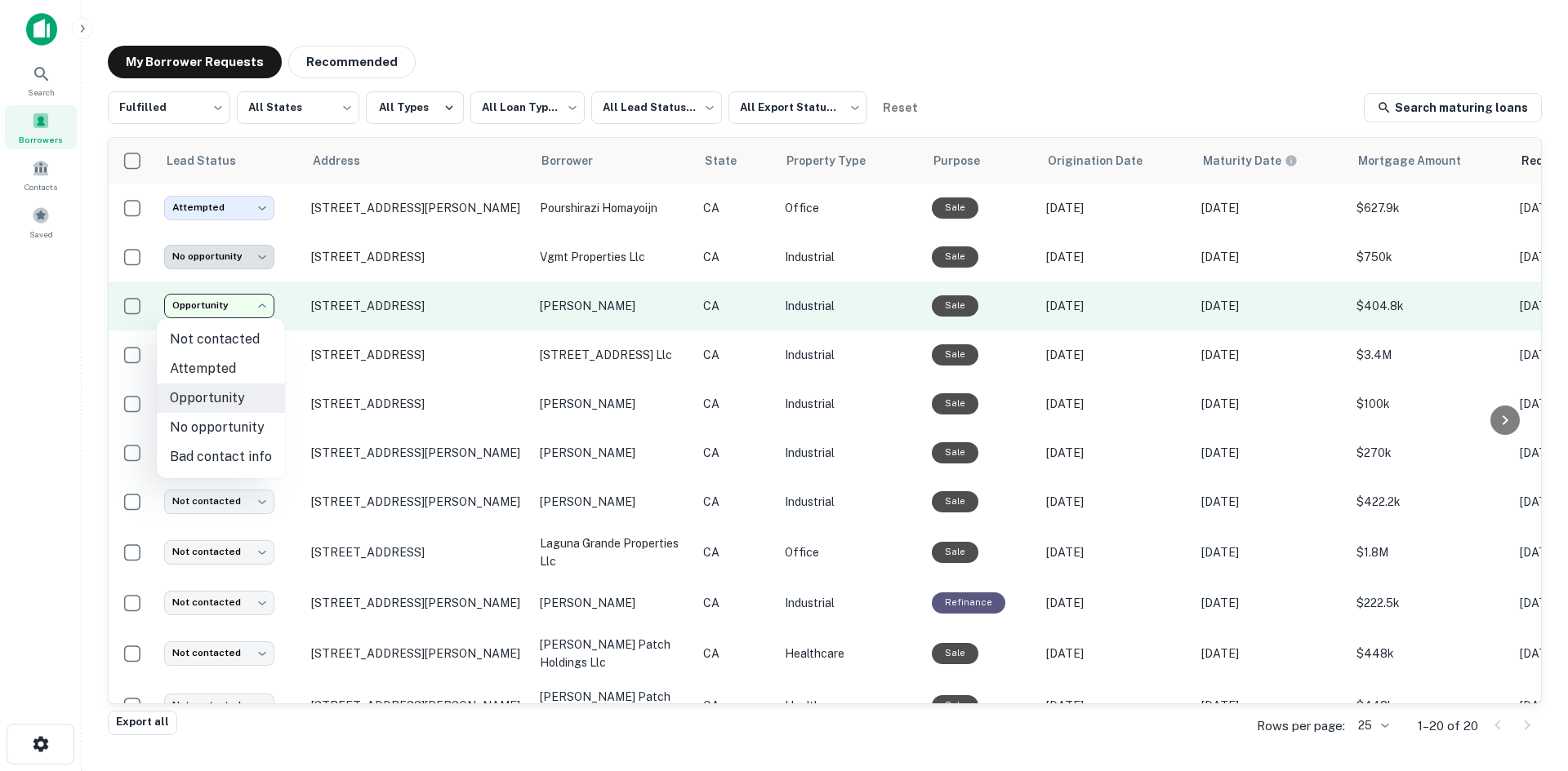
click at [260, 305] on body "**********" at bounding box center [784, 386] width 1568 height 771
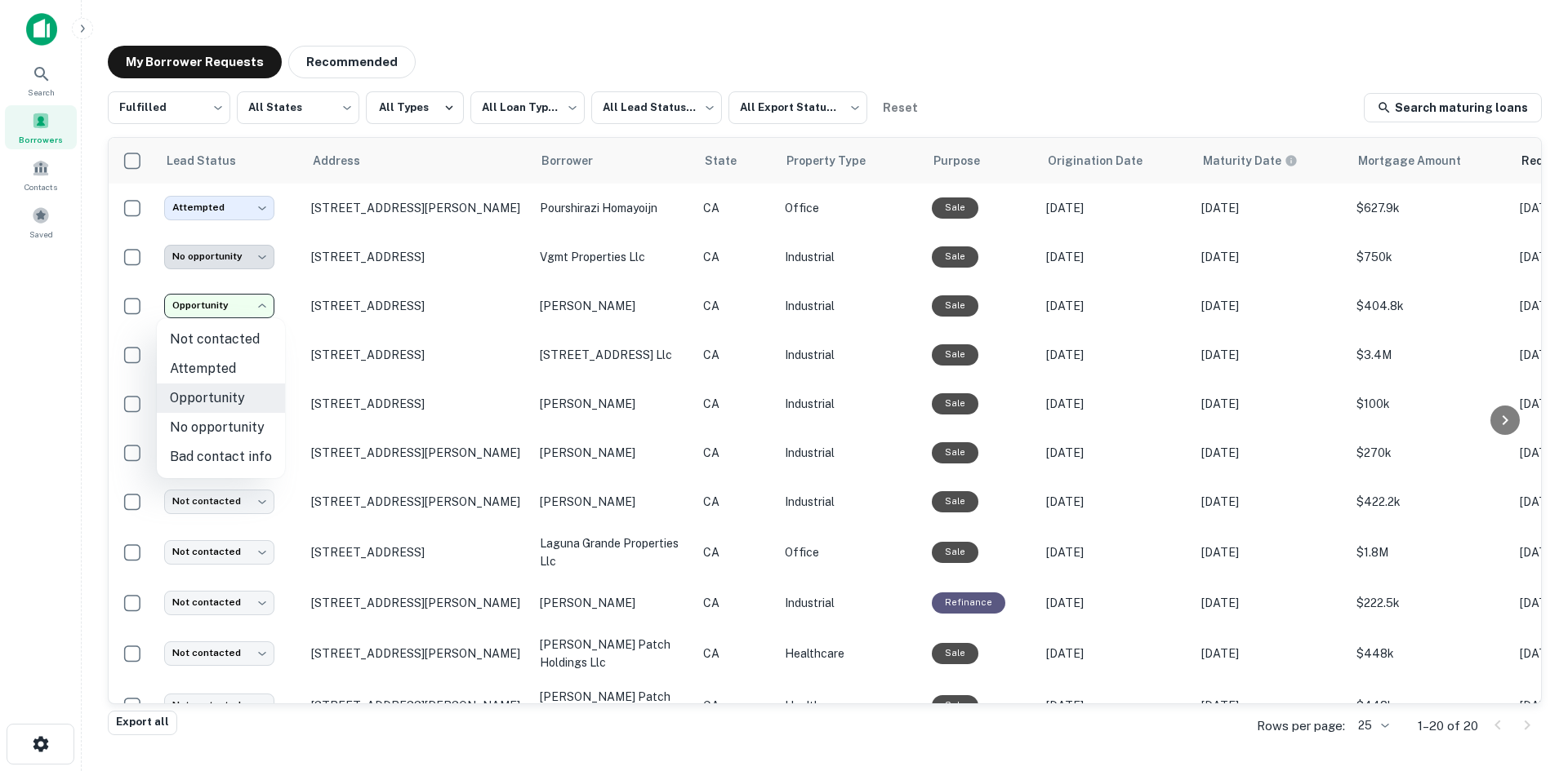
click at [264, 211] on div at bounding box center [784, 386] width 1568 height 771
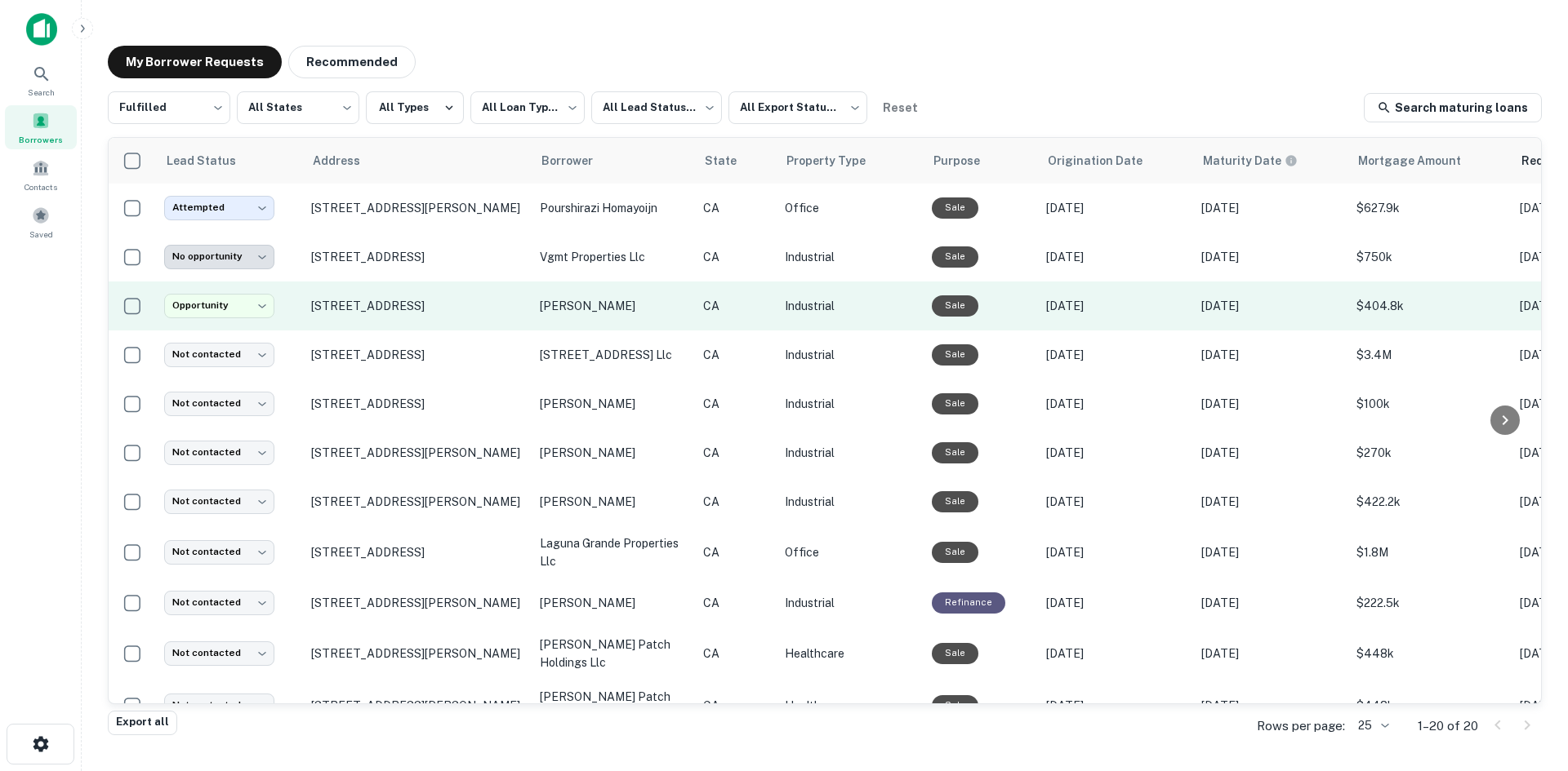
click at [257, 288] on td "**********" at bounding box center [229, 306] width 147 height 49
click at [257, 299] on body "**********" at bounding box center [784, 386] width 1568 height 771
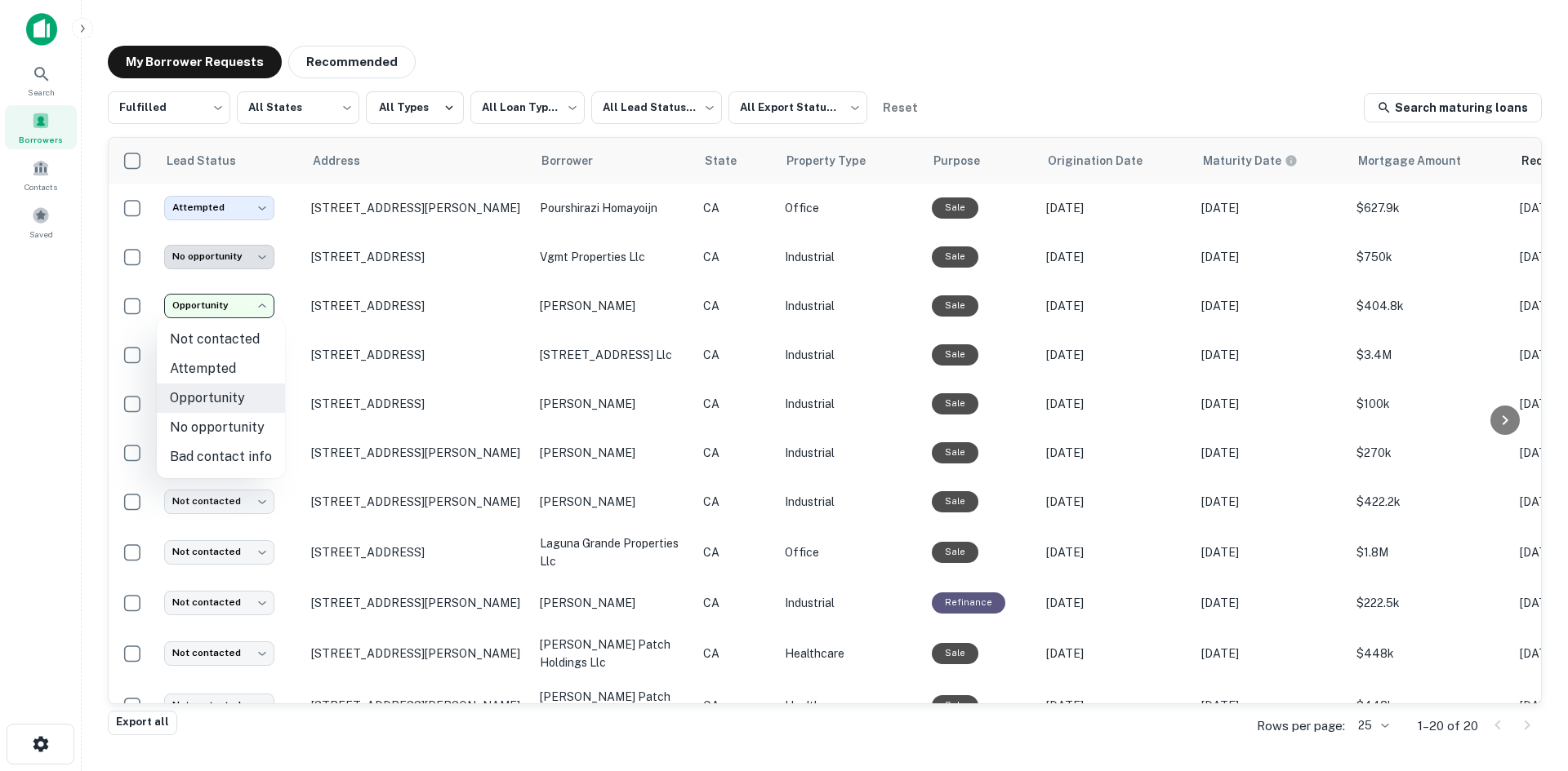
click at [223, 373] on li "Attempted" at bounding box center [220, 369] width 128 height 29
type input "*********"
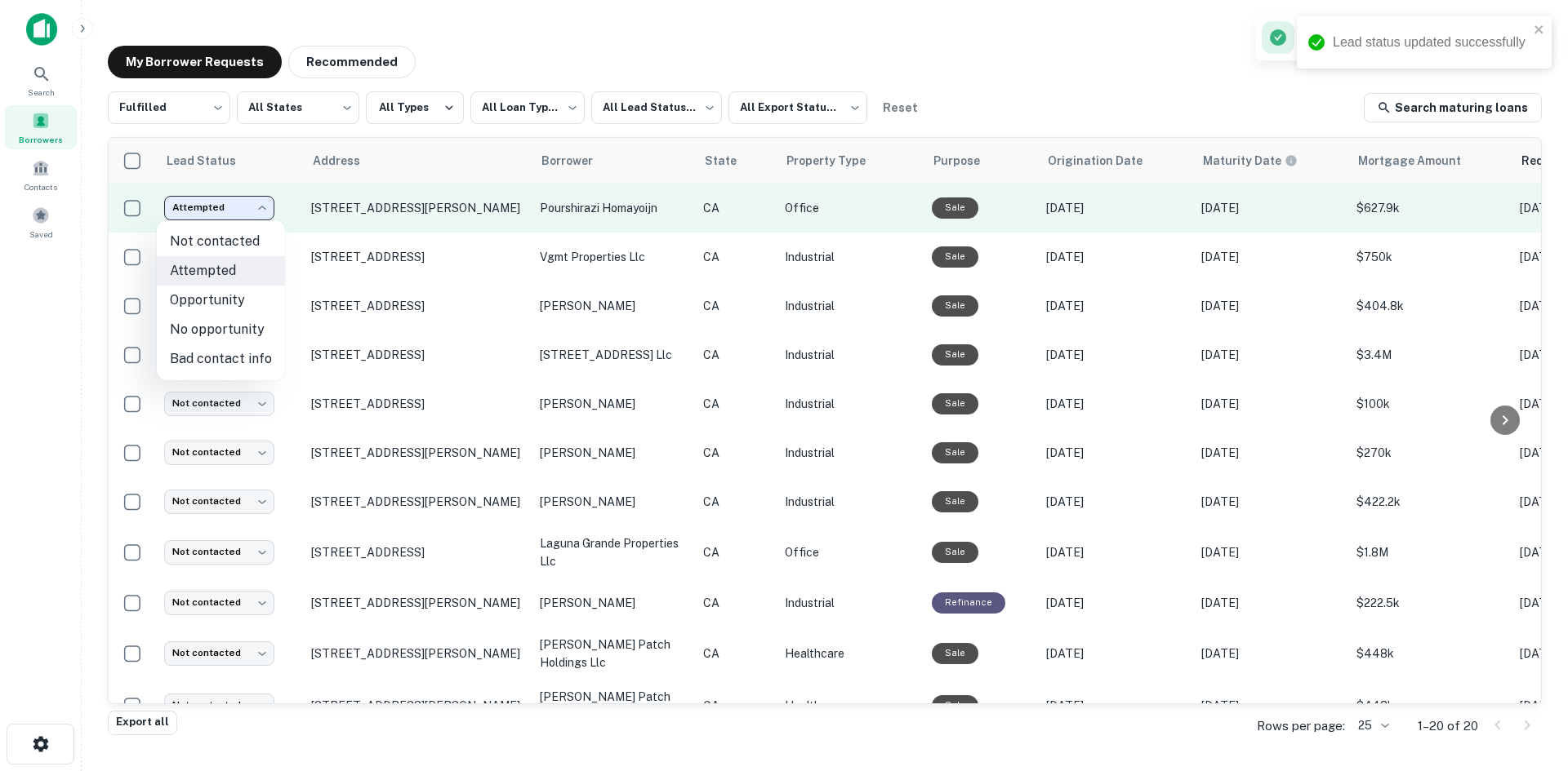
click at [264, 208] on body "**********" at bounding box center [784, 386] width 1568 height 771
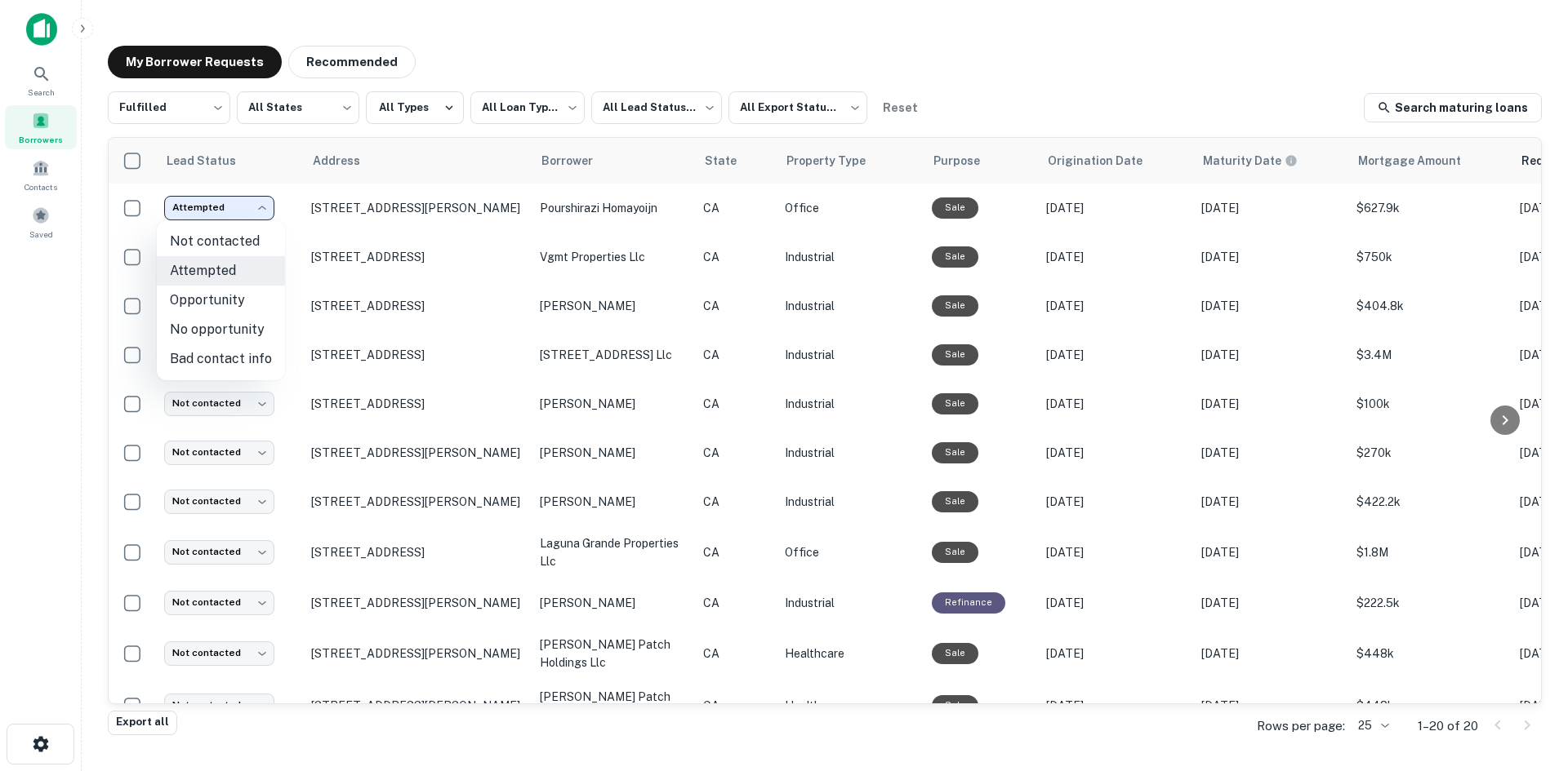
click at [226, 328] on li "No opportunity" at bounding box center [220, 330] width 128 height 29
type input "**********"
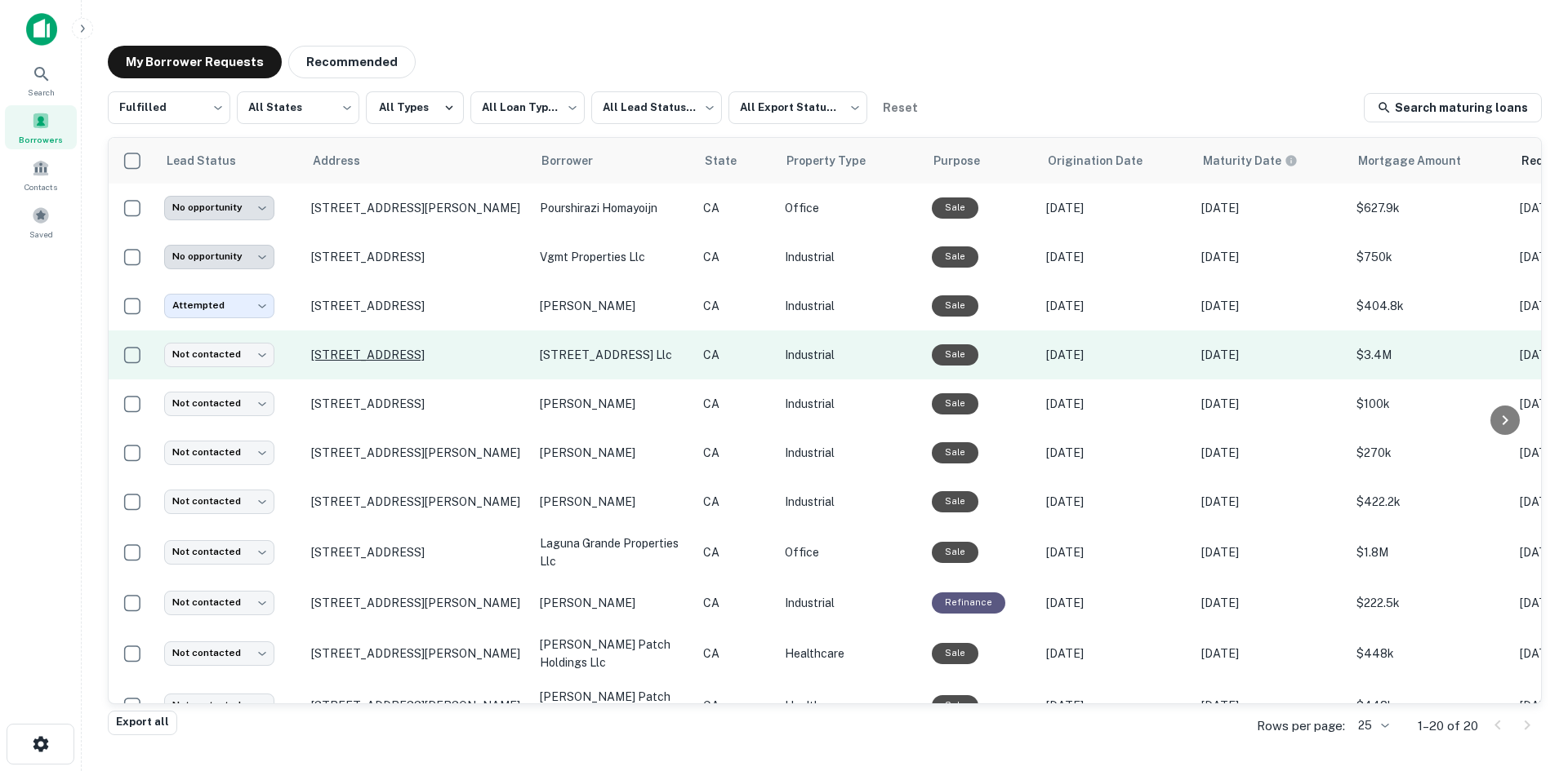
click at [339, 354] on p "[STREET_ADDRESS]" at bounding box center [417, 354] width 212 height 15
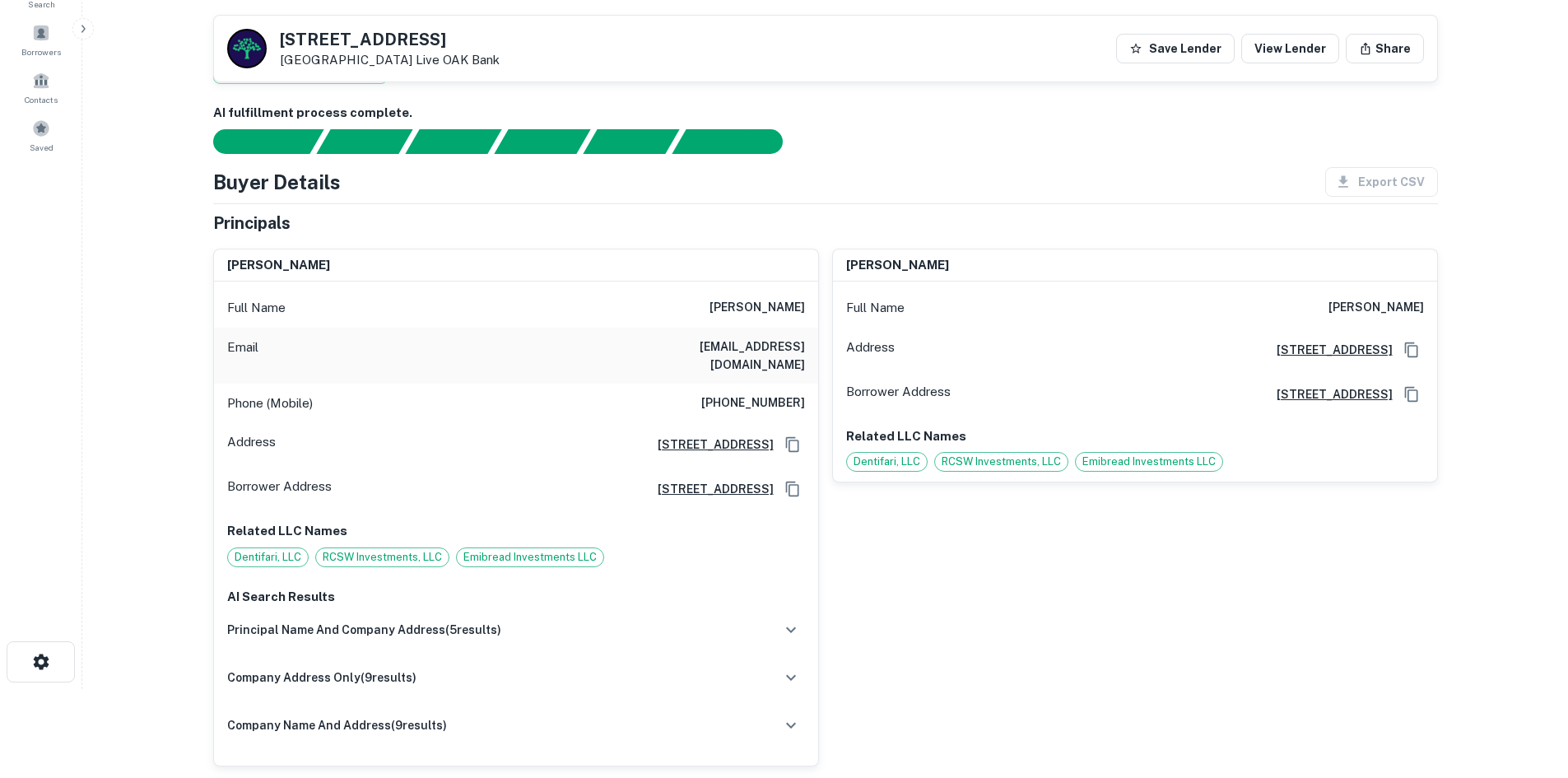
scroll to position [82, 0]
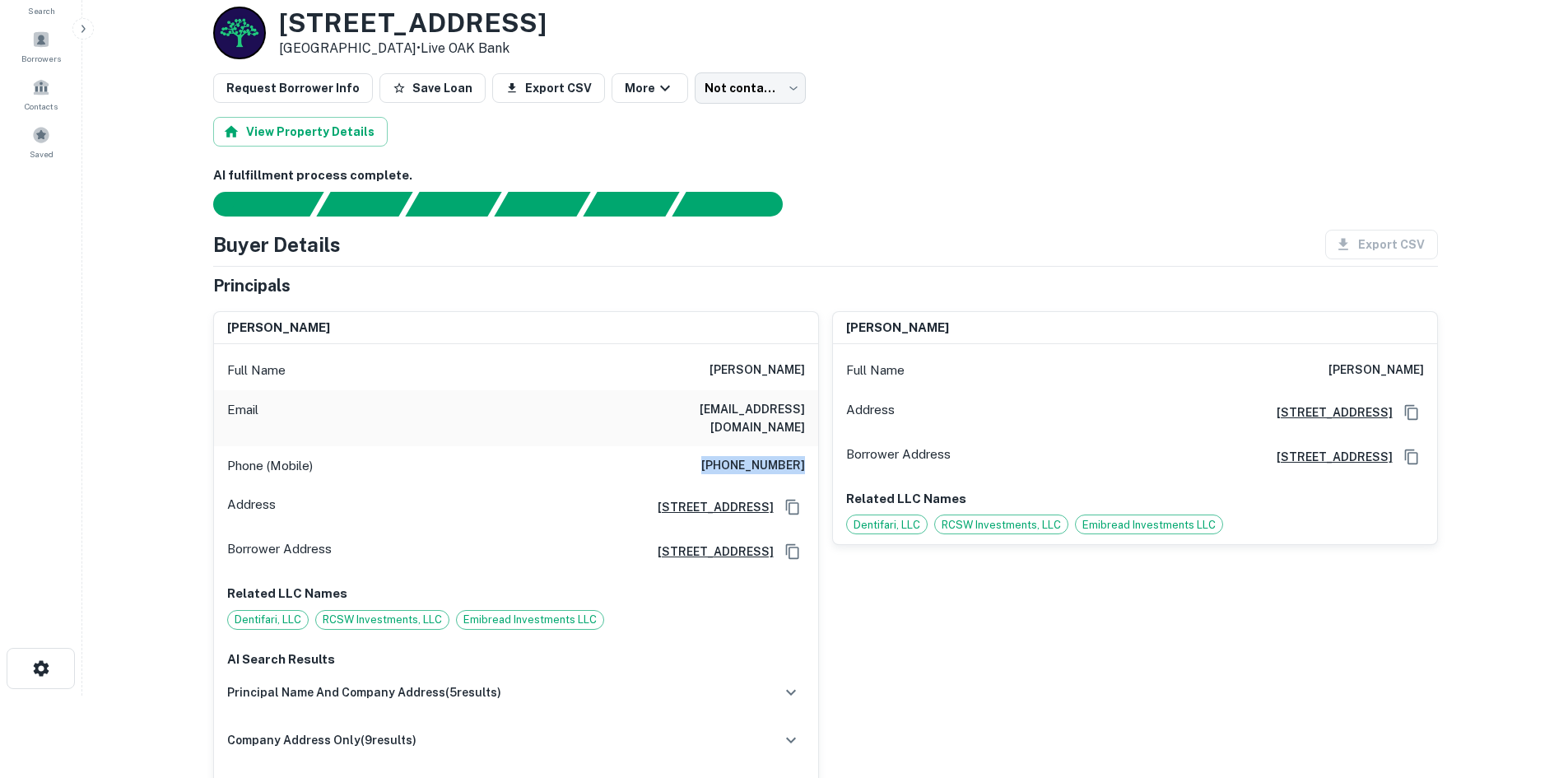
drag, startPoint x: 693, startPoint y: 454, endPoint x: 808, endPoint y: 446, distance: 115.3
click at [808, 446] on div "Phone (Mobile) [PHONE_NUMBER]" at bounding box center [516, 466] width 604 height 39
copy h6 "[PHONE_NUMBER]"
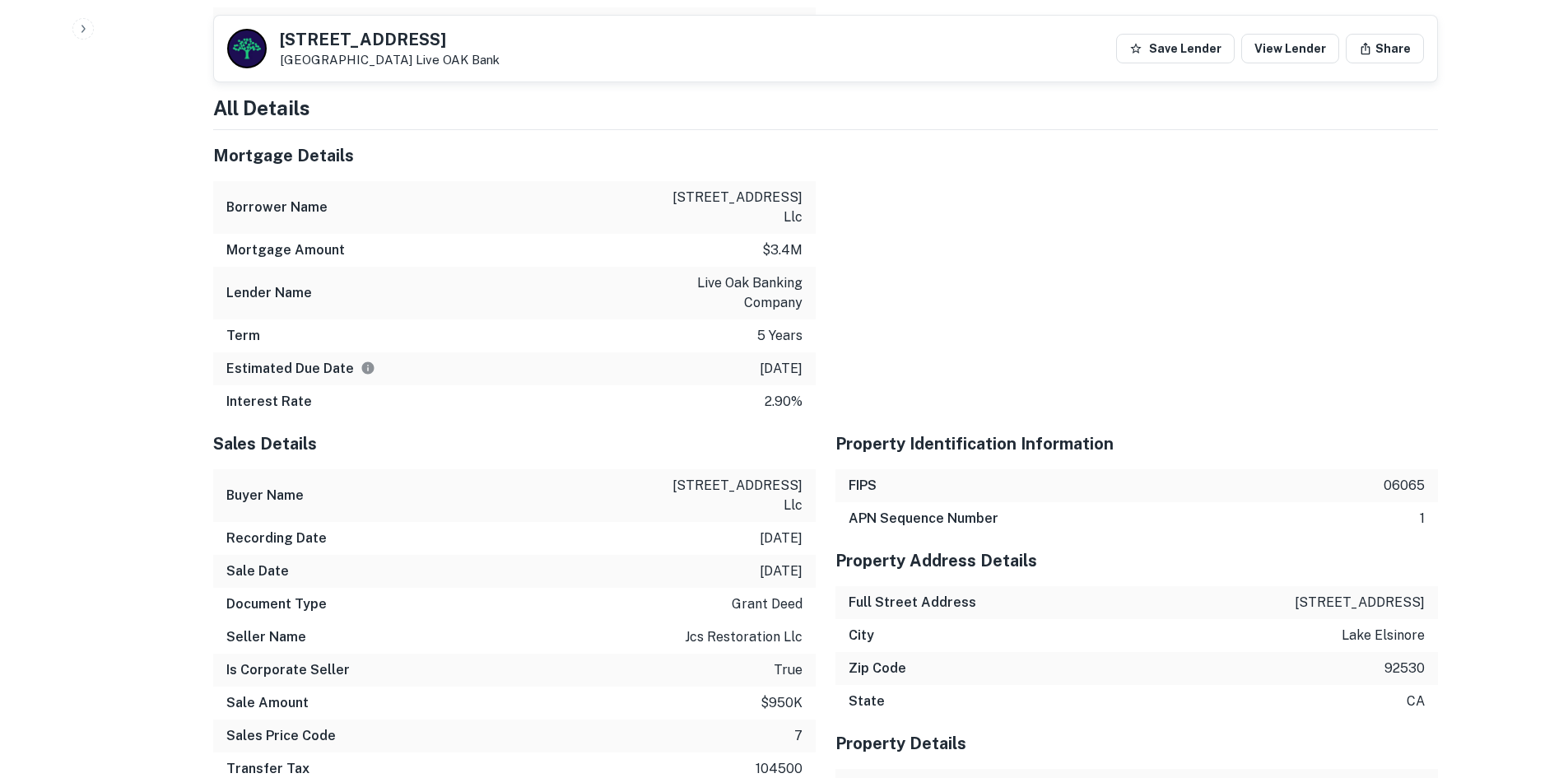
scroll to position [2306, 0]
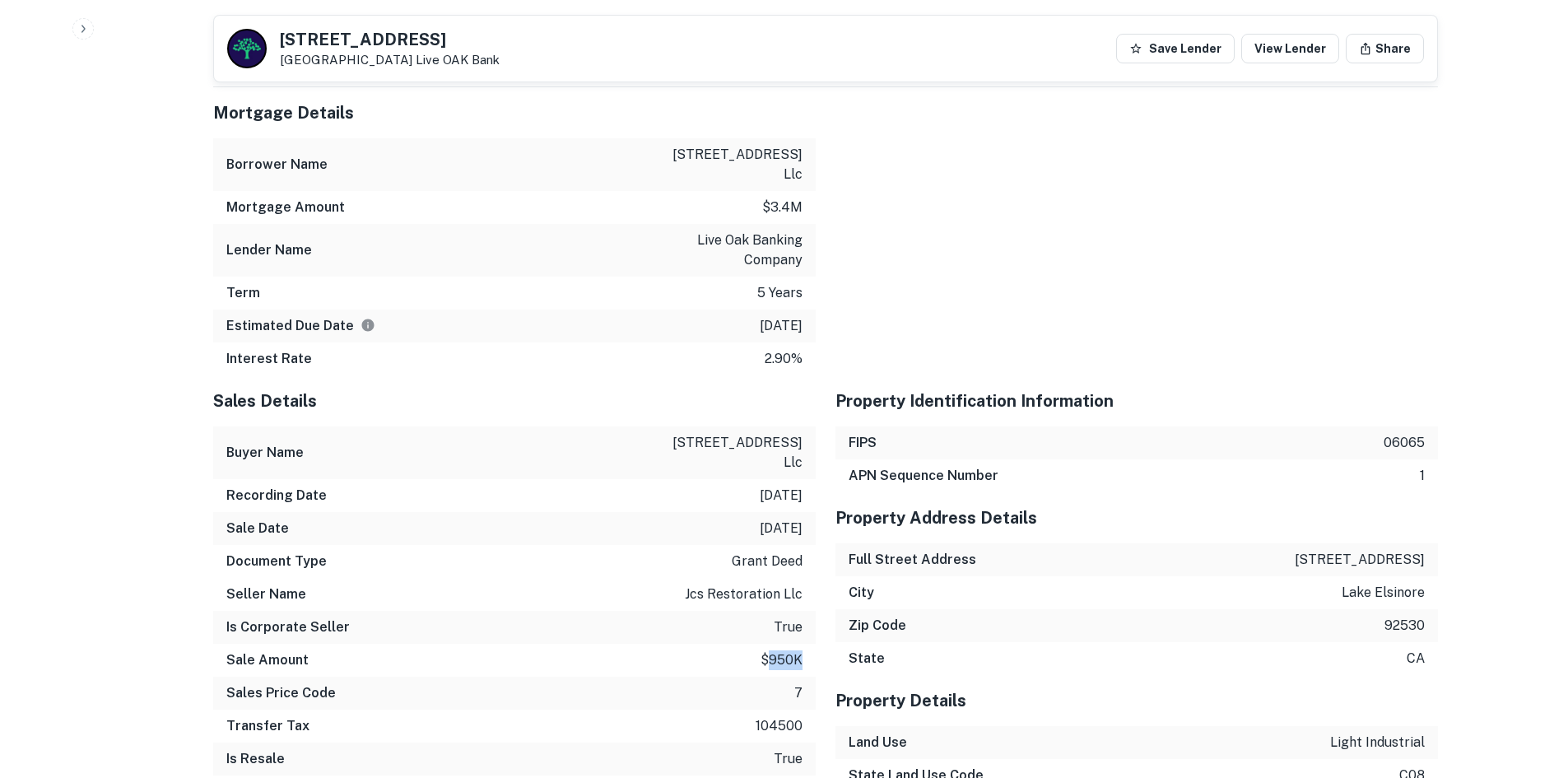
drag, startPoint x: 766, startPoint y: 644, endPoint x: 810, endPoint y: 639, distance: 44.3
click at [810, 644] on div "Sale Amount $950k" at bounding box center [514, 660] width 603 height 33
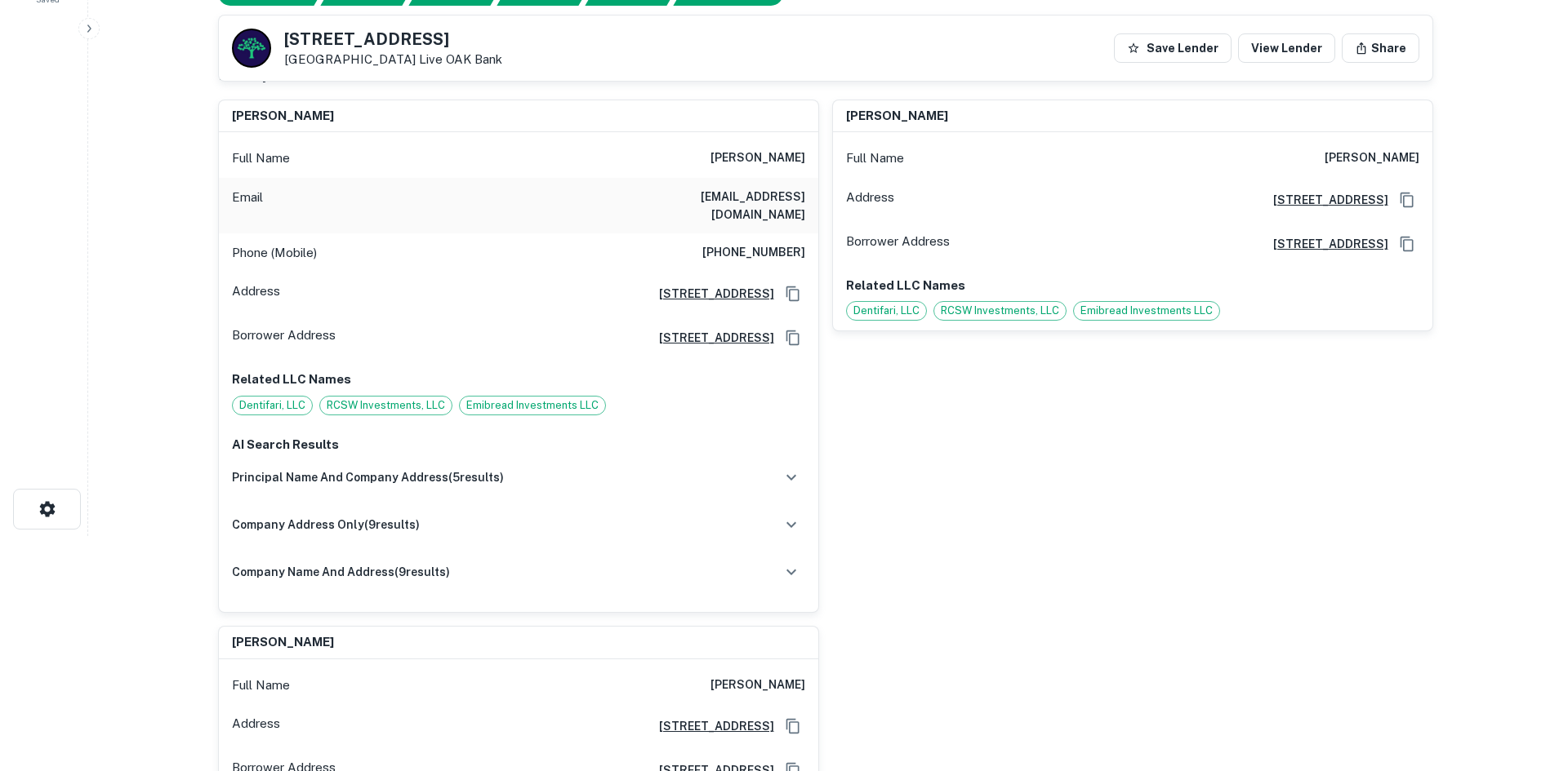
scroll to position [0, 0]
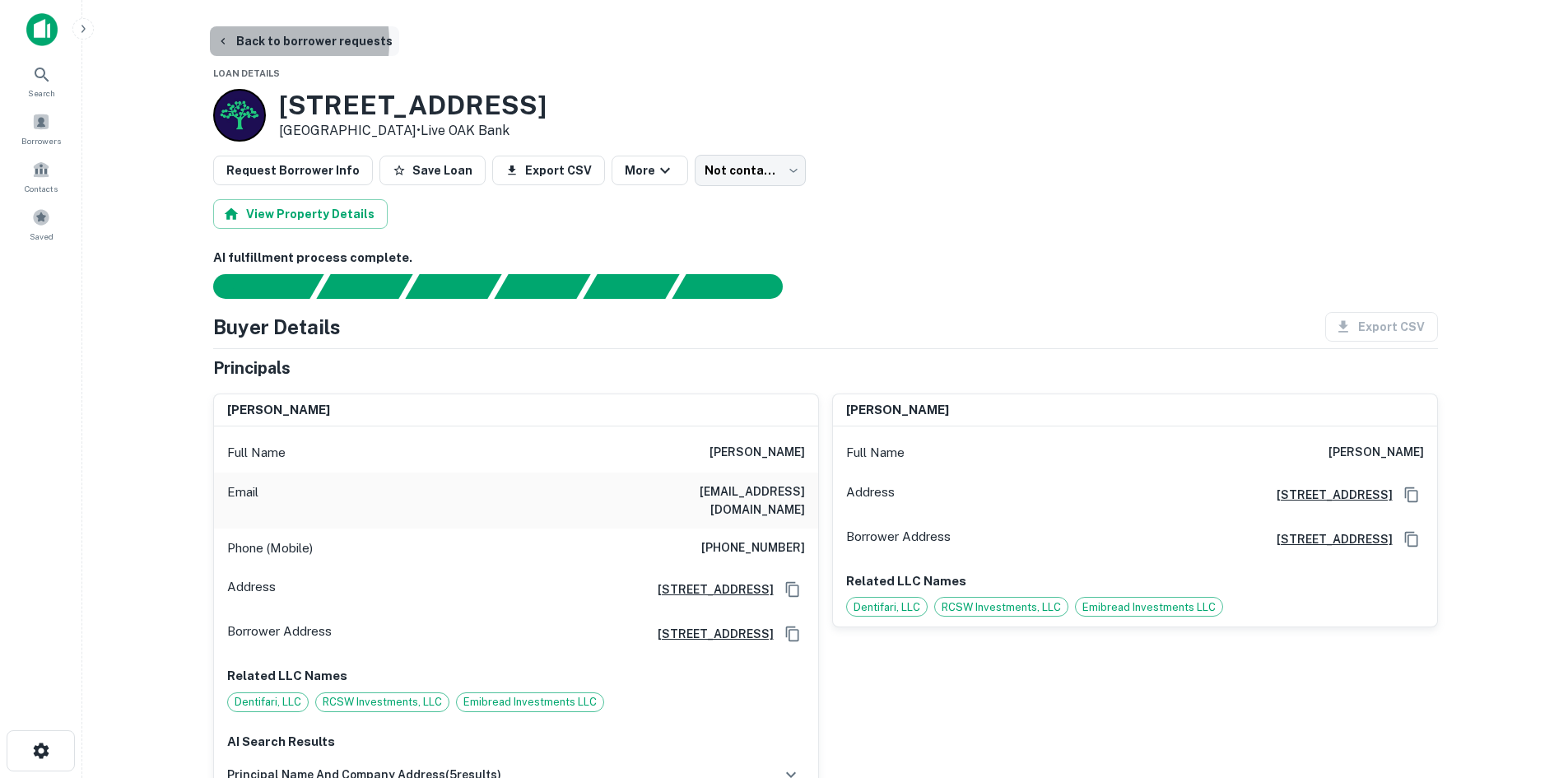
click at [256, 42] on button "Back to borrower requests" at bounding box center [305, 41] width 189 height 30
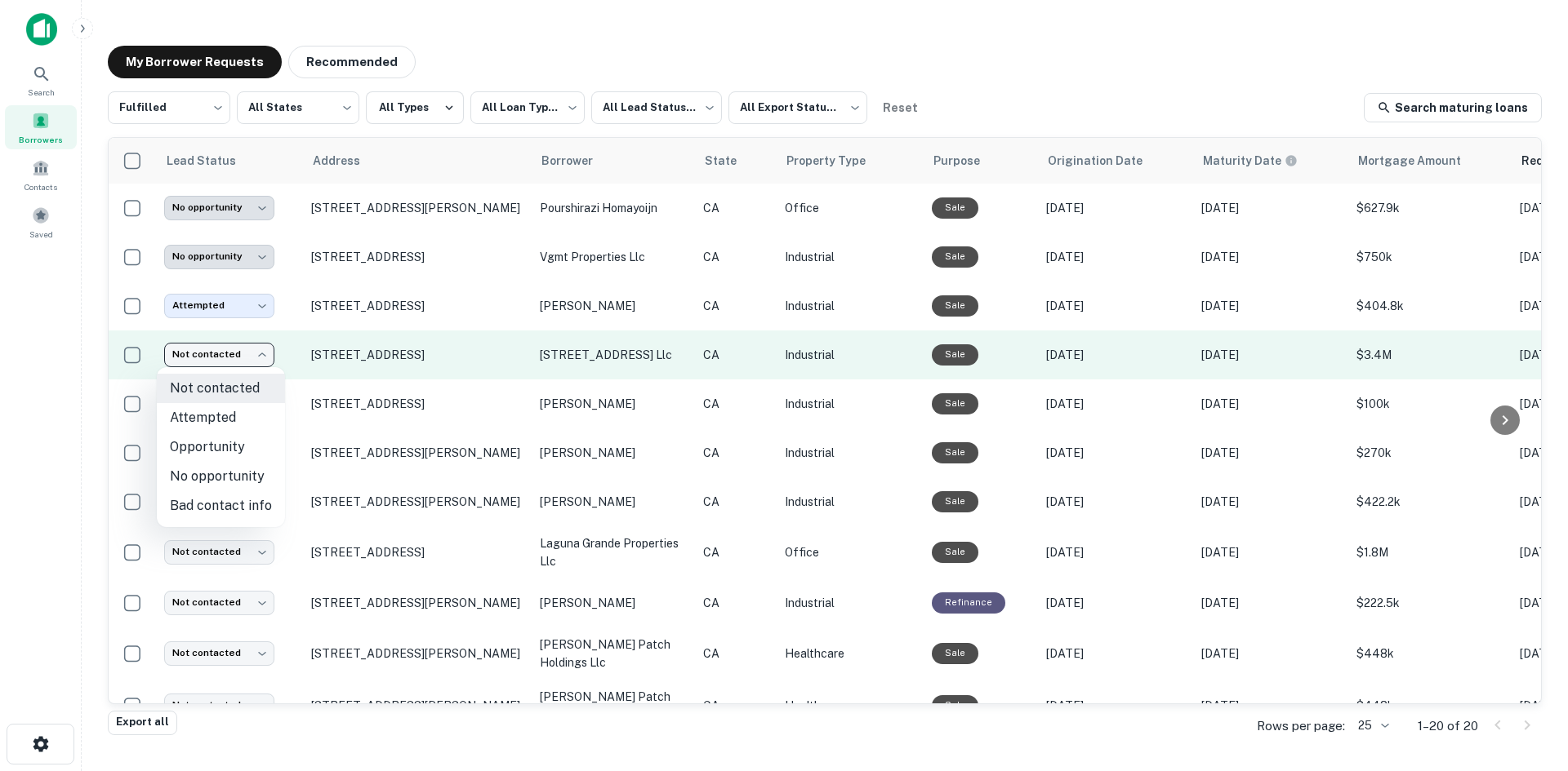
click at [229, 352] on body "**********" at bounding box center [784, 386] width 1568 height 771
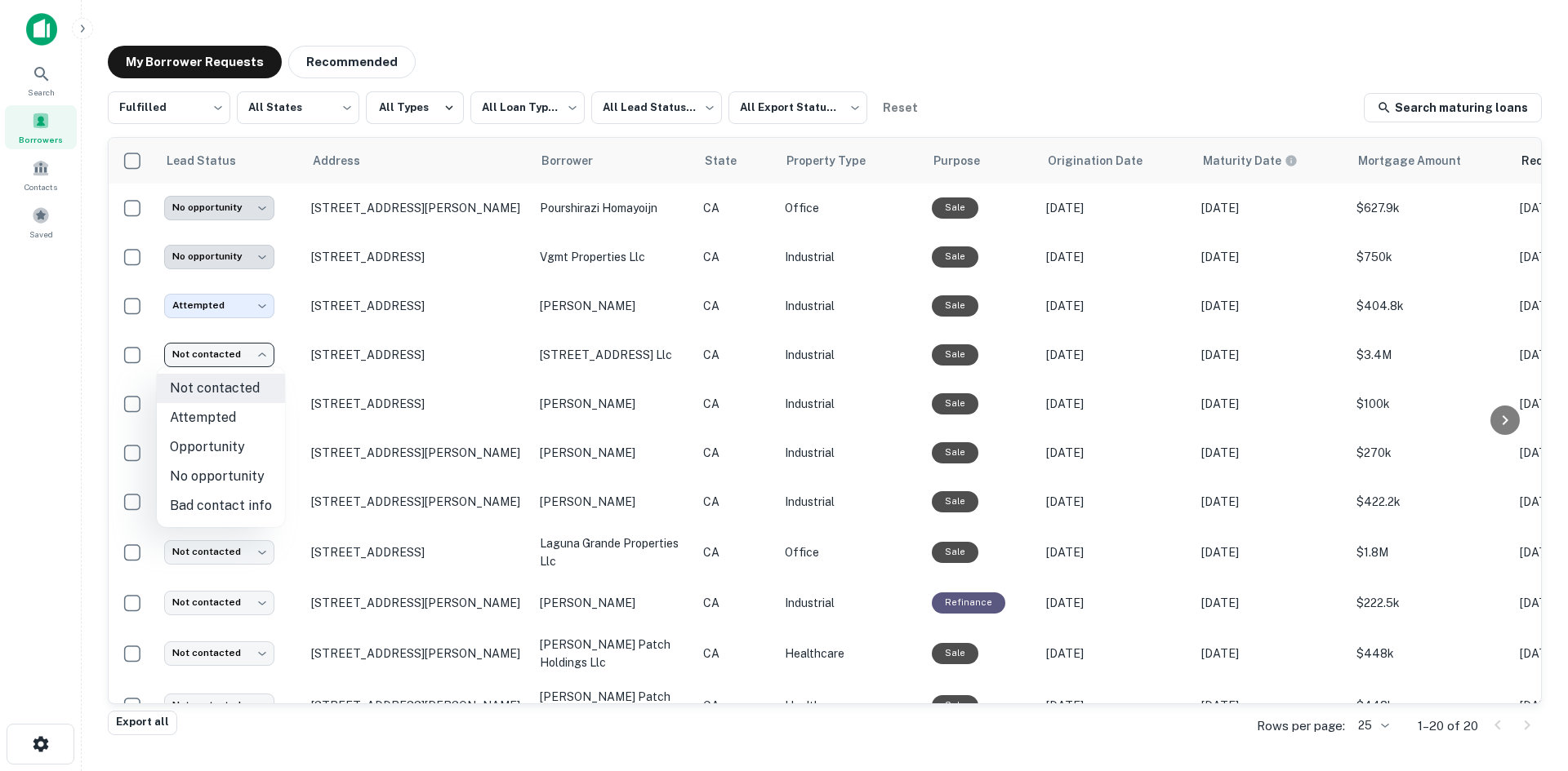
click at [208, 421] on li "Attempted" at bounding box center [220, 418] width 128 height 29
type input "*********"
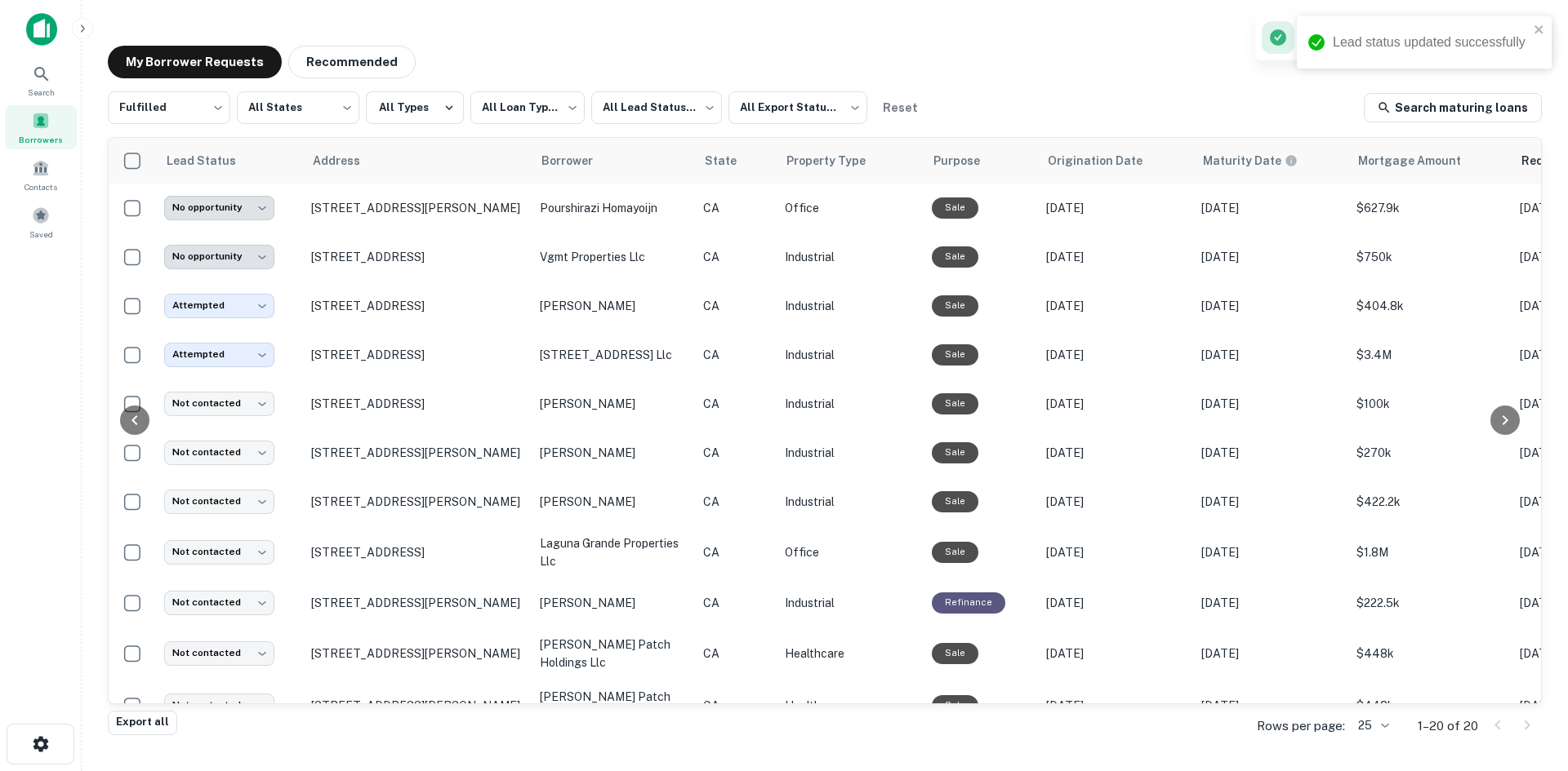
scroll to position [0, 500]
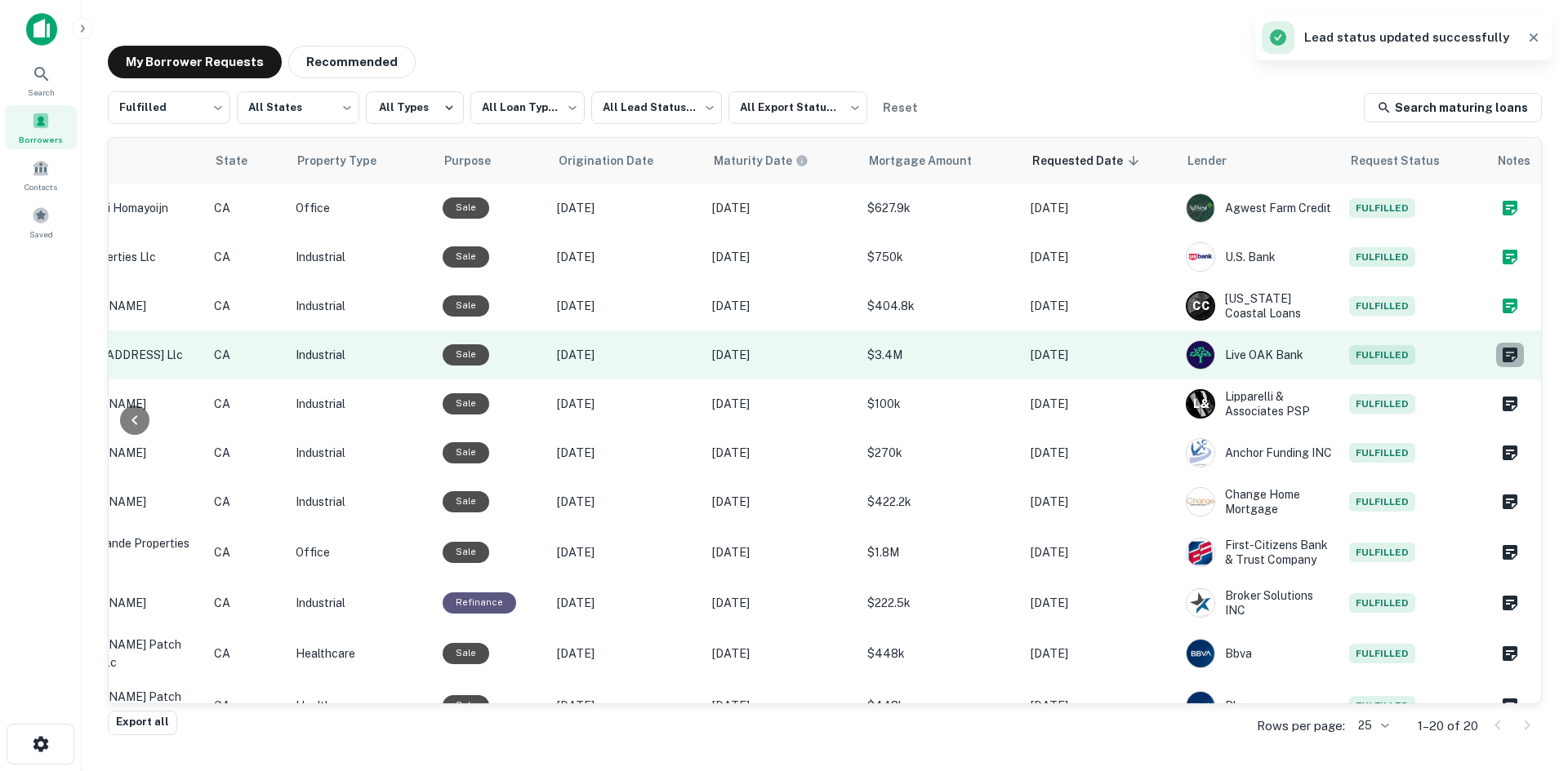
click at [1502, 352] on icon "Create a note for this borrower request" at bounding box center [1509, 354] width 15 height 15
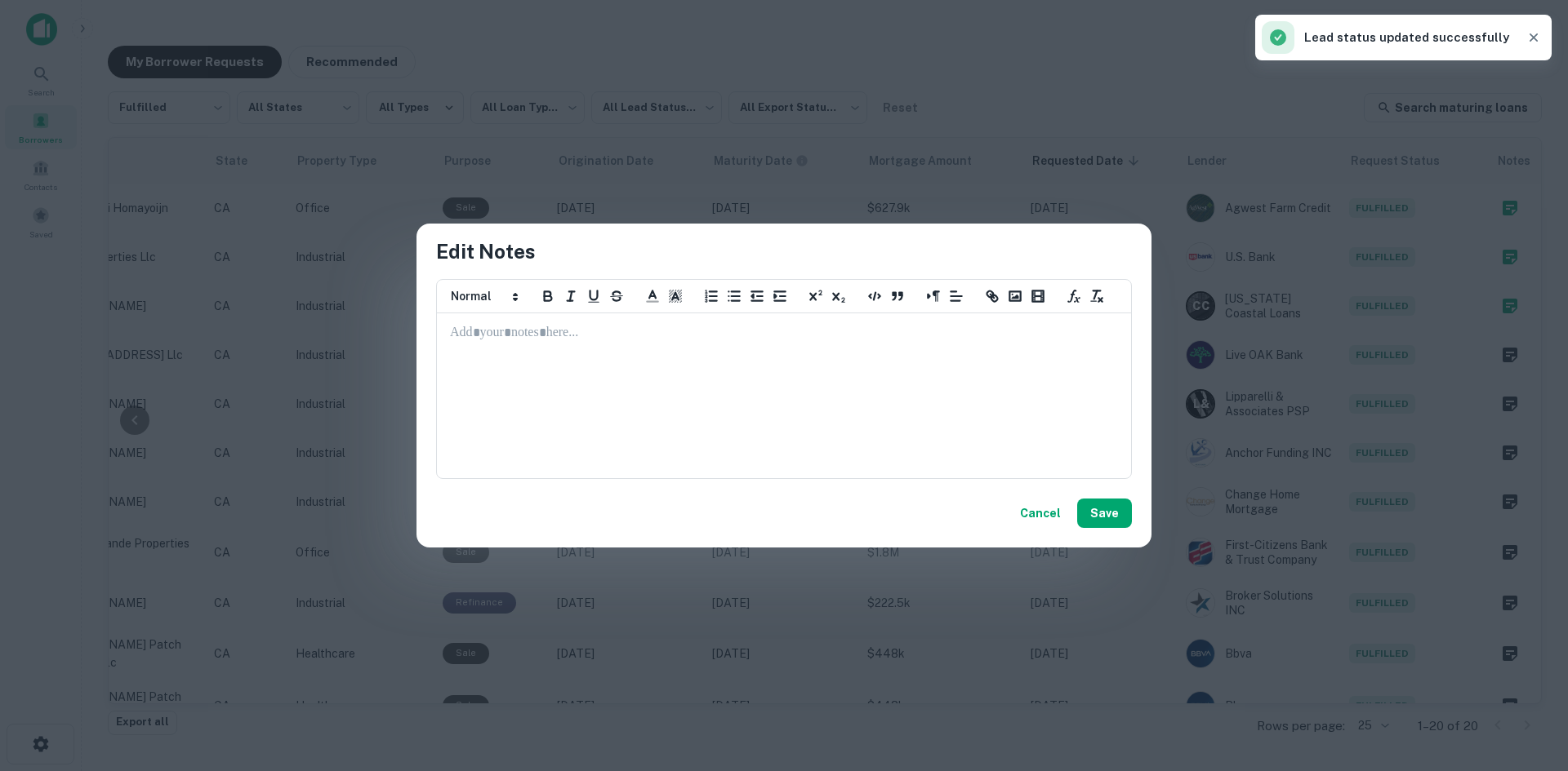
click at [634, 417] on div at bounding box center [784, 395] width 693 height 163
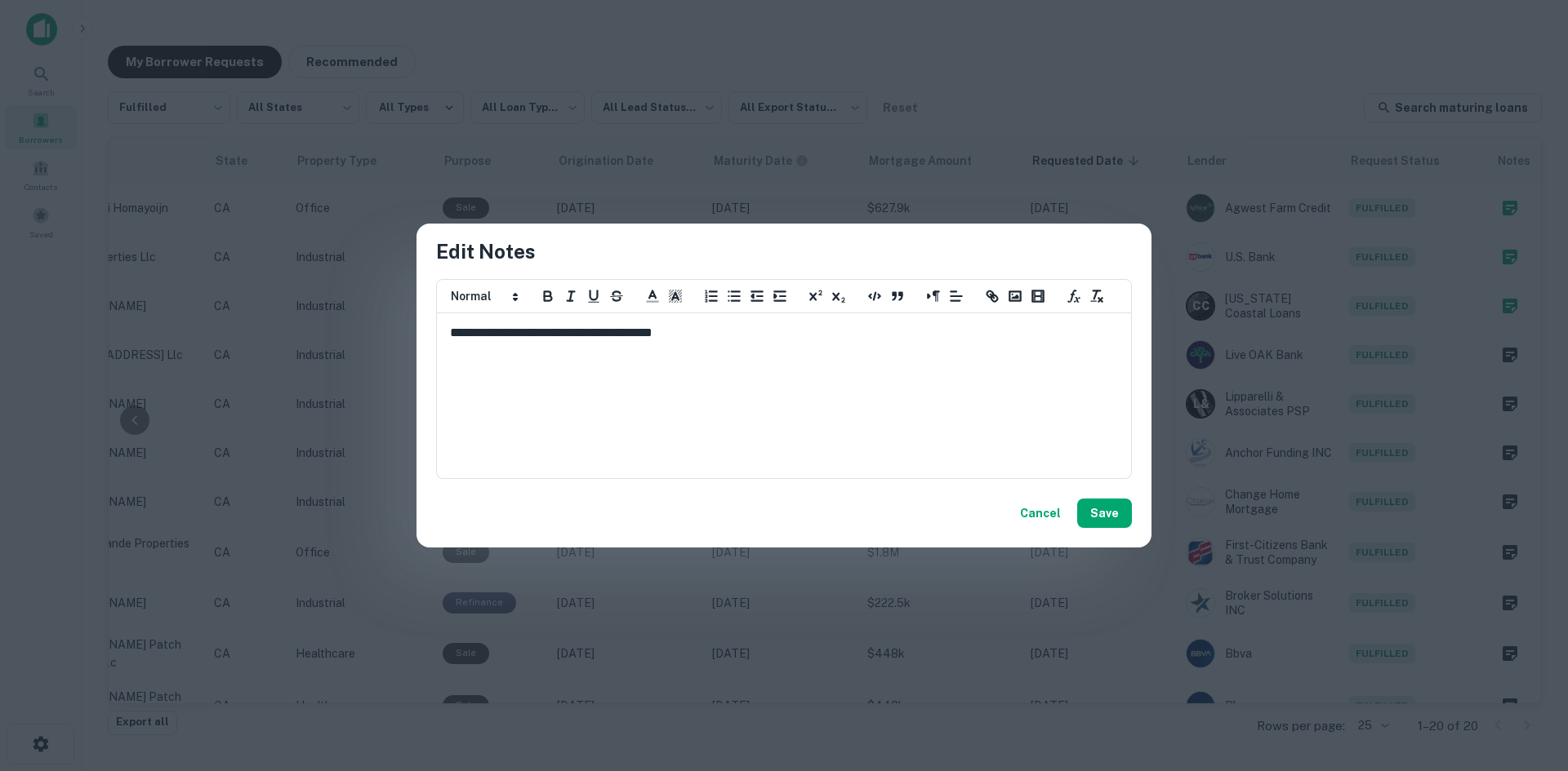
scroll to position [0, 0]
click at [1092, 521] on button "Save" at bounding box center [1105, 514] width 55 height 29
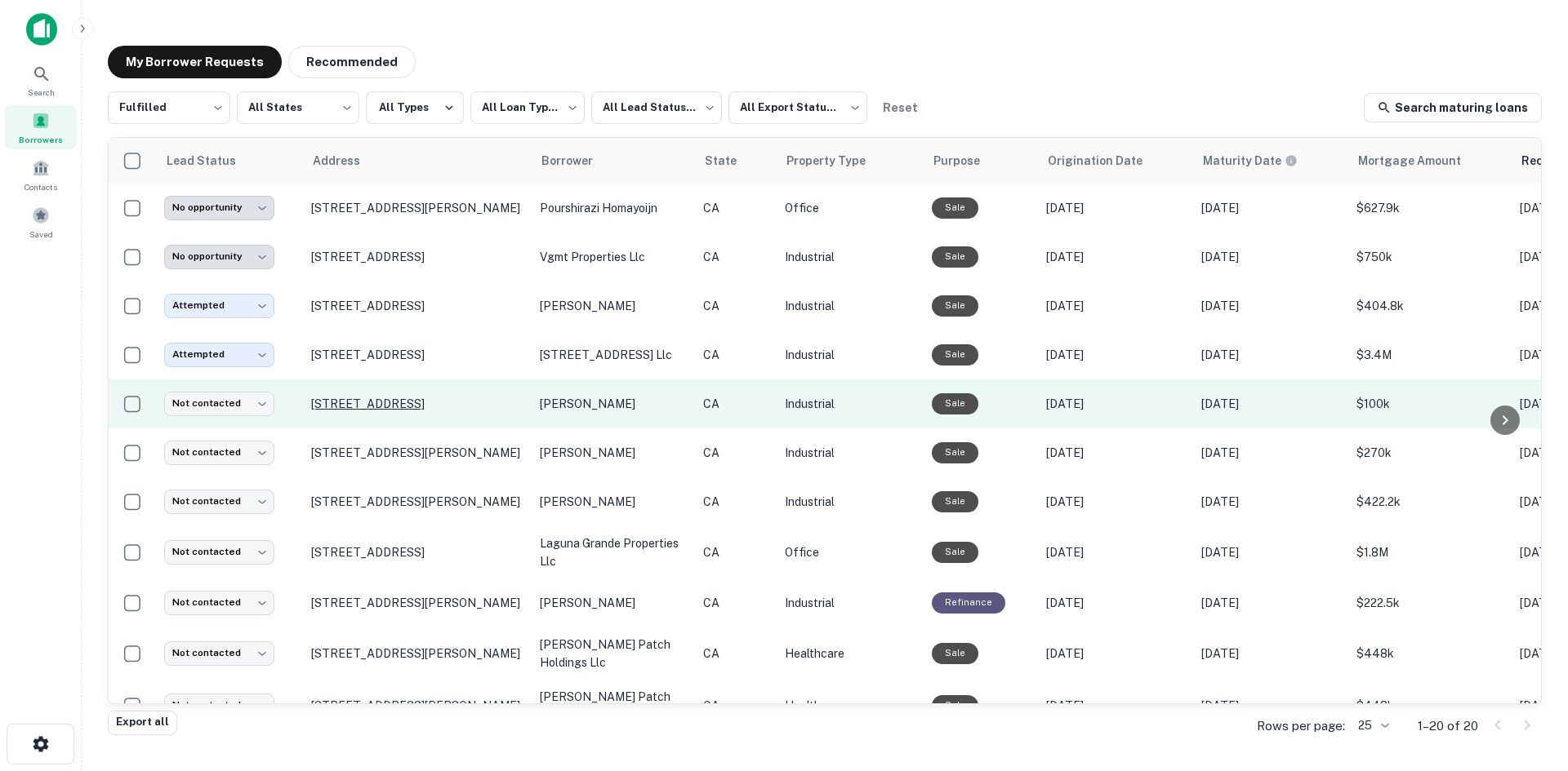
click at [347, 409] on p "[STREET_ADDRESS]" at bounding box center [417, 403] width 212 height 15
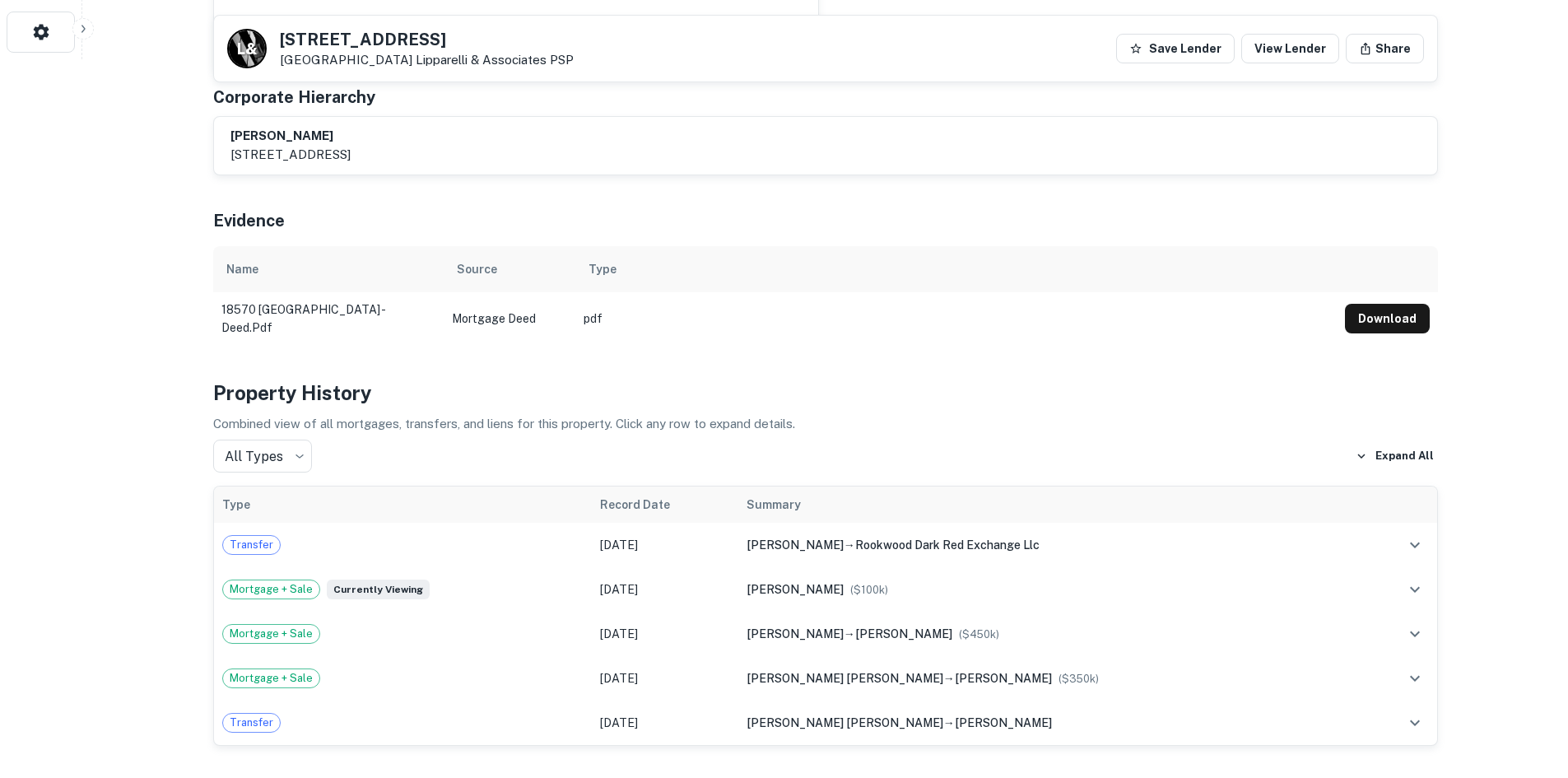
scroll to position [741, 0]
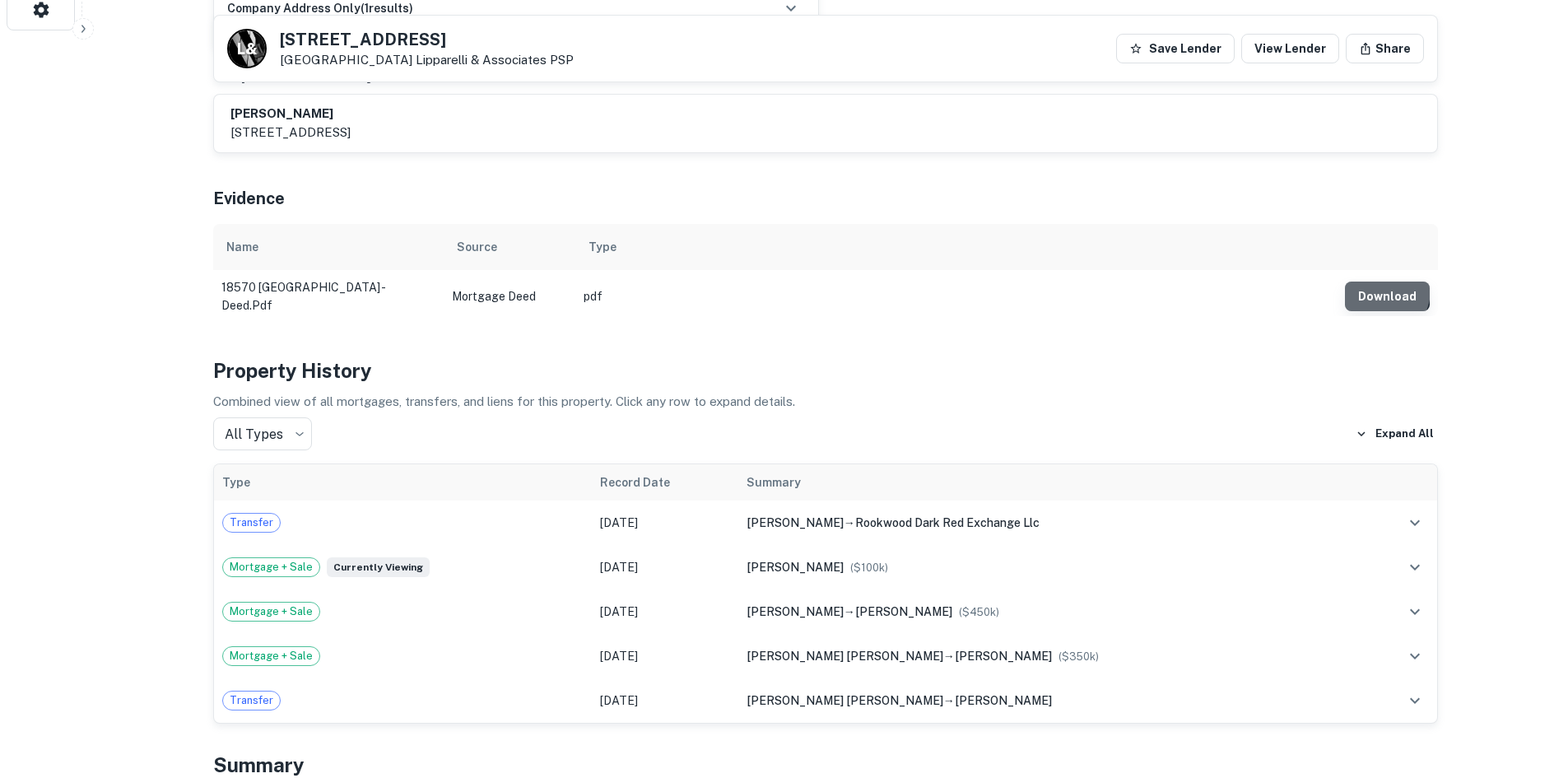
click at [1384, 281] on button "Download" at bounding box center [1387, 296] width 85 height 30
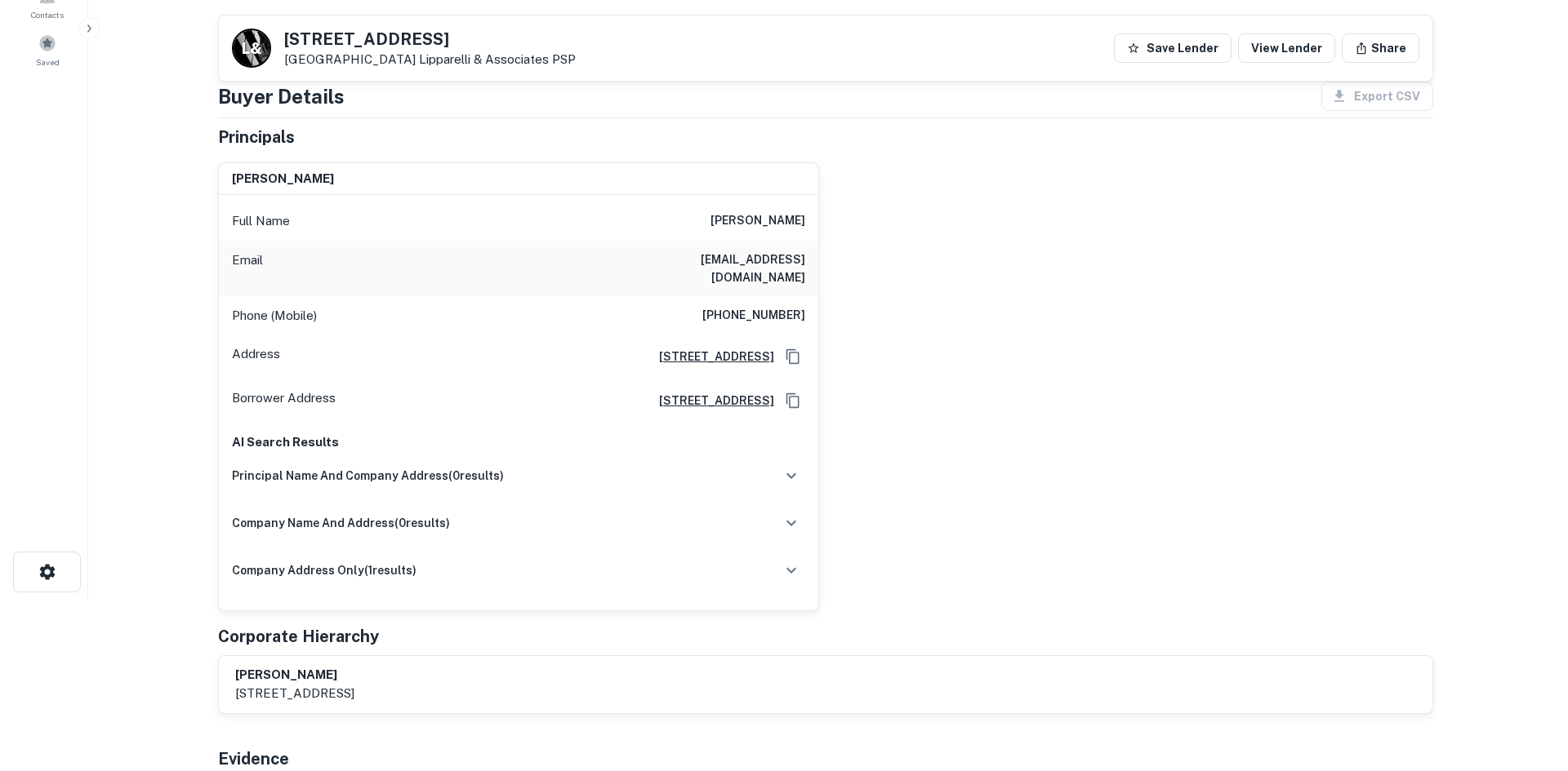
scroll to position [0, 0]
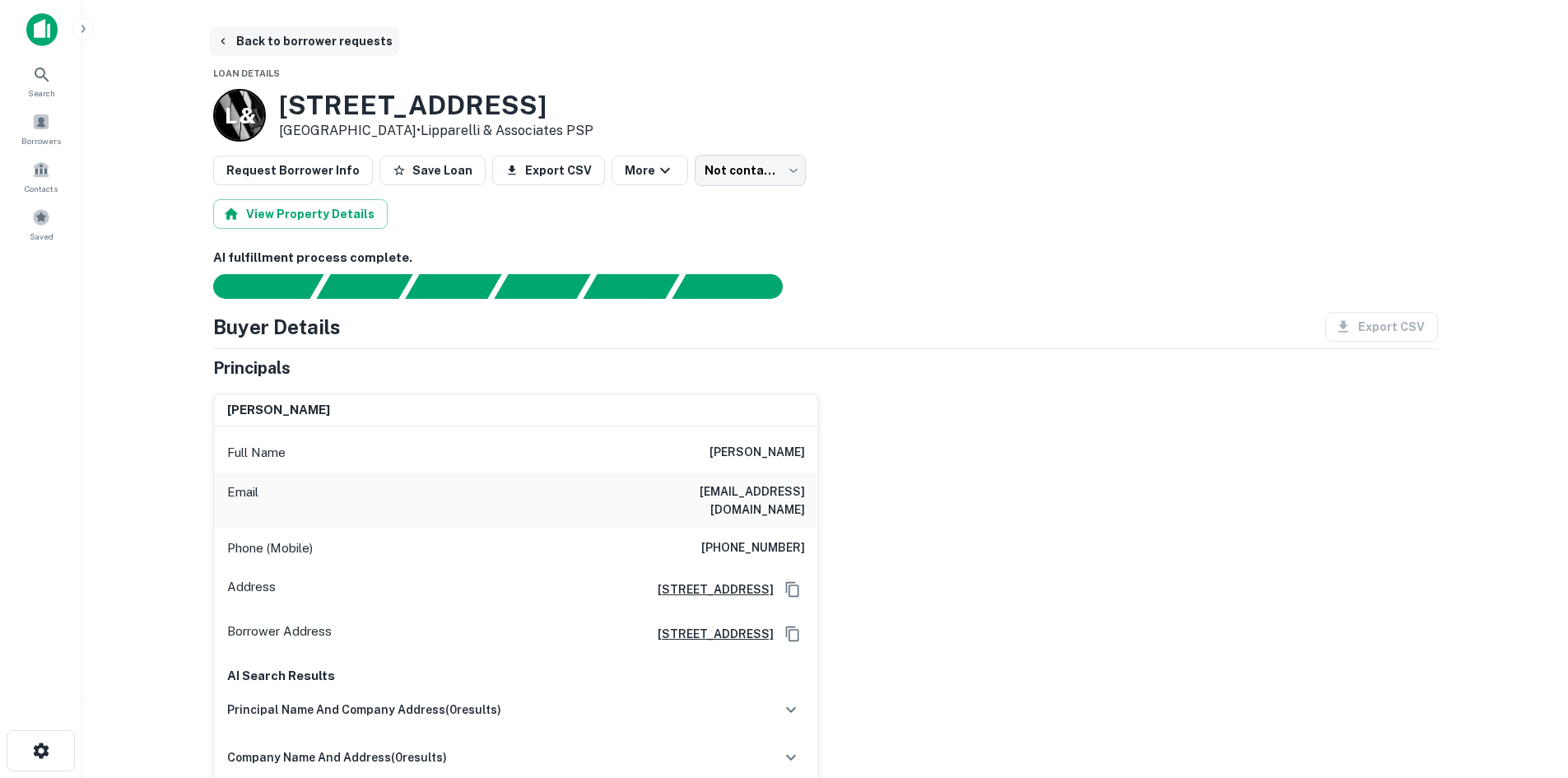
click at [246, 35] on button "Back to borrower requests" at bounding box center [305, 41] width 189 height 30
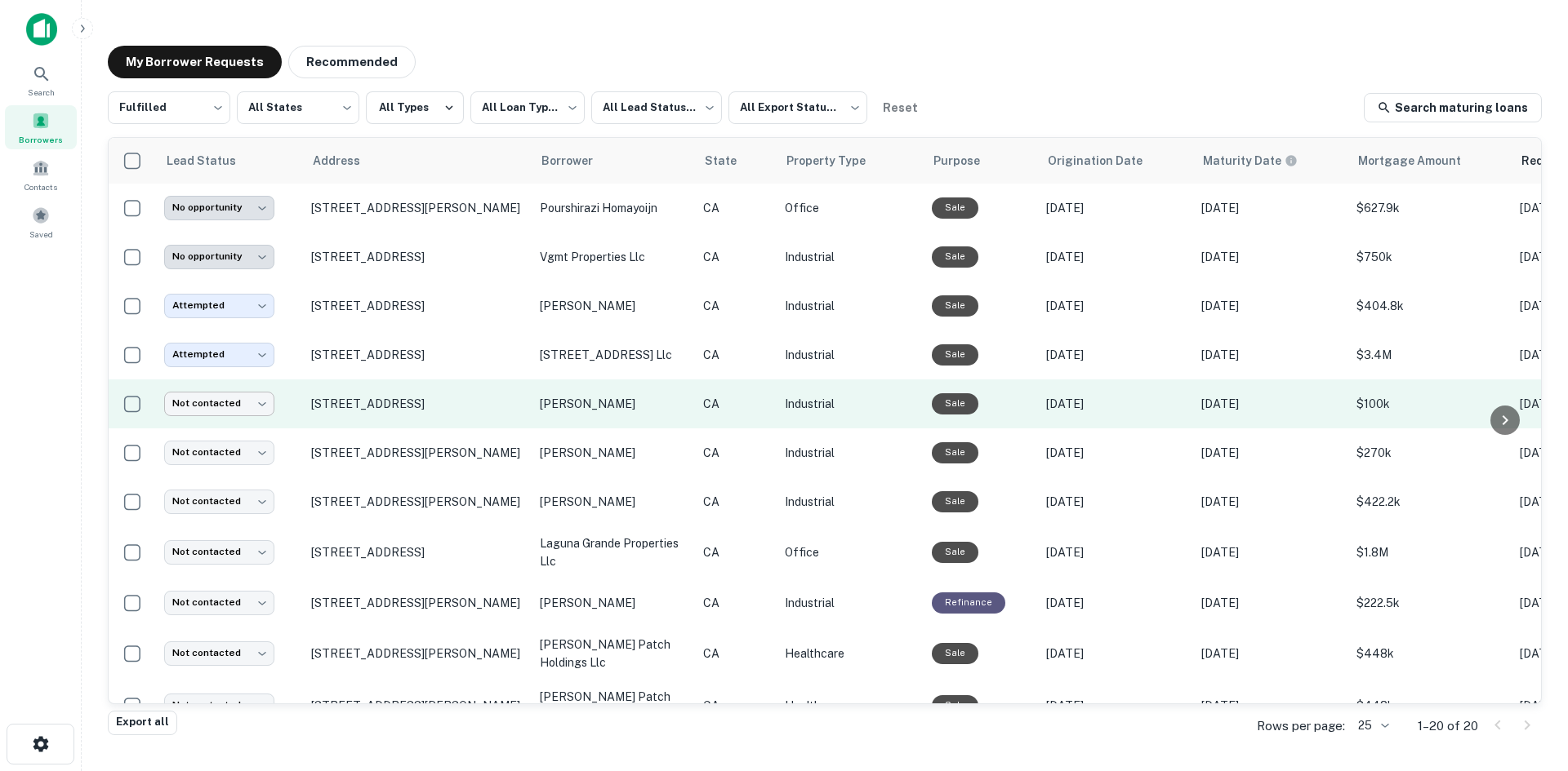
click at [229, 406] on body "**********" at bounding box center [784, 386] width 1568 height 771
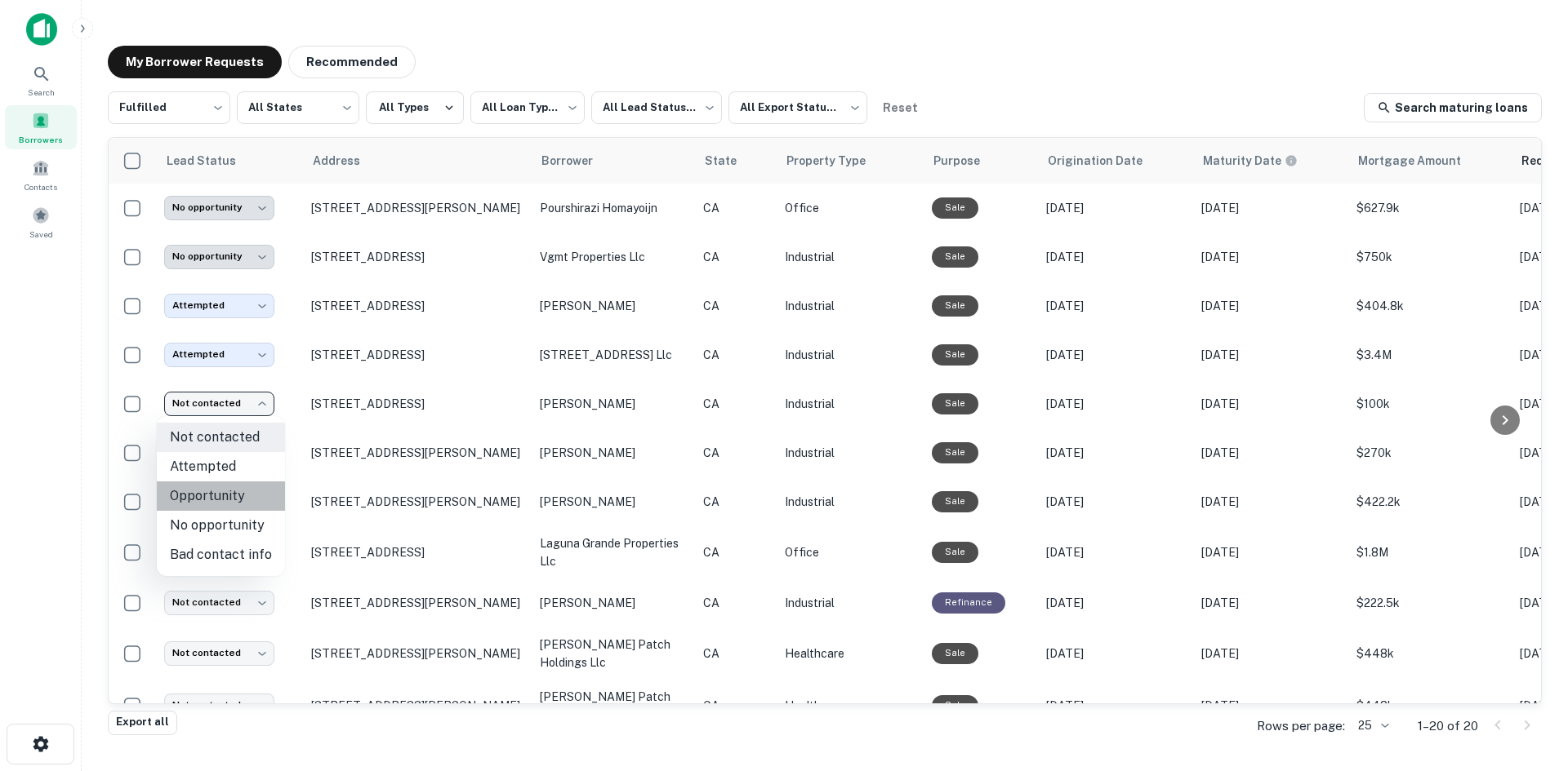
click at [224, 500] on li "Opportunity" at bounding box center [220, 496] width 128 height 29
type input "**********"
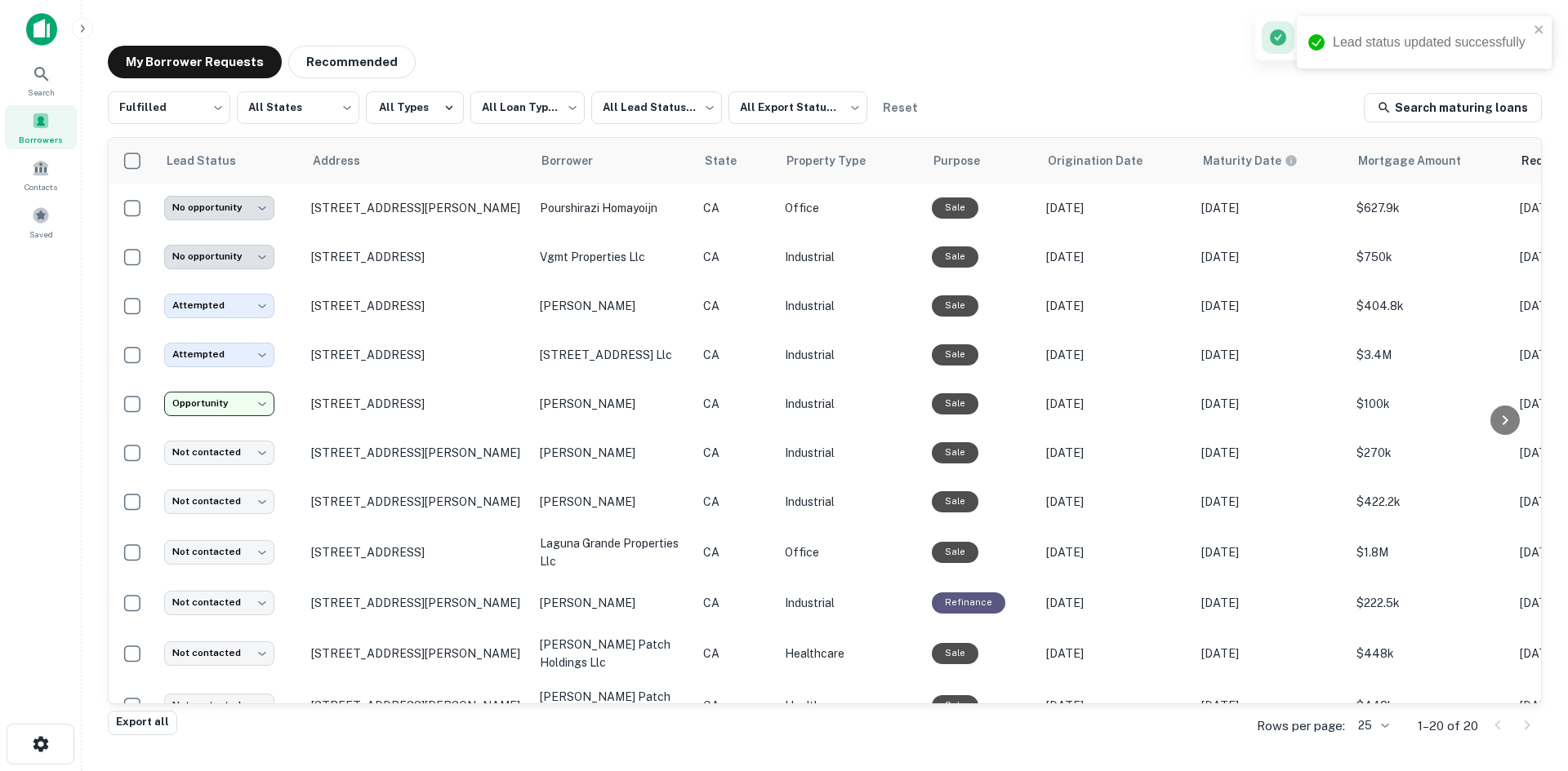
scroll to position [0, 500]
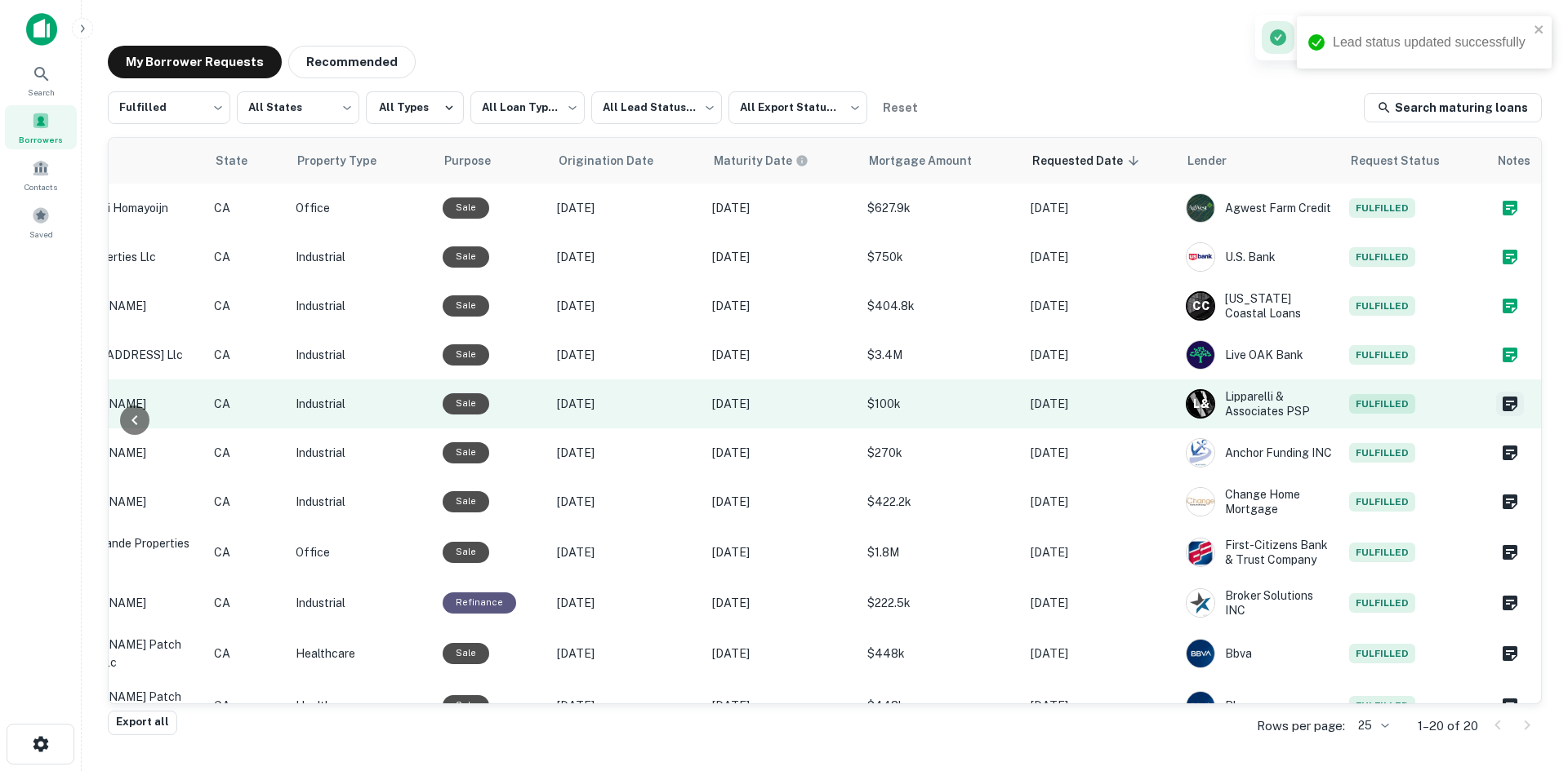
click at [1502, 406] on icon "Create a note for this borrower request" at bounding box center [1509, 403] width 15 height 15
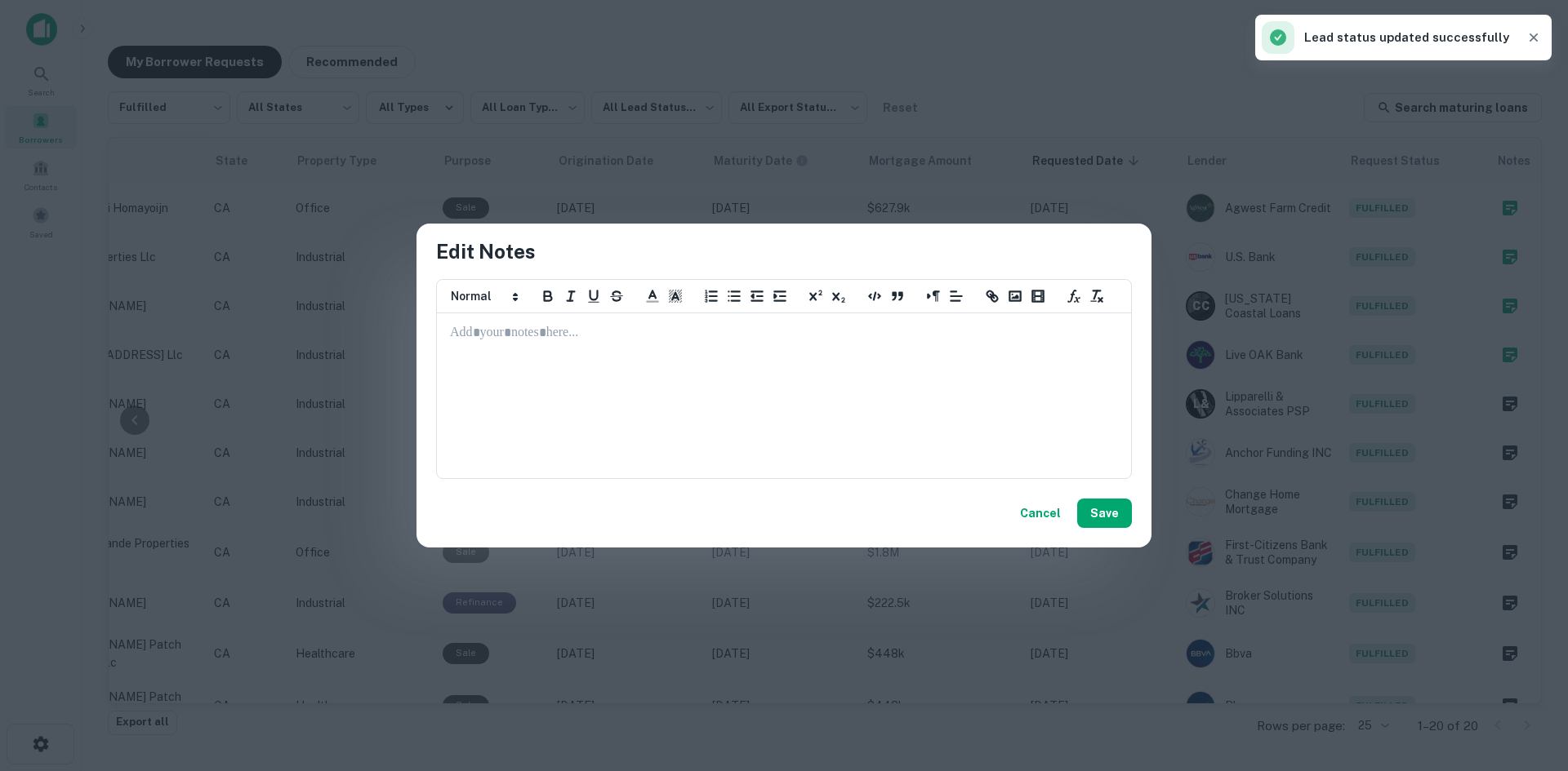
click at [658, 364] on div at bounding box center [784, 395] width 693 height 163
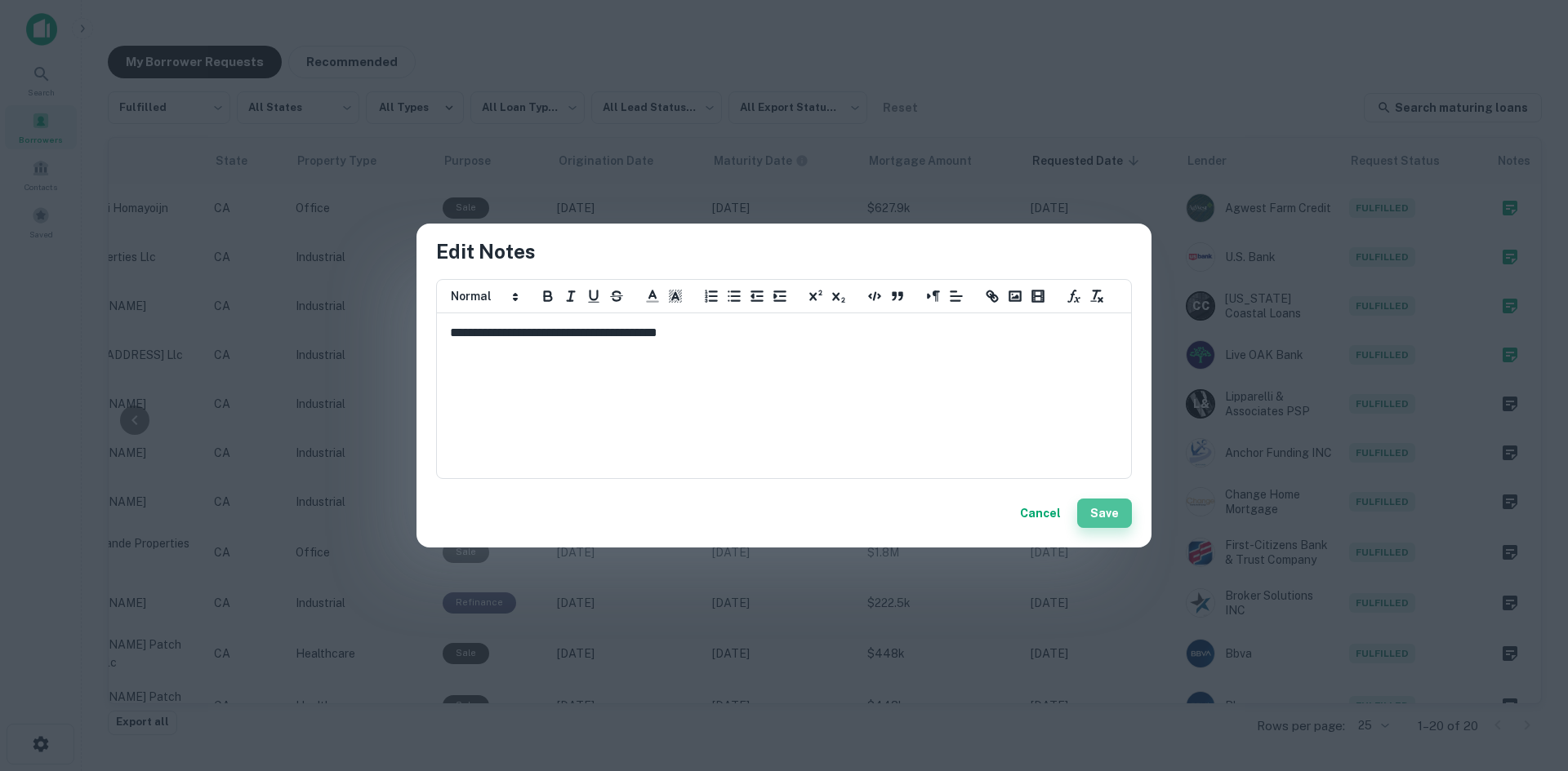
click at [1087, 513] on button "Save" at bounding box center [1105, 514] width 55 height 29
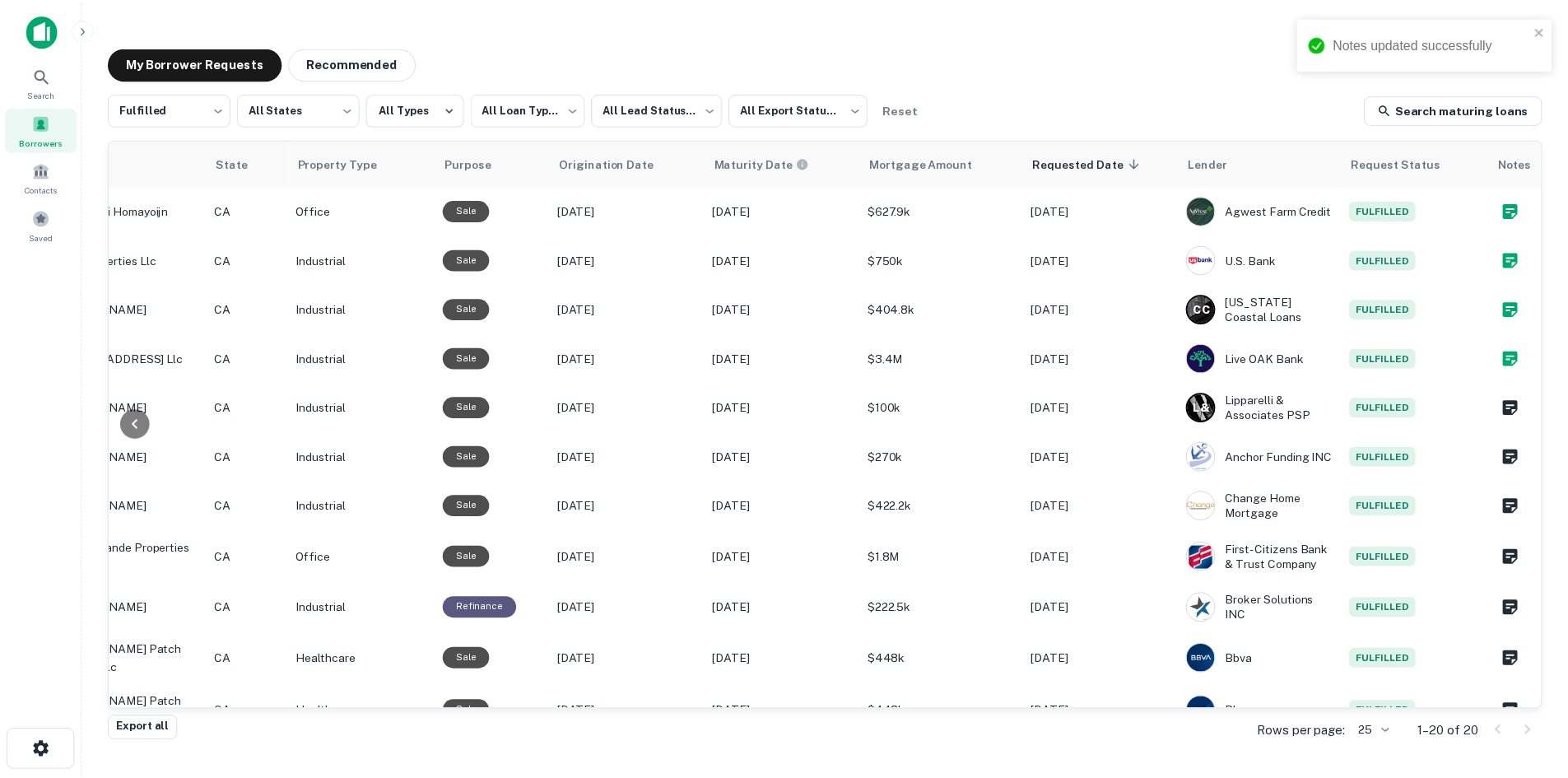
scroll to position [0, 0]
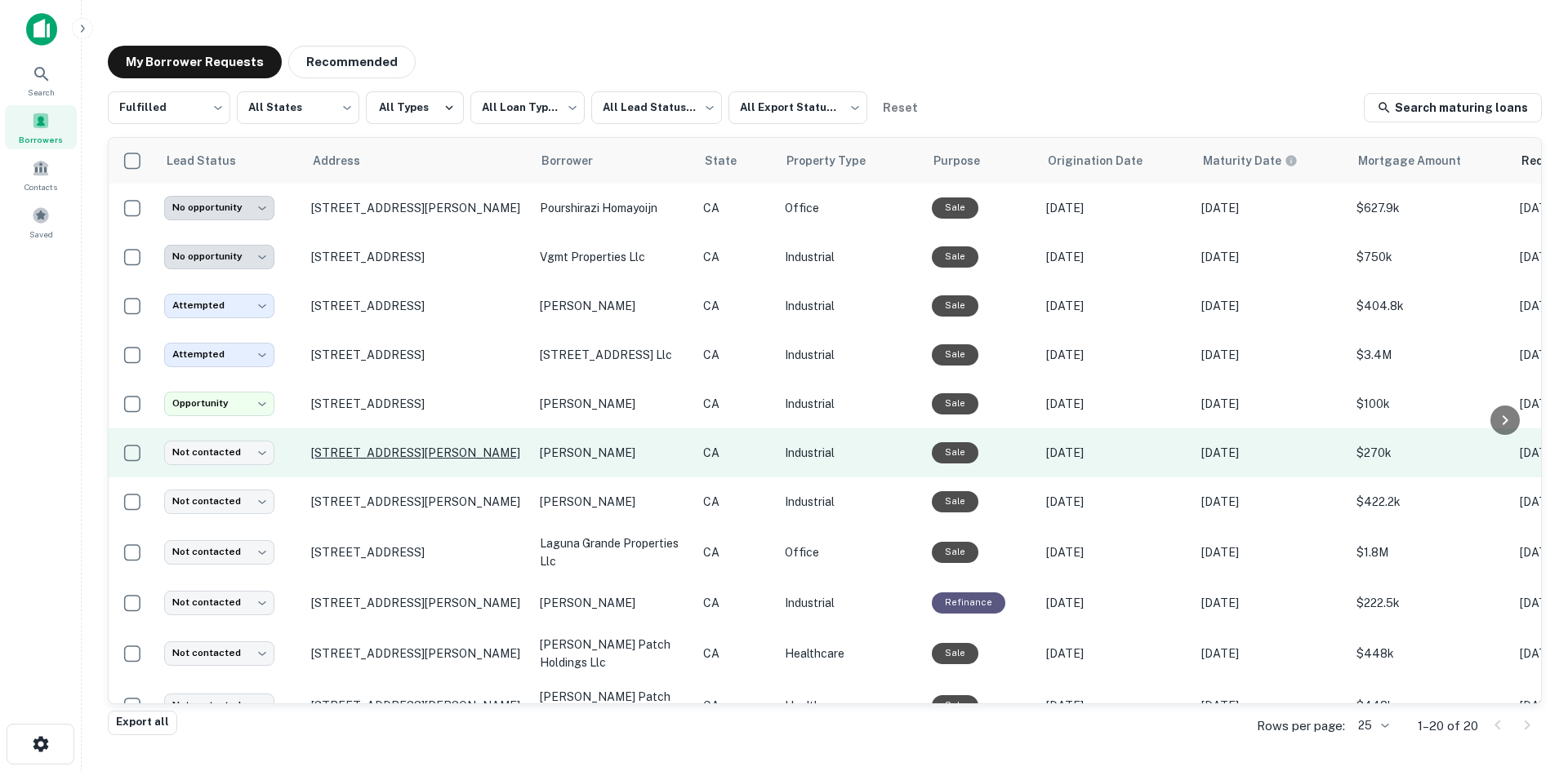
click at [346, 456] on p "[STREET_ADDRESS][PERSON_NAME]" at bounding box center [417, 453] width 212 height 15
